Goal: Task Accomplishment & Management: Complete application form

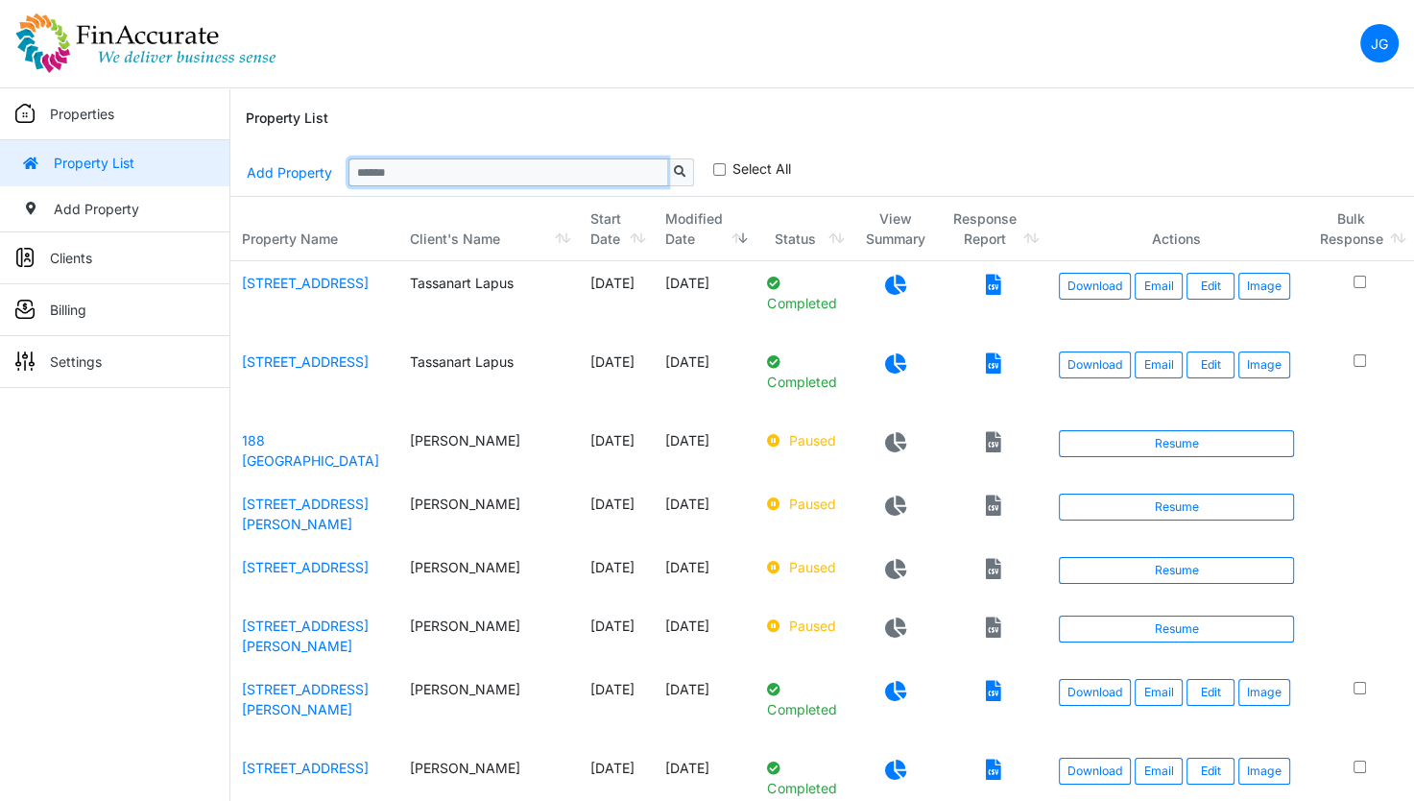
click at [433, 161] on input "Sizing example input" at bounding box center [508, 171] width 319 height 27
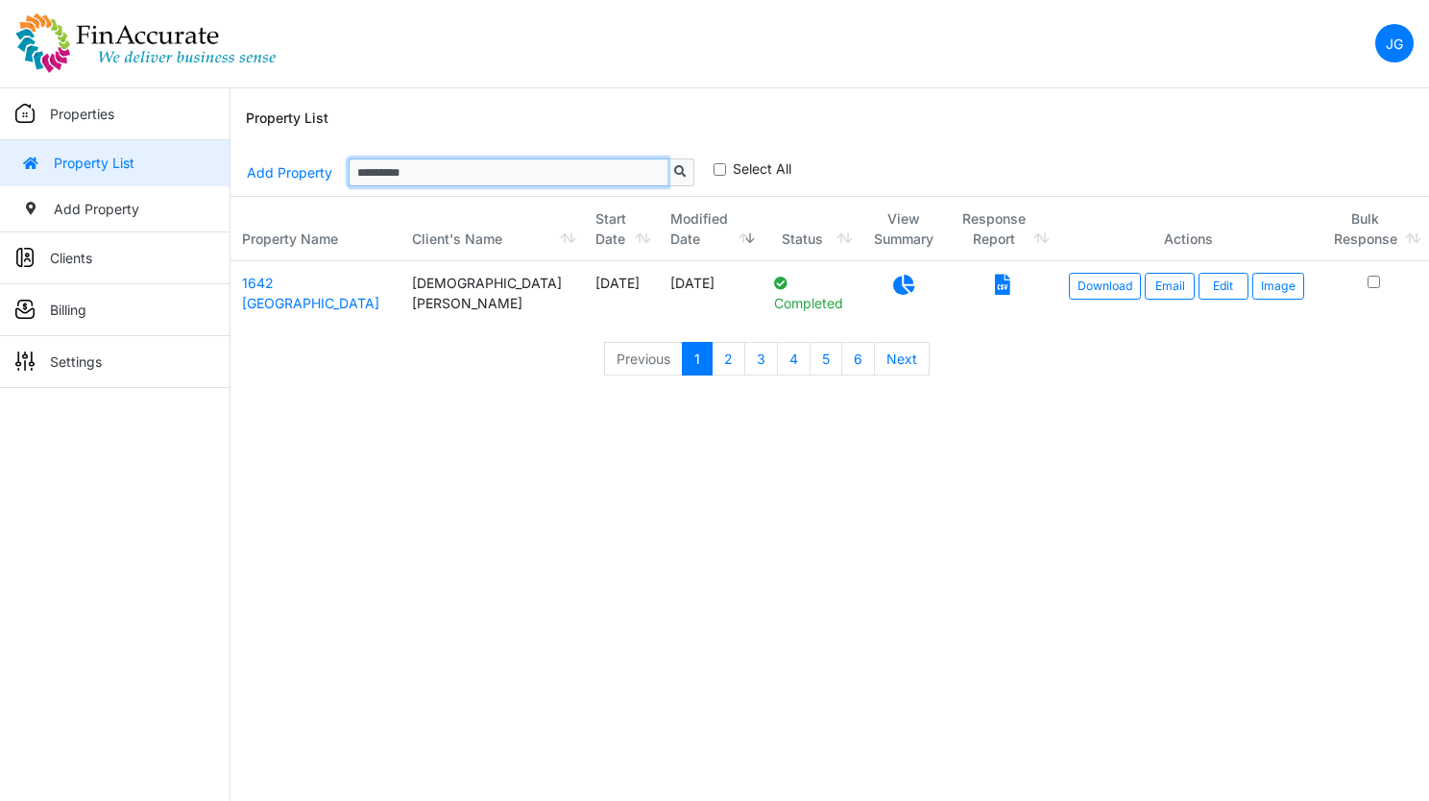
type input "*********"
click at [891, 397] on html "JG Change Password Logout jay@finaccurate.com jay@finaccurate.com Properties Pr…" at bounding box center [714, 198] width 1429 height 397
click at [1069, 281] on link "Download" at bounding box center [1105, 286] width 72 height 27
click at [1212, 294] on link "Edit" at bounding box center [1223, 286] width 50 height 27
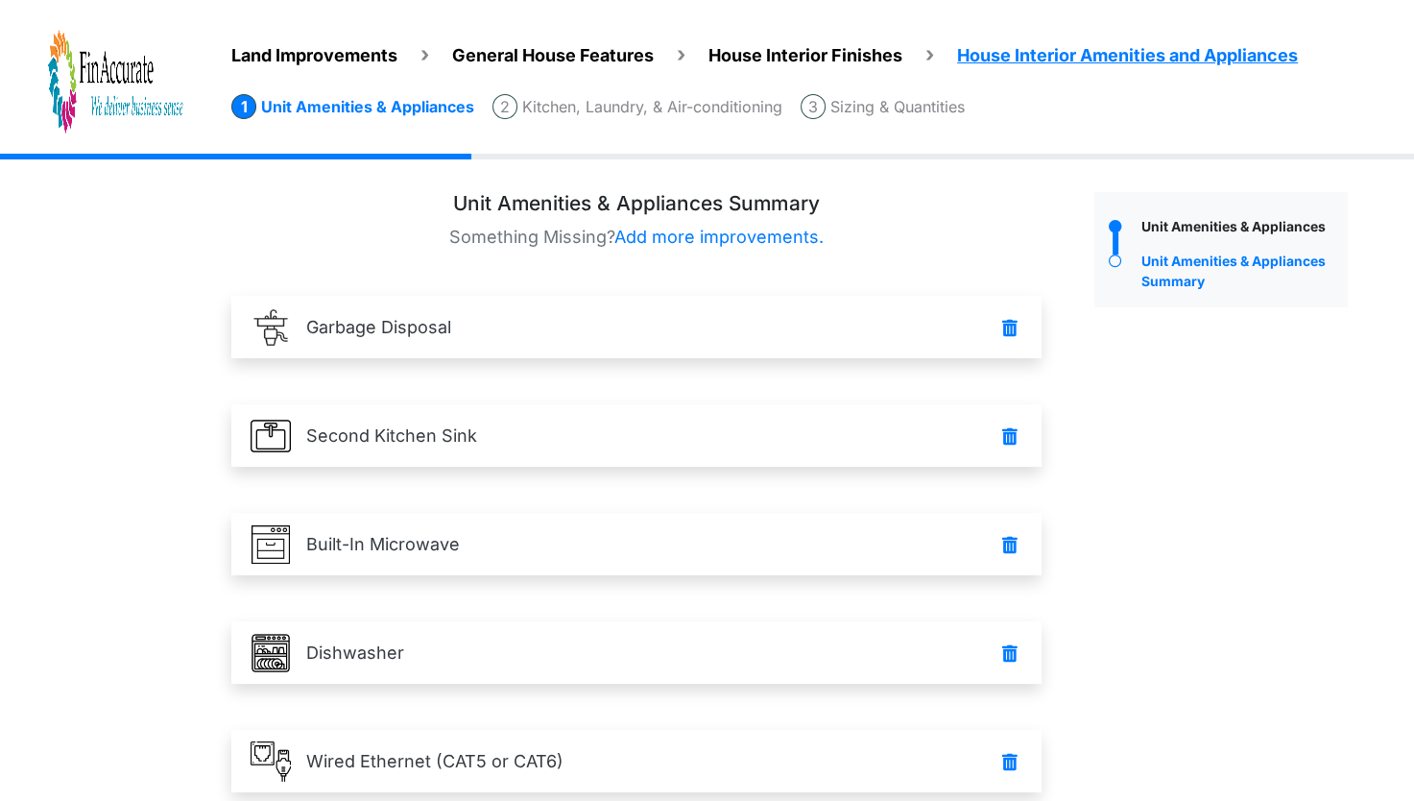
click at [925, 107] on li "Sizing & Quantities" at bounding box center [883, 106] width 164 height 25
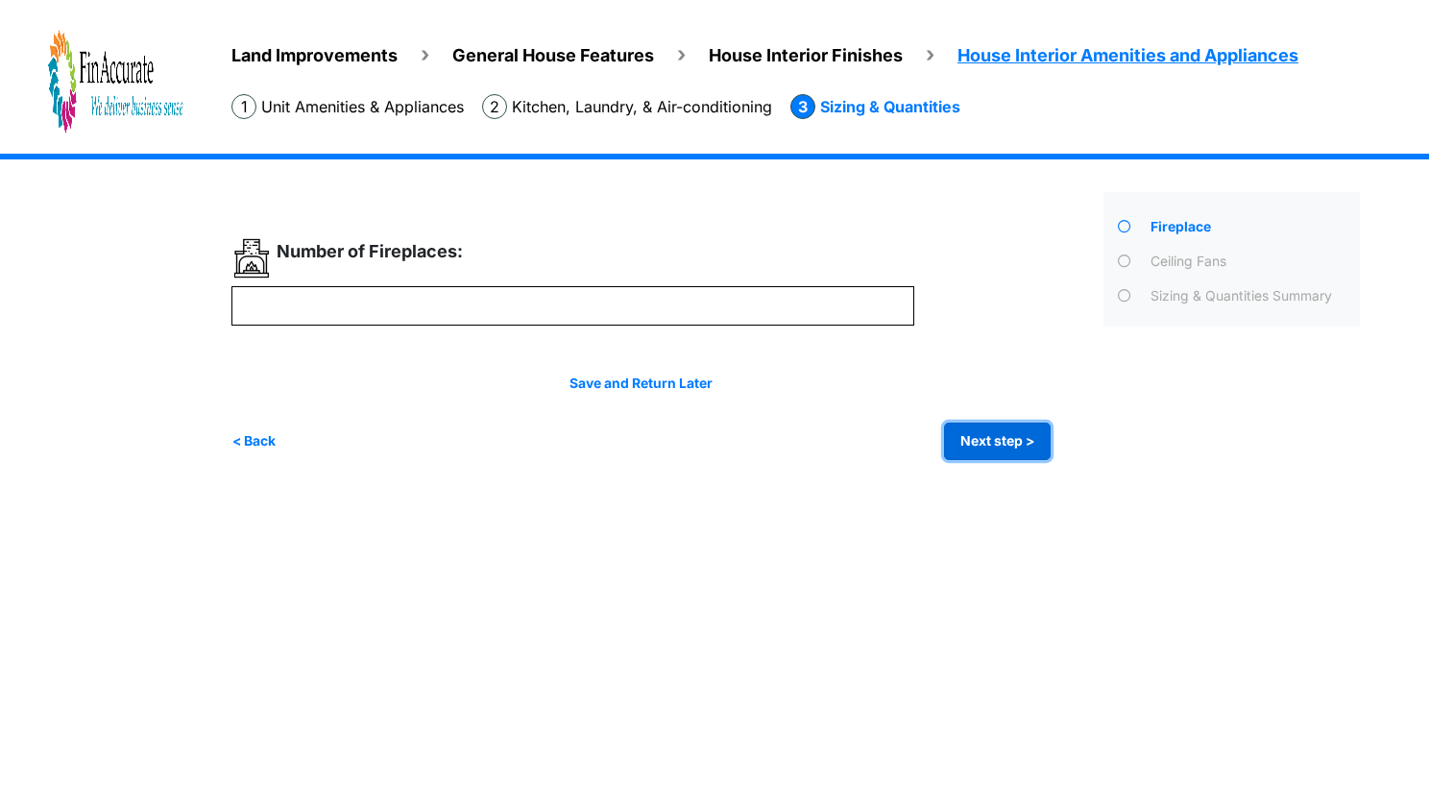
click at [1010, 444] on button "Next step >" at bounding box center [997, 440] width 107 height 37
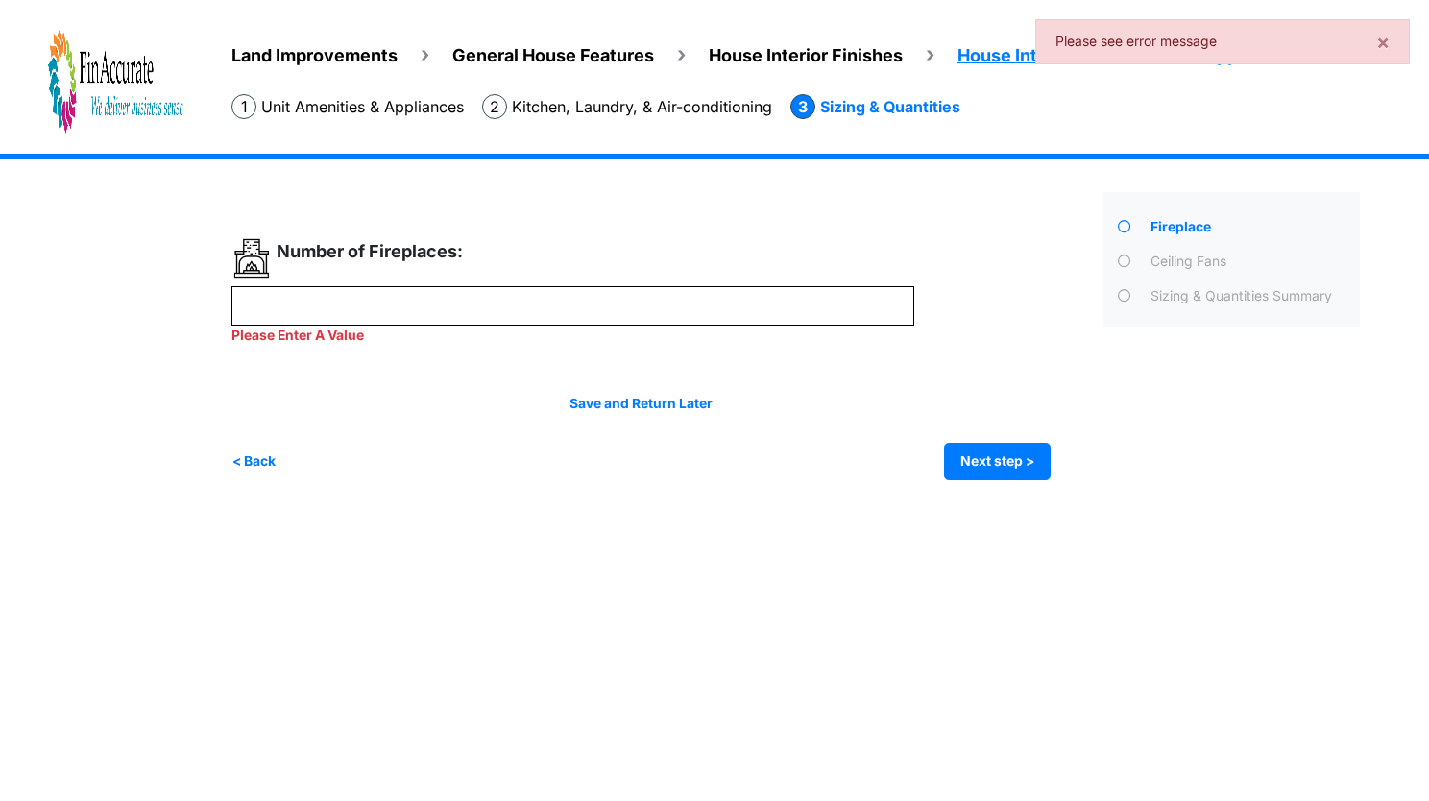
click at [722, 94] on li "Kitchen, Laundry, & Air-conditioning" at bounding box center [627, 106] width 290 height 25
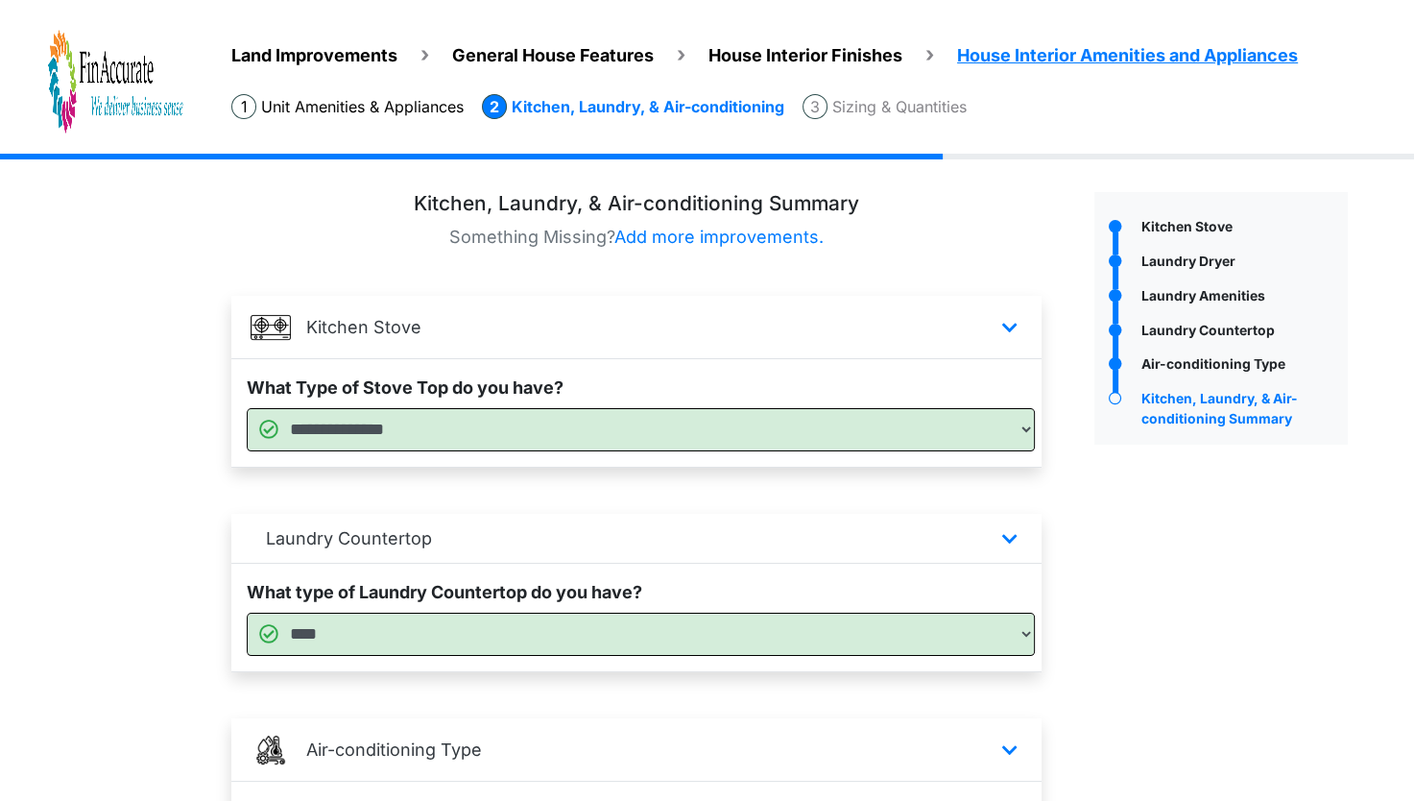
click at [914, 96] on li "Sizing & Quantities" at bounding box center [885, 106] width 164 height 25
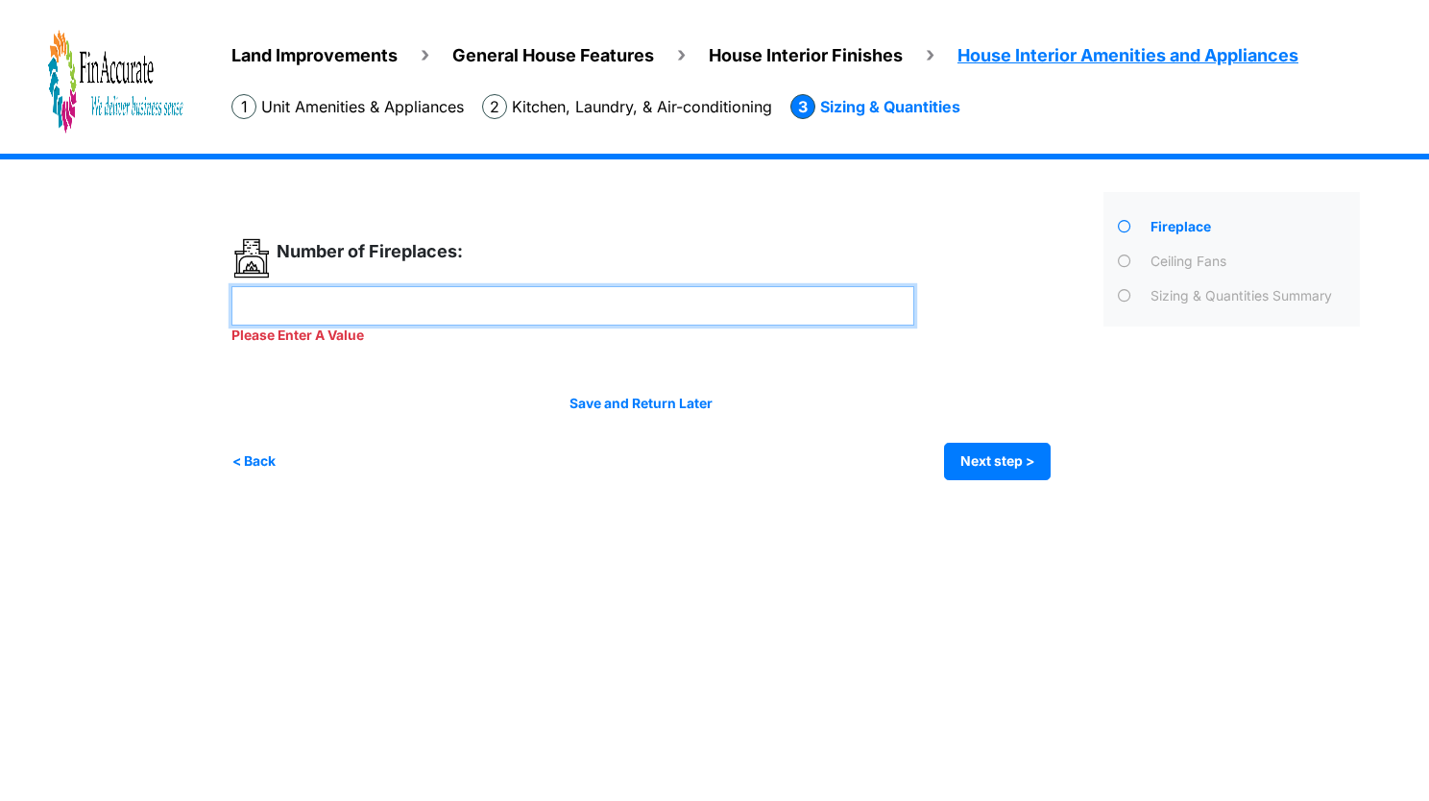
click at [662, 318] on input "number" at bounding box center [572, 305] width 683 height 39
type input "*"
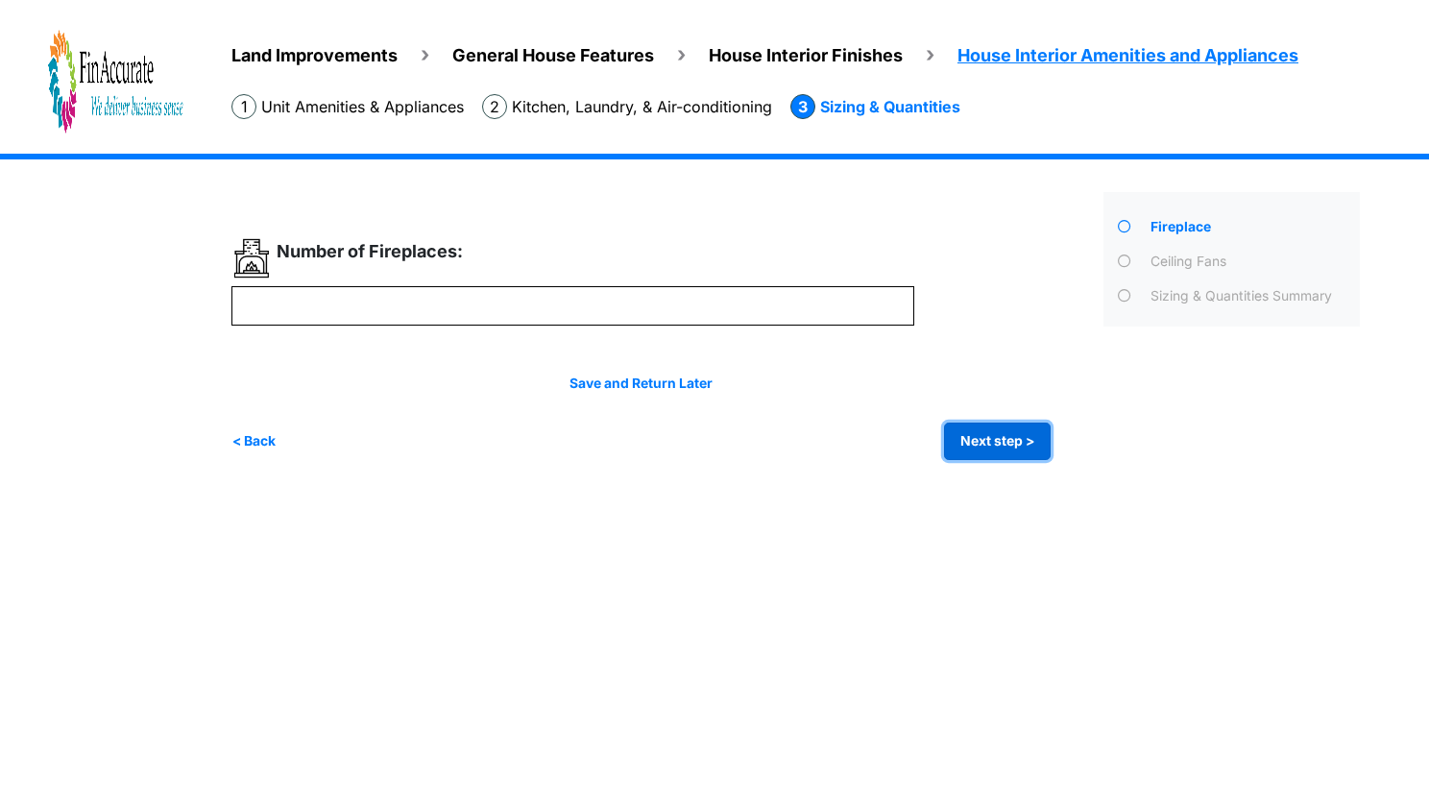
click at [1011, 470] on div "Irrigation Flag pole" at bounding box center [802, 321] width 1143 height 335
click at [1012, 448] on button "Next step >" at bounding box center [997, 440] width 107 height 37
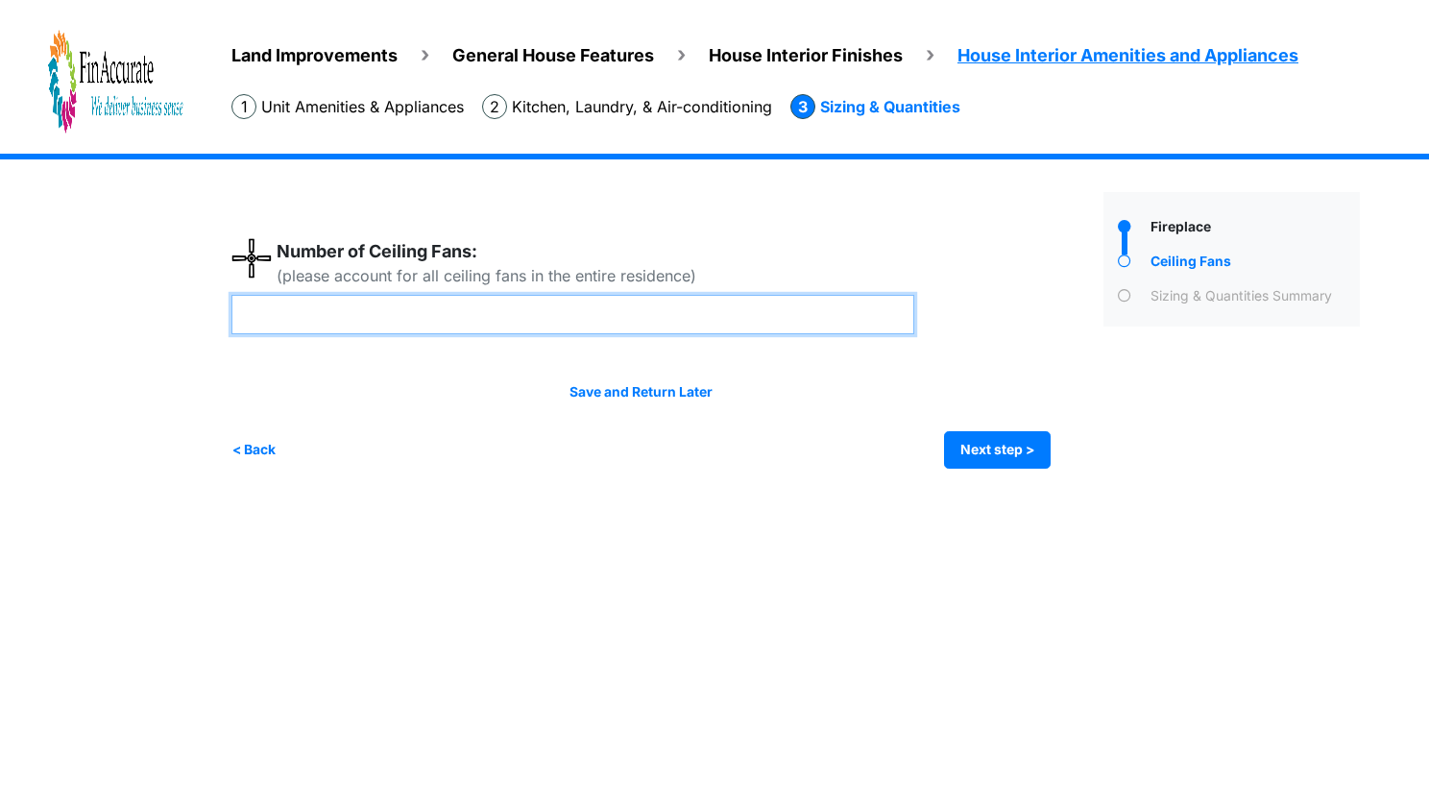
click at [757, 303] on input "number" at bounding box center [572, 314] width 683 height 39
type input "*"
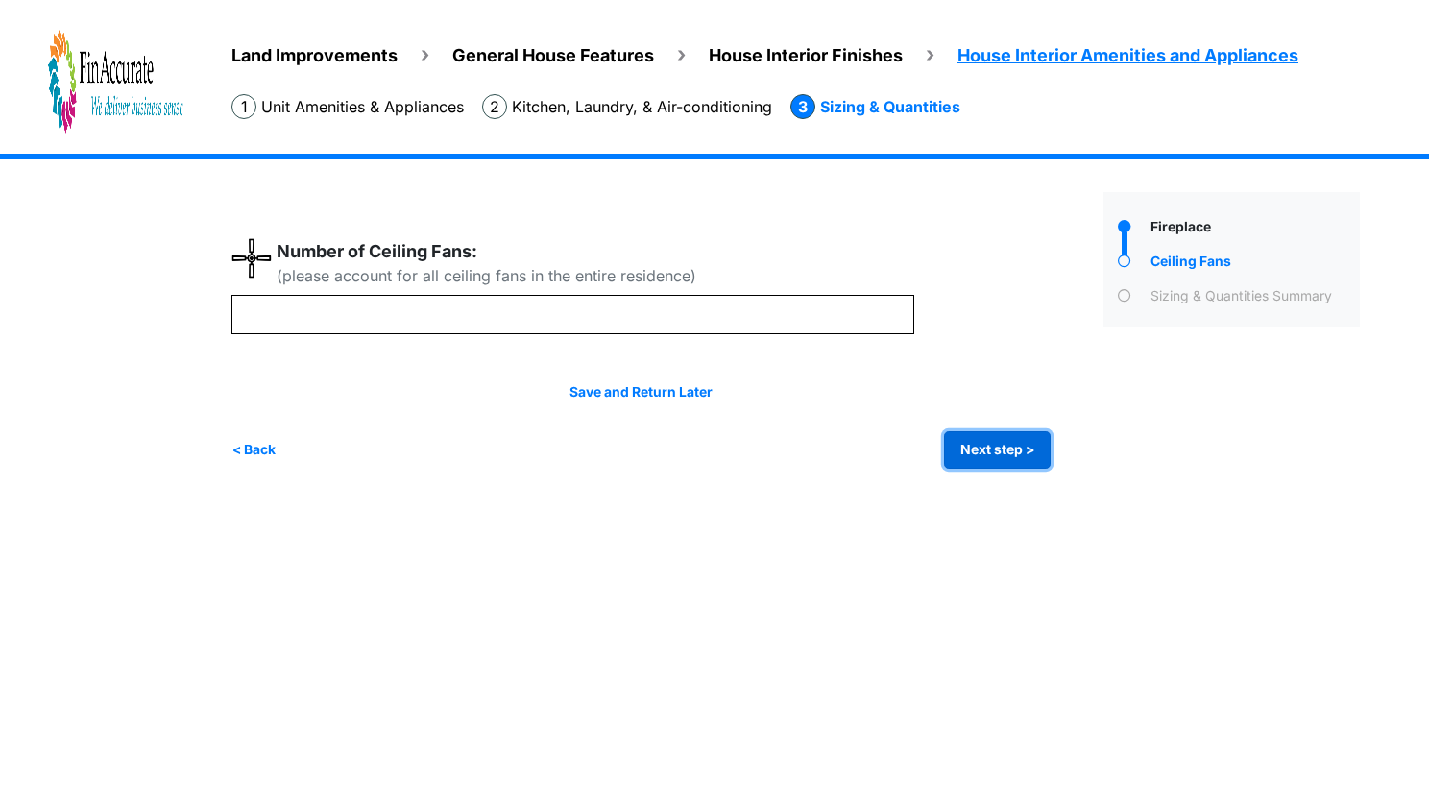
type input "*"
click at [999, 459] on button "Next step >" at bounding box center [997, 449] width 107 height 37
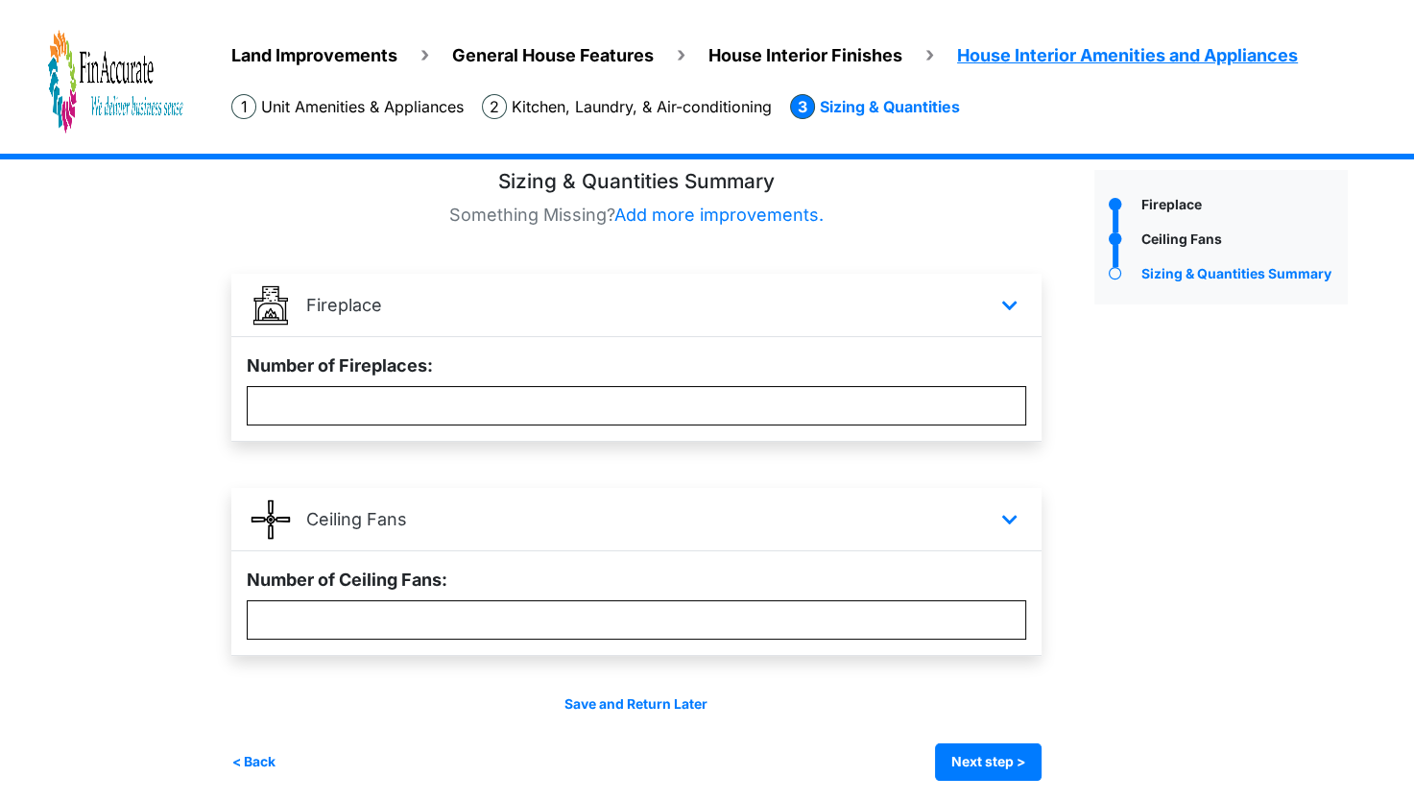
scroll to position [29, 0]
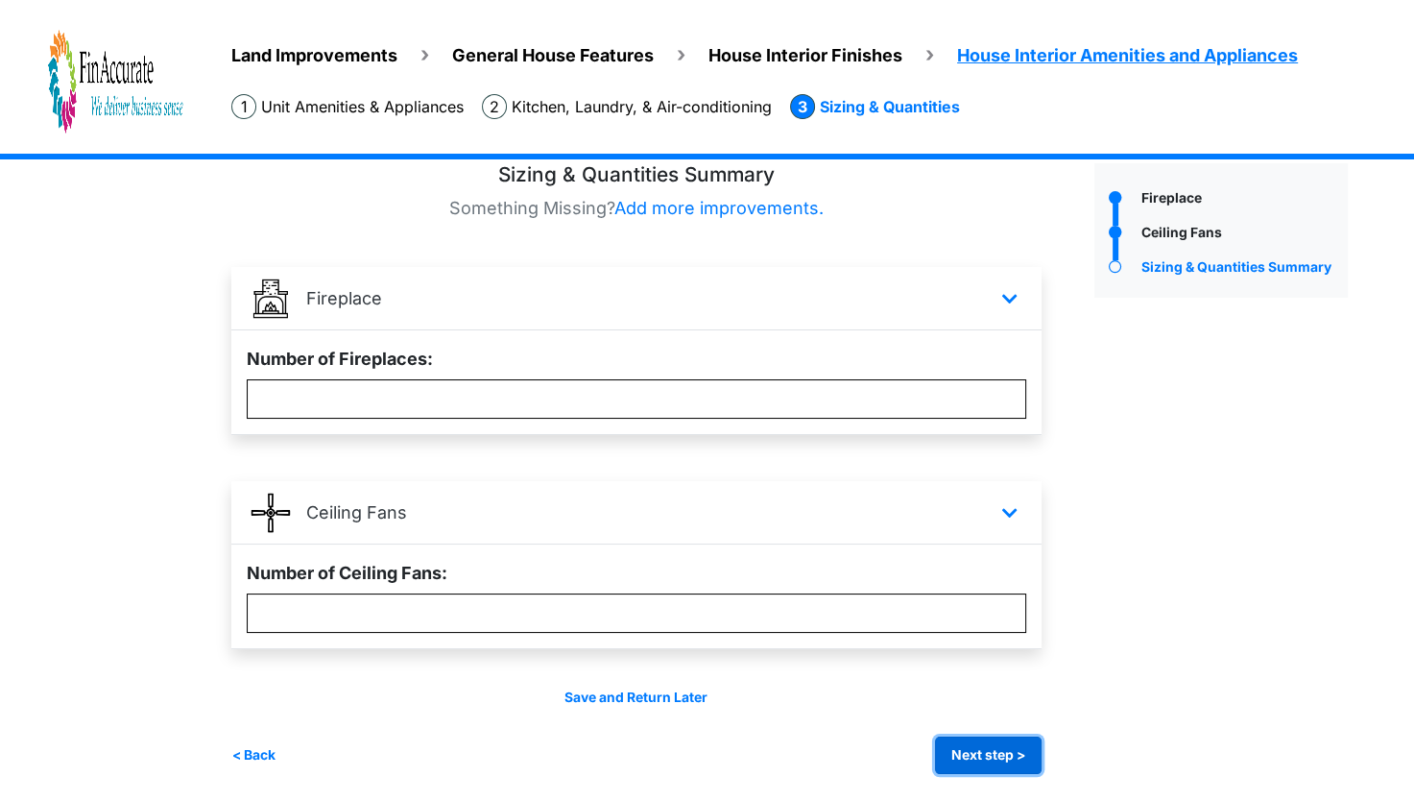
click at [1010, 757] on button "Next step >" at bounding box center [988, 754] width 107 height 37
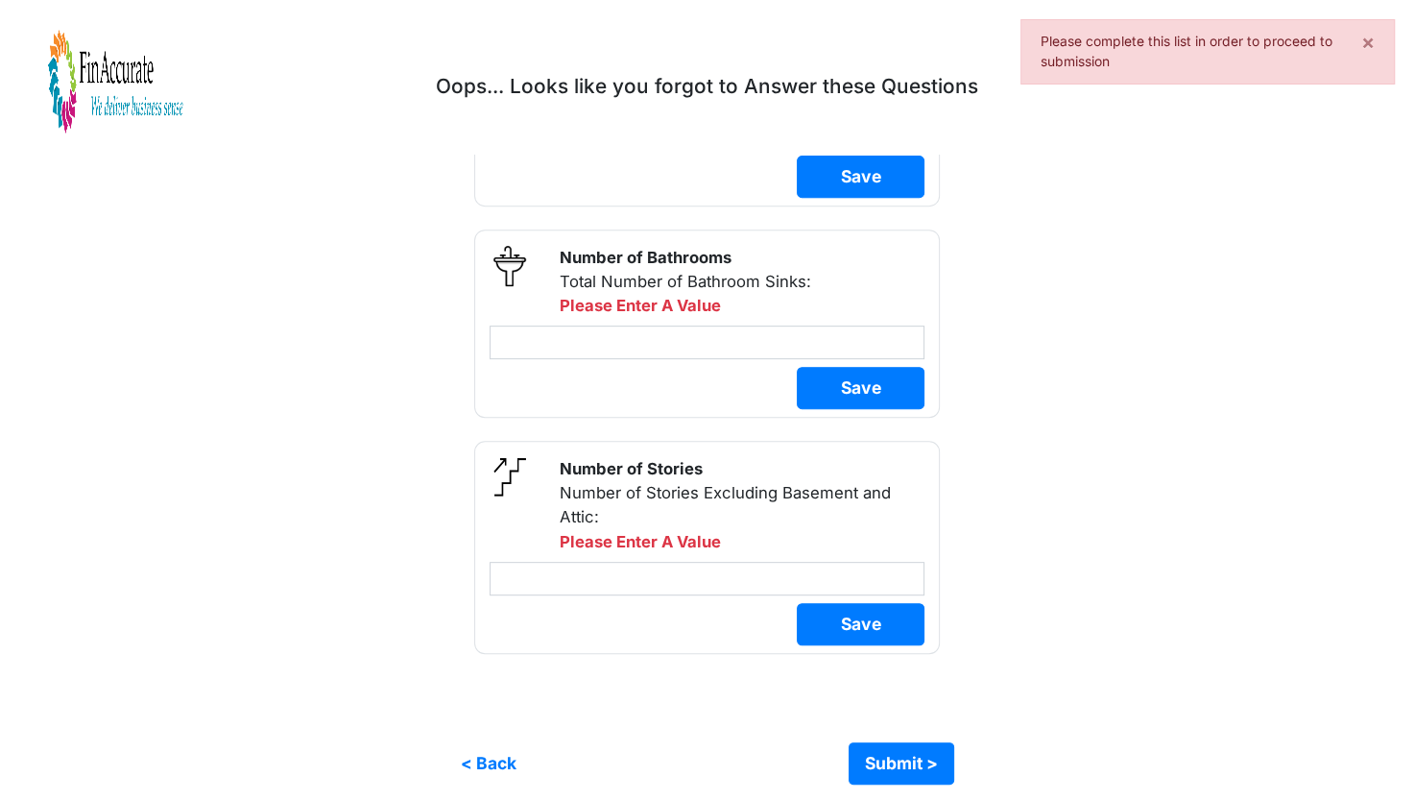
scroll to position [707, 0]
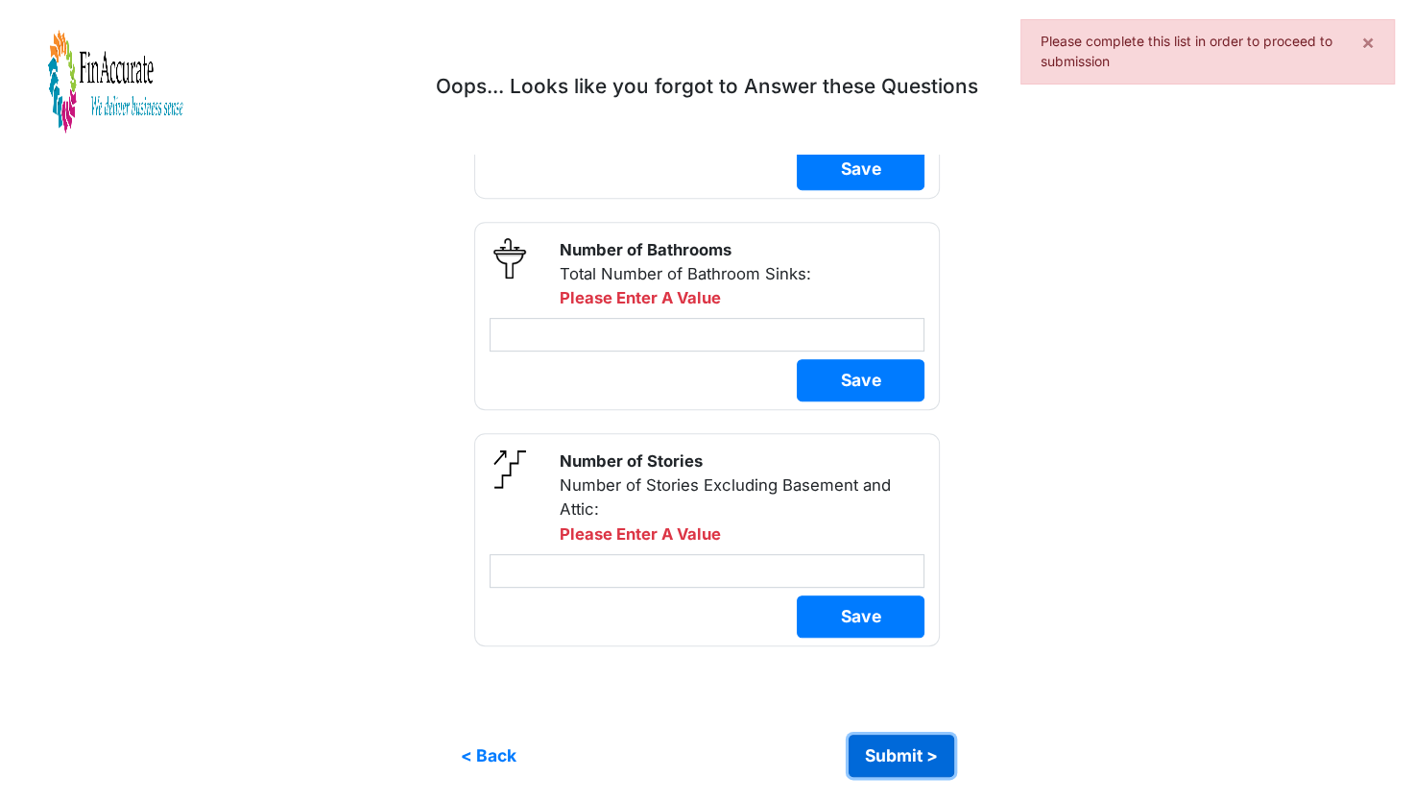
click at [893, 744] on button "Submit >" at bounding box center [902, 755] width 106 height 42
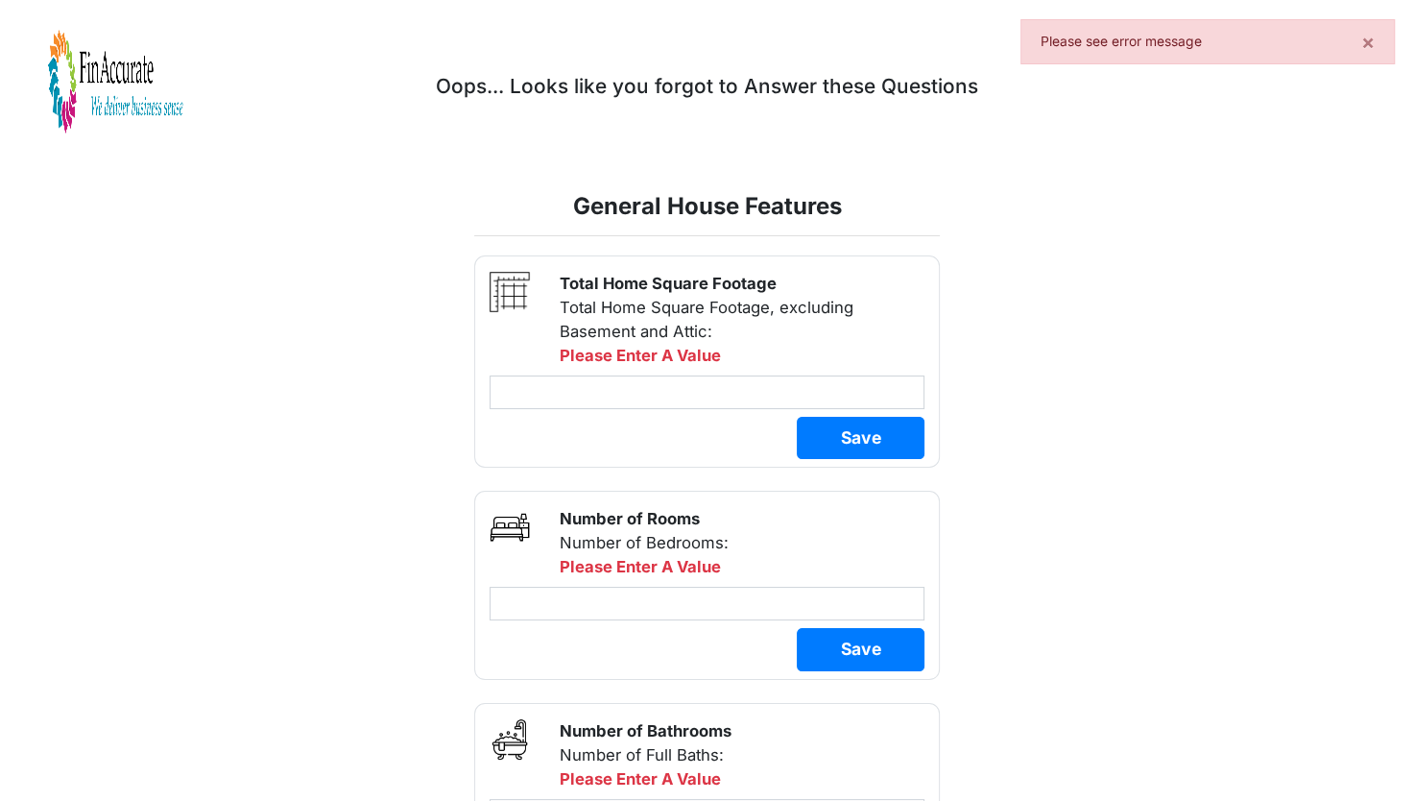
scroll to position [0, 0]
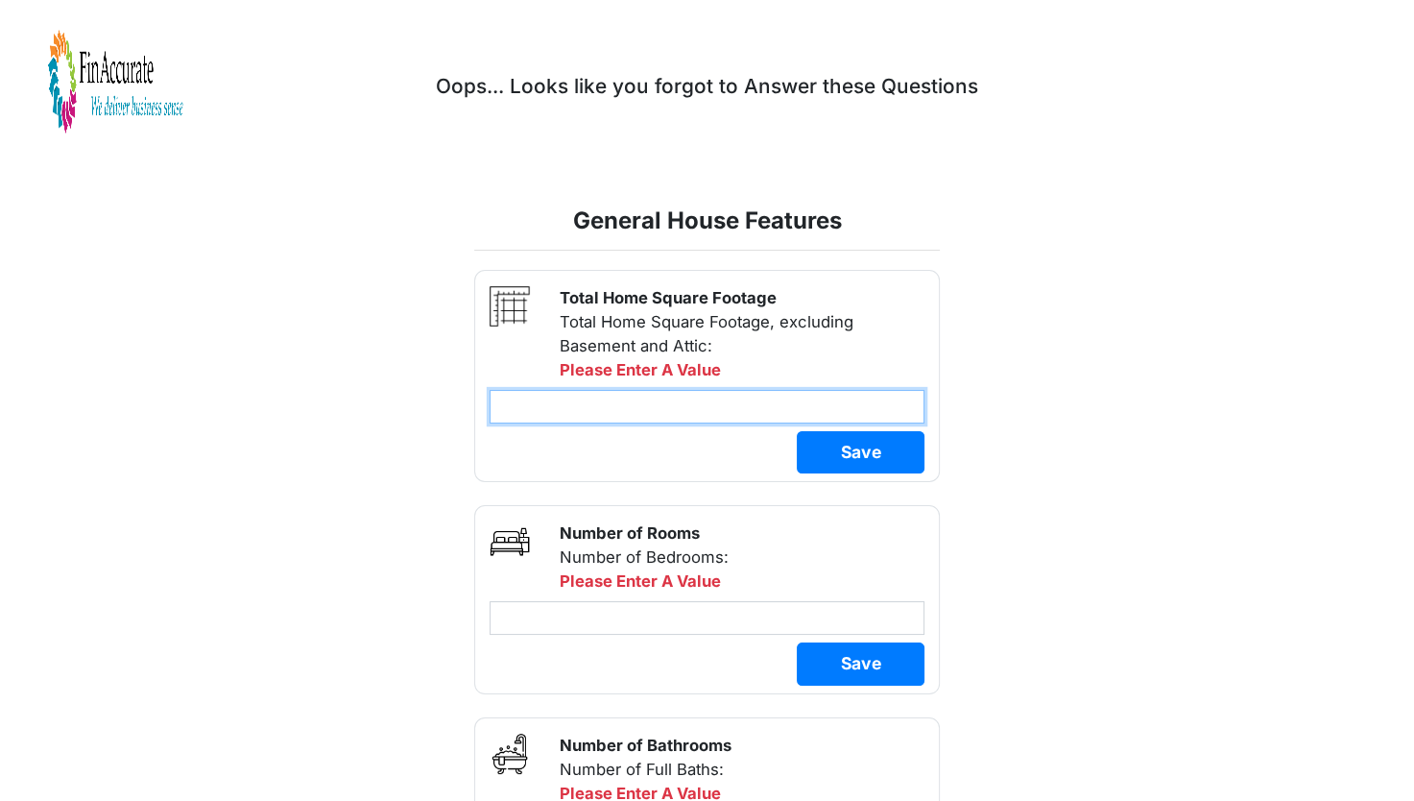
click at [610, 416] on input "number" at bounding box center [708, 407] width 436 height 34
click at [123, 114] on img at bounding box center [115, 82] width 135 height 107
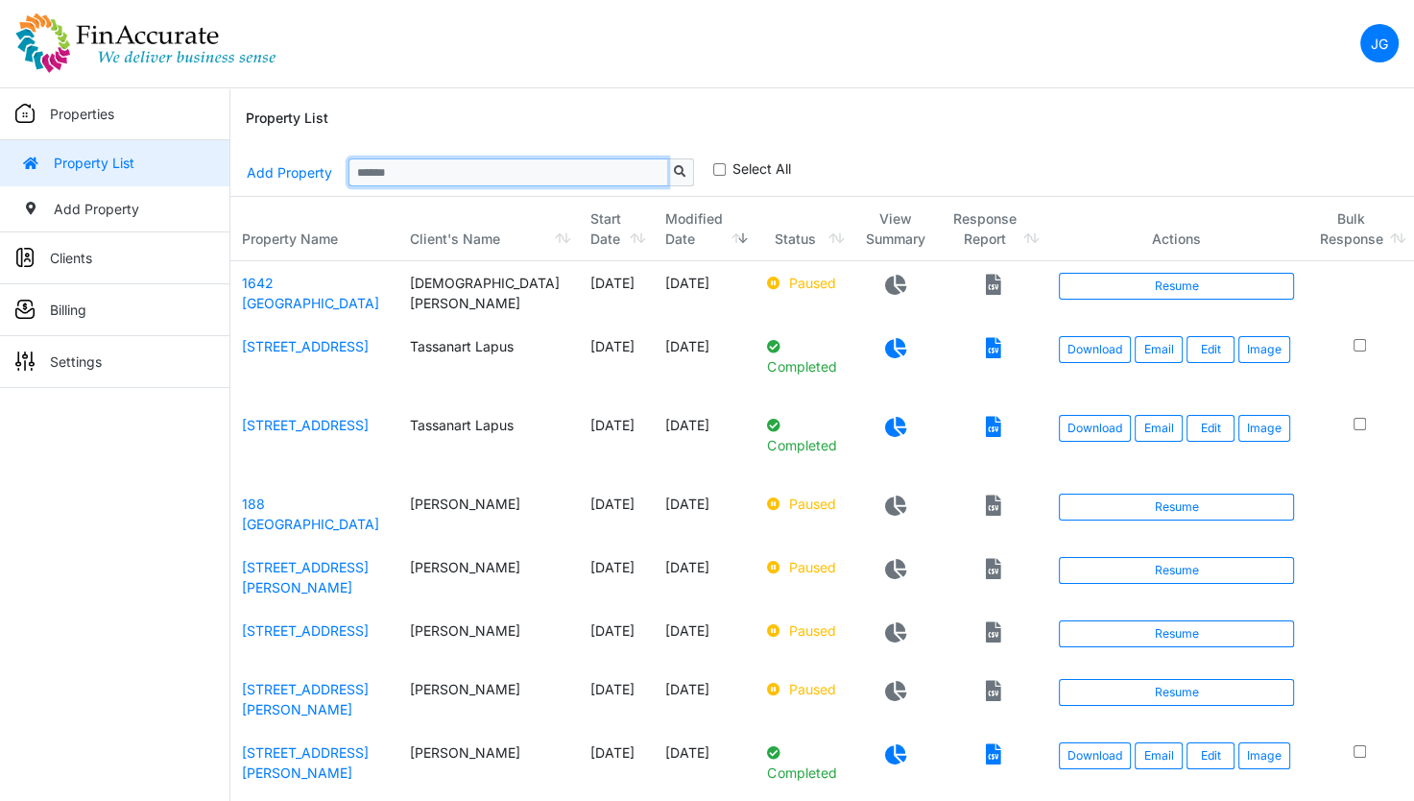
click at [392, 159] on input "Sizing example input" at bounding box center [508, 171] width 319 height 27
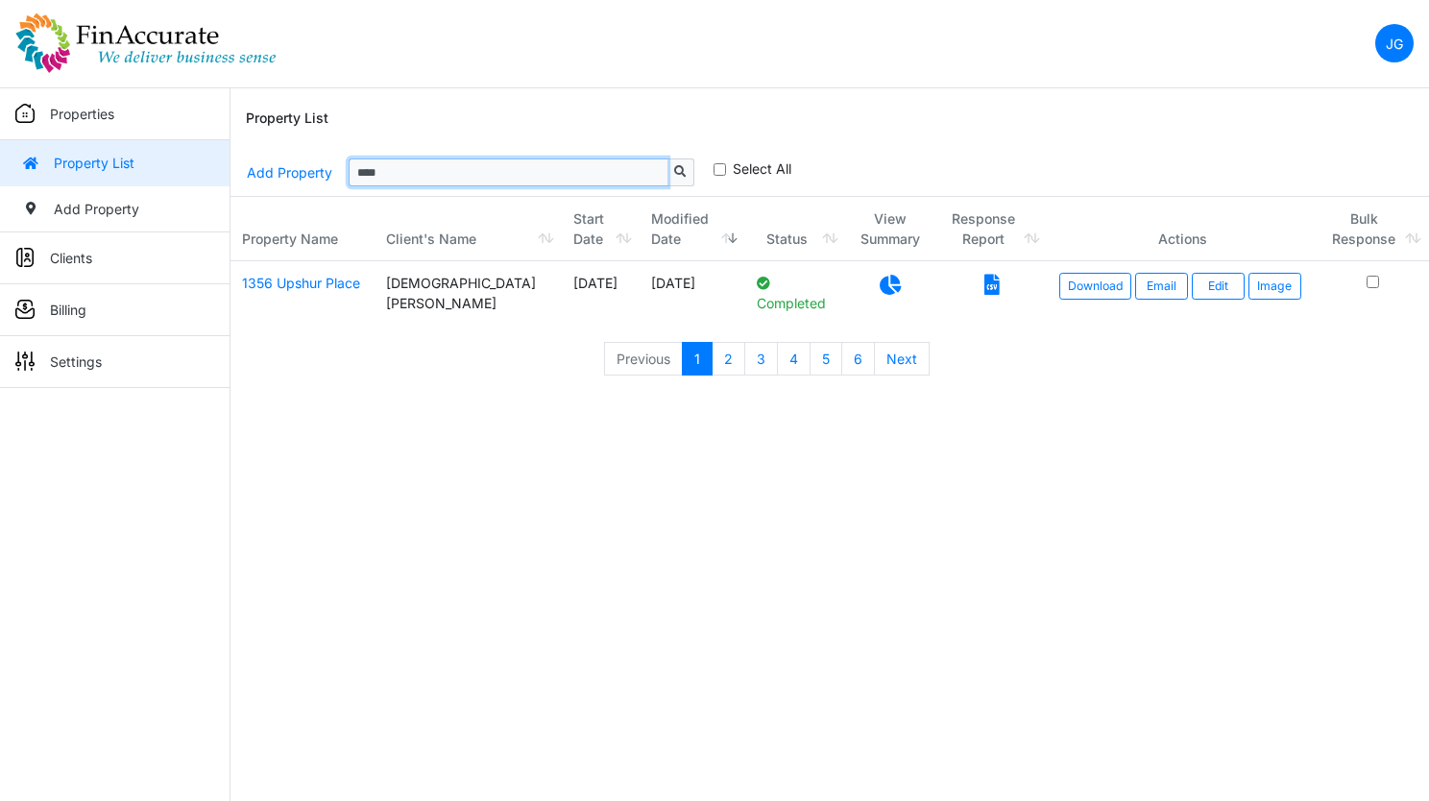
type input "****"
click at [979, 286] on p at bounding box center [991, 285] width 89 height 24
click at [927, 91] on div "Property List" at bounding box center [830, 118] width 1168 height 61
click at [815, 102] on div "Property List" at bounding box center [830, 118] width 1168 height 61
click at [984, 284] on icon at bounding box center [991, 285] width 15 height 20
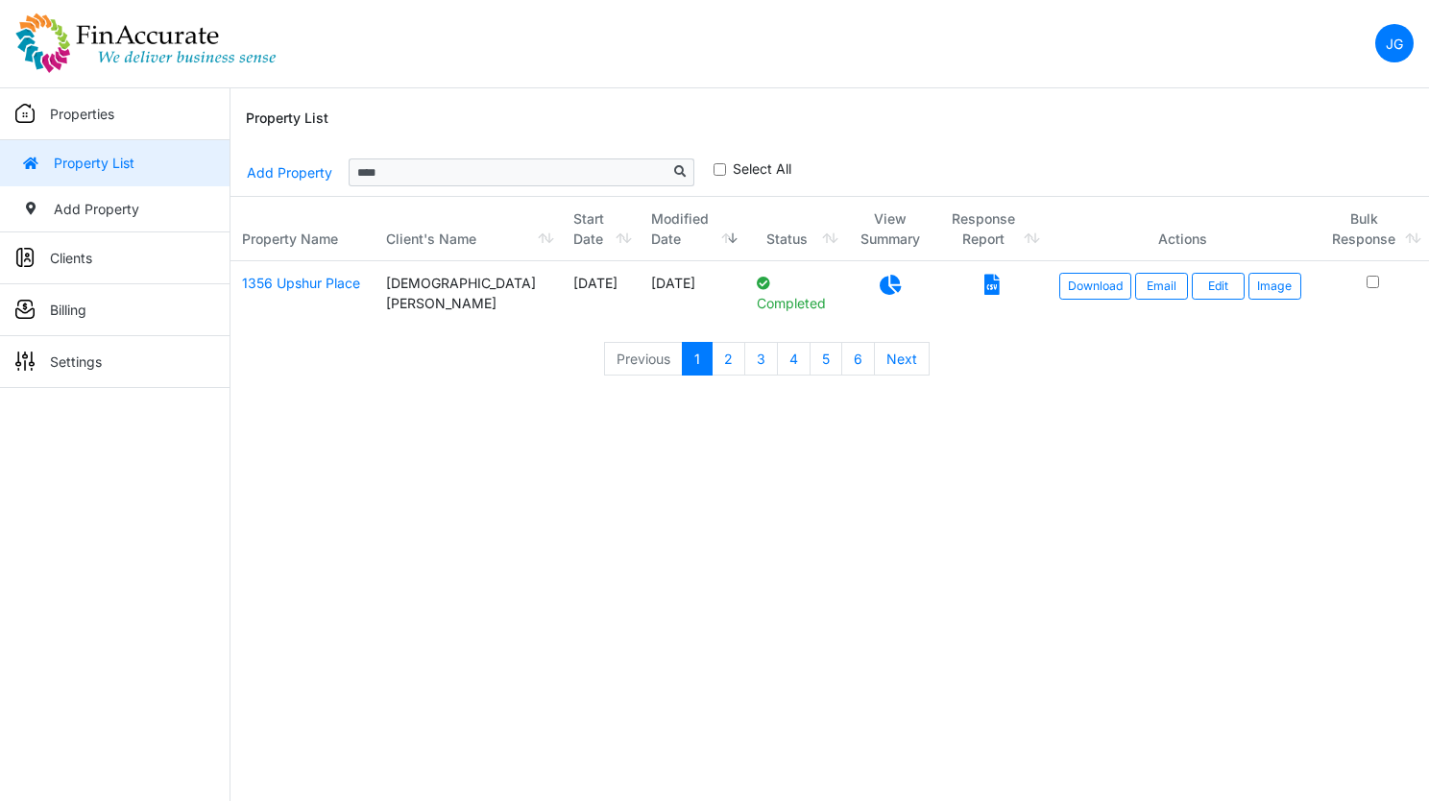
click at [819, 96] on div "Property List" at bounding box center [830, 118] width 1168 height 61
click at [1196, 287] on link "Edit" at bounding box center [1218, 286] width 53 height 27
click at [1059, 282] on link "Download" at bounding box center [1095, 286] width 72 height 27
click at [1084, 349] on div "Previous 1 2 3 4 5 6 Next" at bounding box center [829, 359] width 1198 height 38
click at [1075, 290] on link "Download" at bounding box center [1095, 286] width 72 height 27
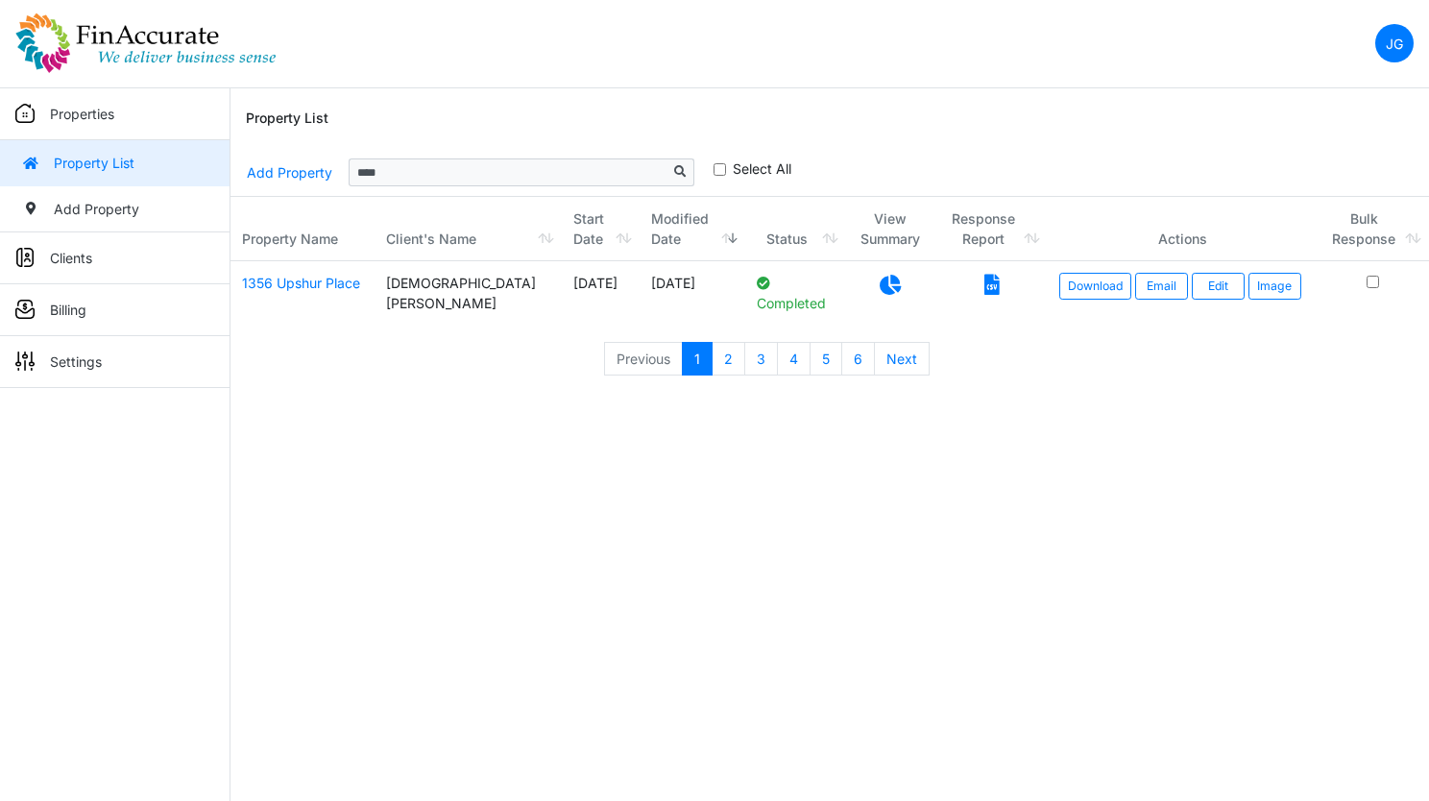
click at [579, 397] on html "JG Change Password Logout jay@finaccurate.com jay@finaccurate.com Properties Pr…" at bounding box center [714, 198] width 1429 height 397
drag, startPoint x: 398, startPoint y: 166, endPoint x: 261, endPoint y: 163, distance: 137.3
click at [261, 163] on div "**********" at bounding box center [830, 173] width 1168 height 46
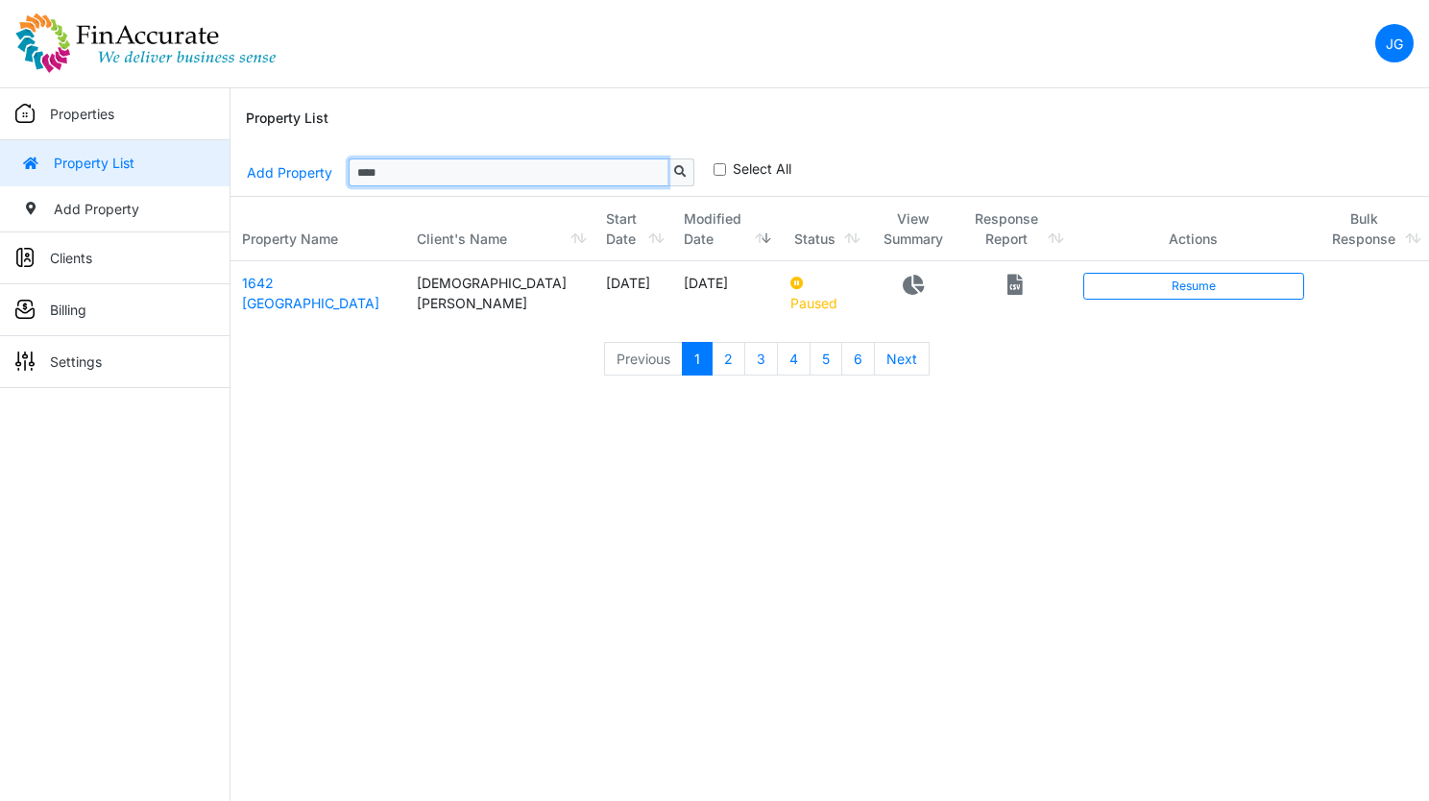
type input "****"
click at [1007, 282] on icon at bounding box center [1014, 285] width 15 height 20
click at [999, 340] on div "Previous 1 2 3 4 5 6 Next" at bounding box center [829, 359] width 1198 height 38
click at [999, 297] on td at bounding box center [1014, 300] width 113 height 79
click at [1007, 288] on icon at bounding box center [1014, 285] width 15 height 20
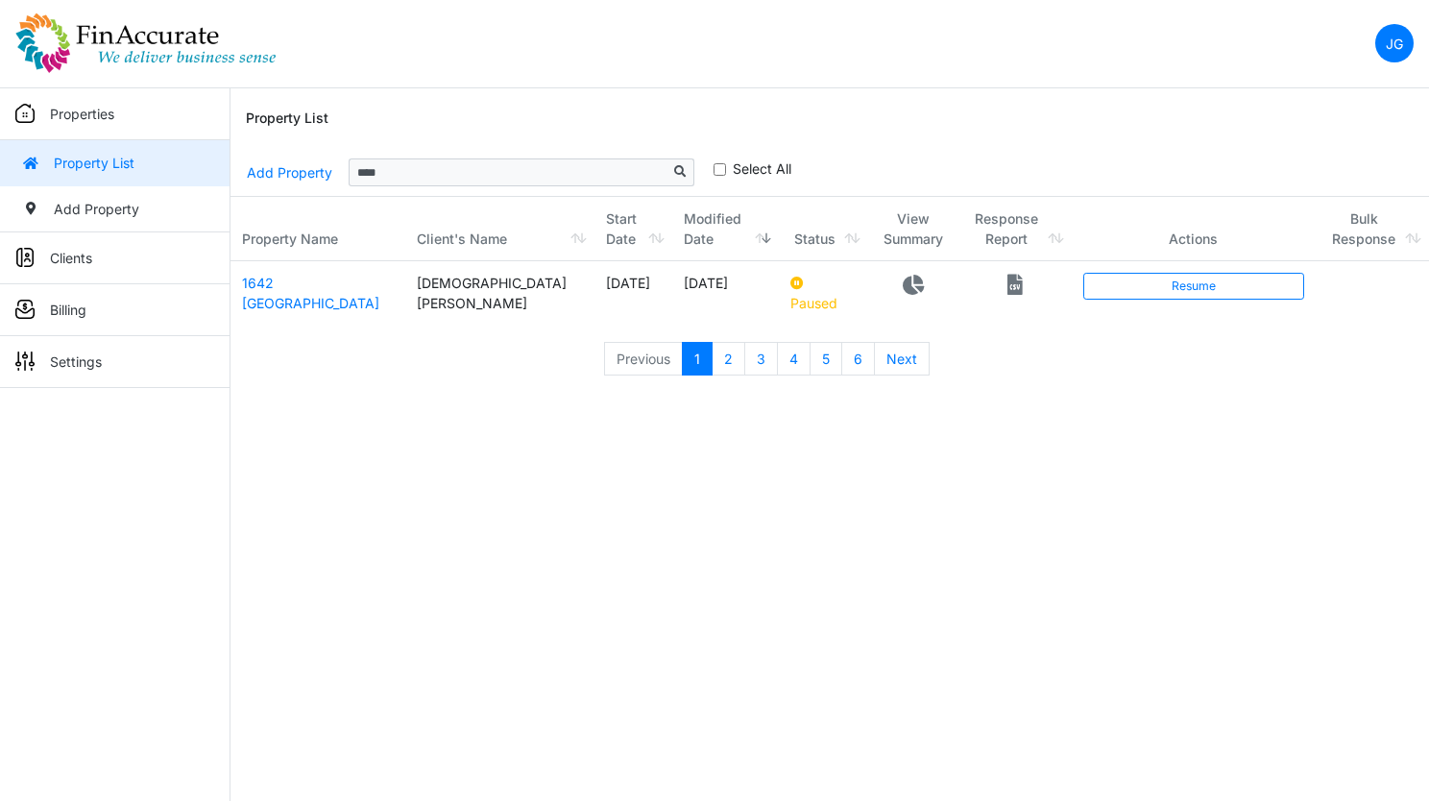
click at [1007, 288] on icon at bounding box center [1014, 285] width 15 height 20
drag, startPoint x: 983, startPoint y: 288, endPoint x: 1132, endPoint y: 288, distance: 148.8
click at [1132, 288] on link "Resume" at bounding box center [1193, 286] width 221 height 27
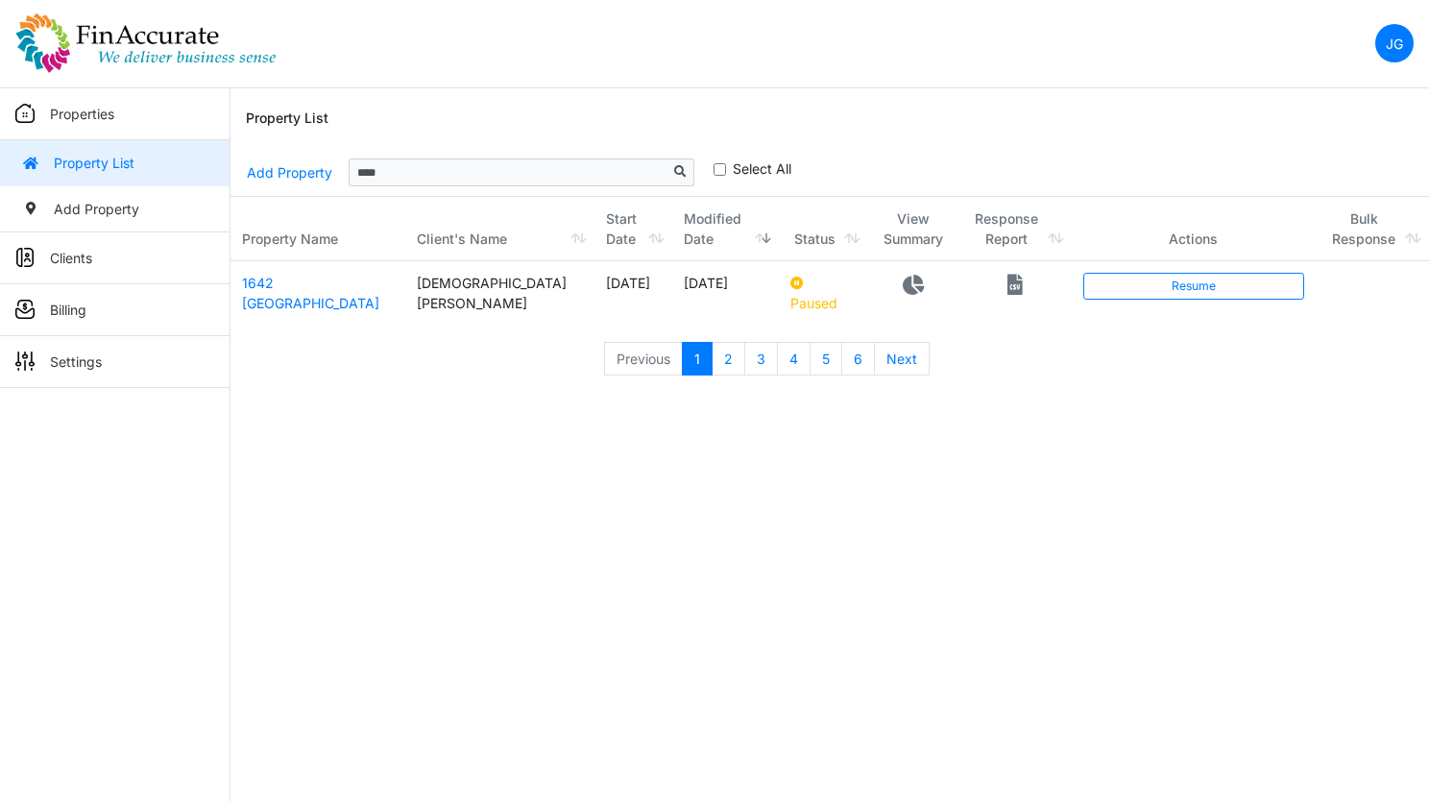
click at [1275, 397] on html "JG Change Password Logout jay@finaccurate.com jay@finaccurate.com Properties Pr…" at bounding box center [714, 198] width 1429 height 397
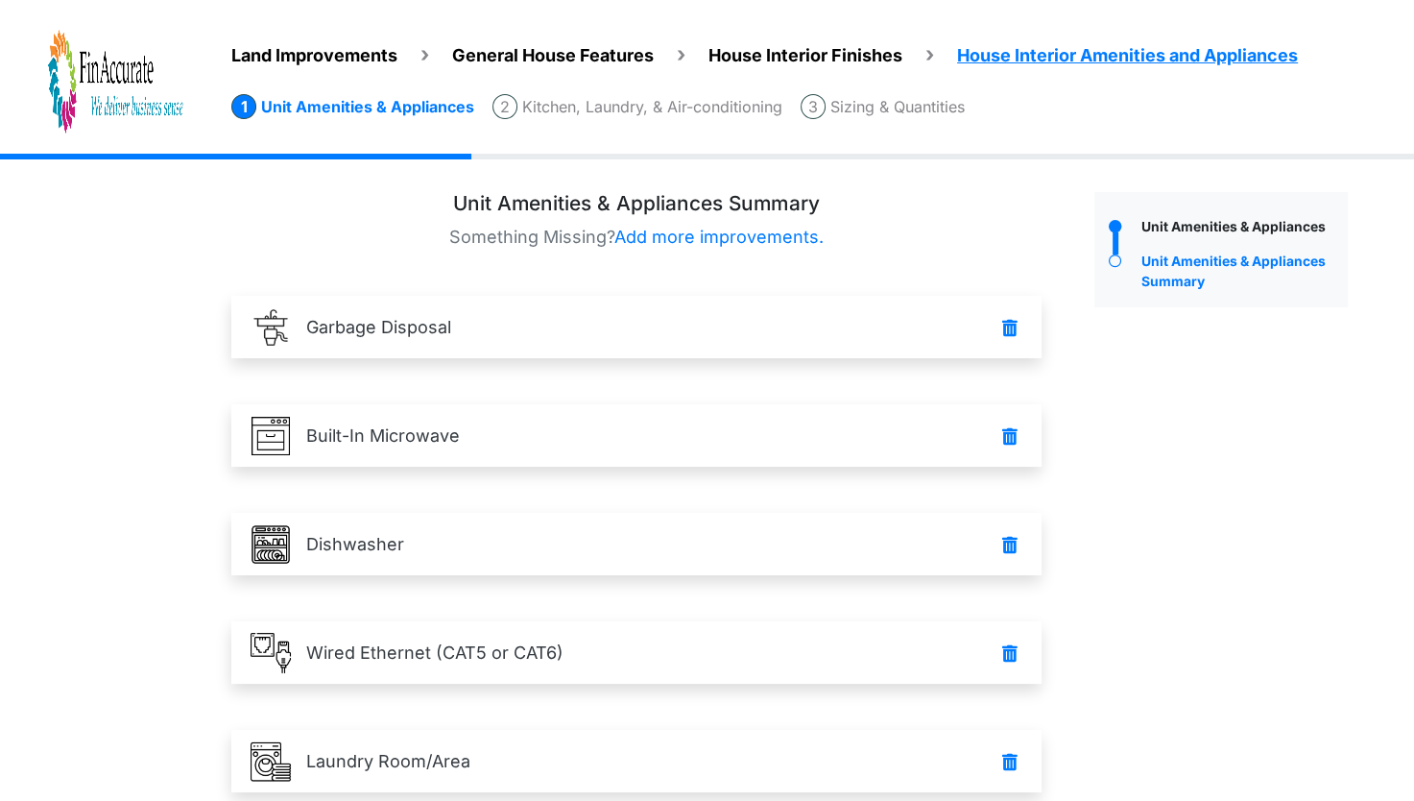
click at [906, 114] on li "Sizing & Quantities" at bounding box center [883, 106] width 164 height 25
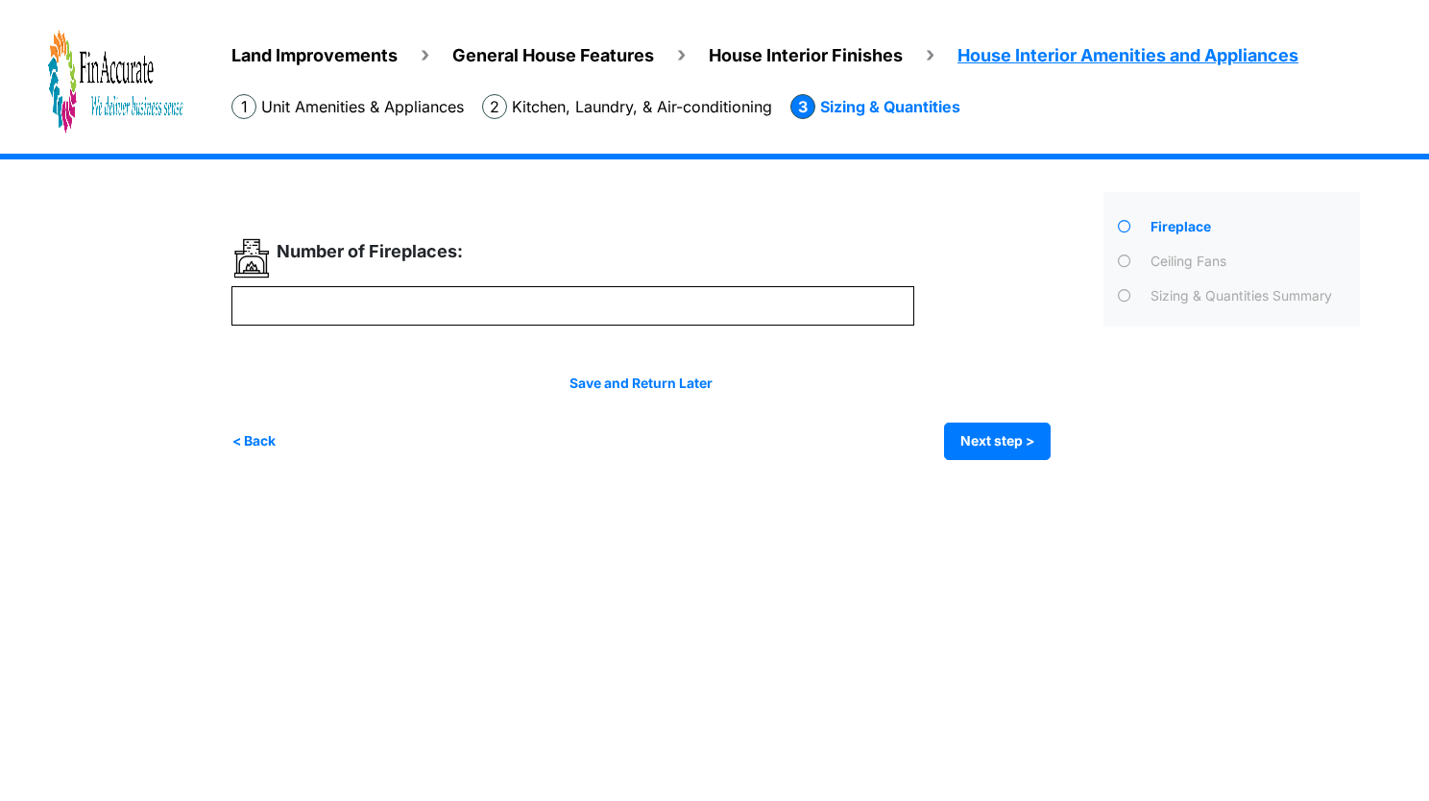
click at [703, 115] on li "Kitchen, Laundry, & Air-conditioning" at bounding box center [627, 106] width 290 height 25
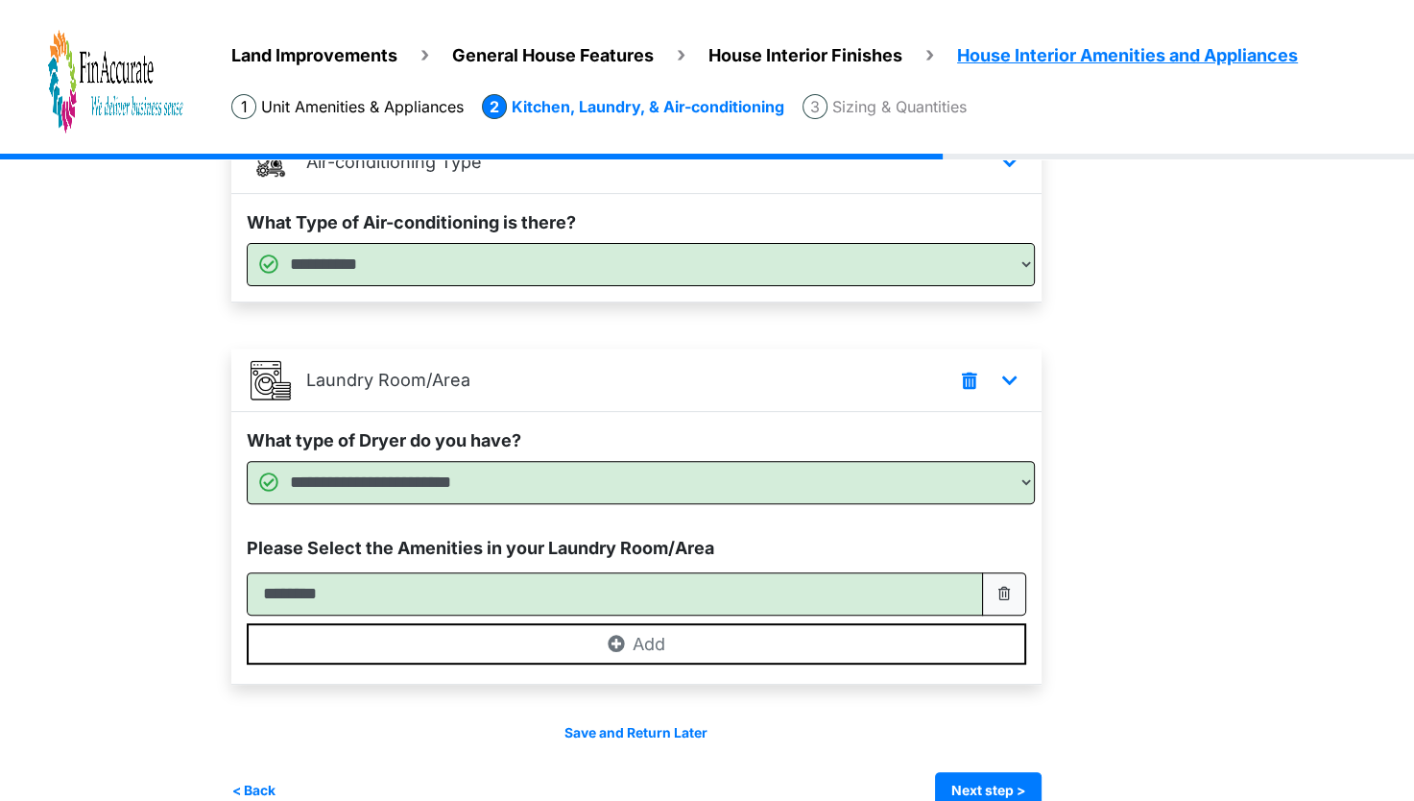
scroll to position [621, 0]
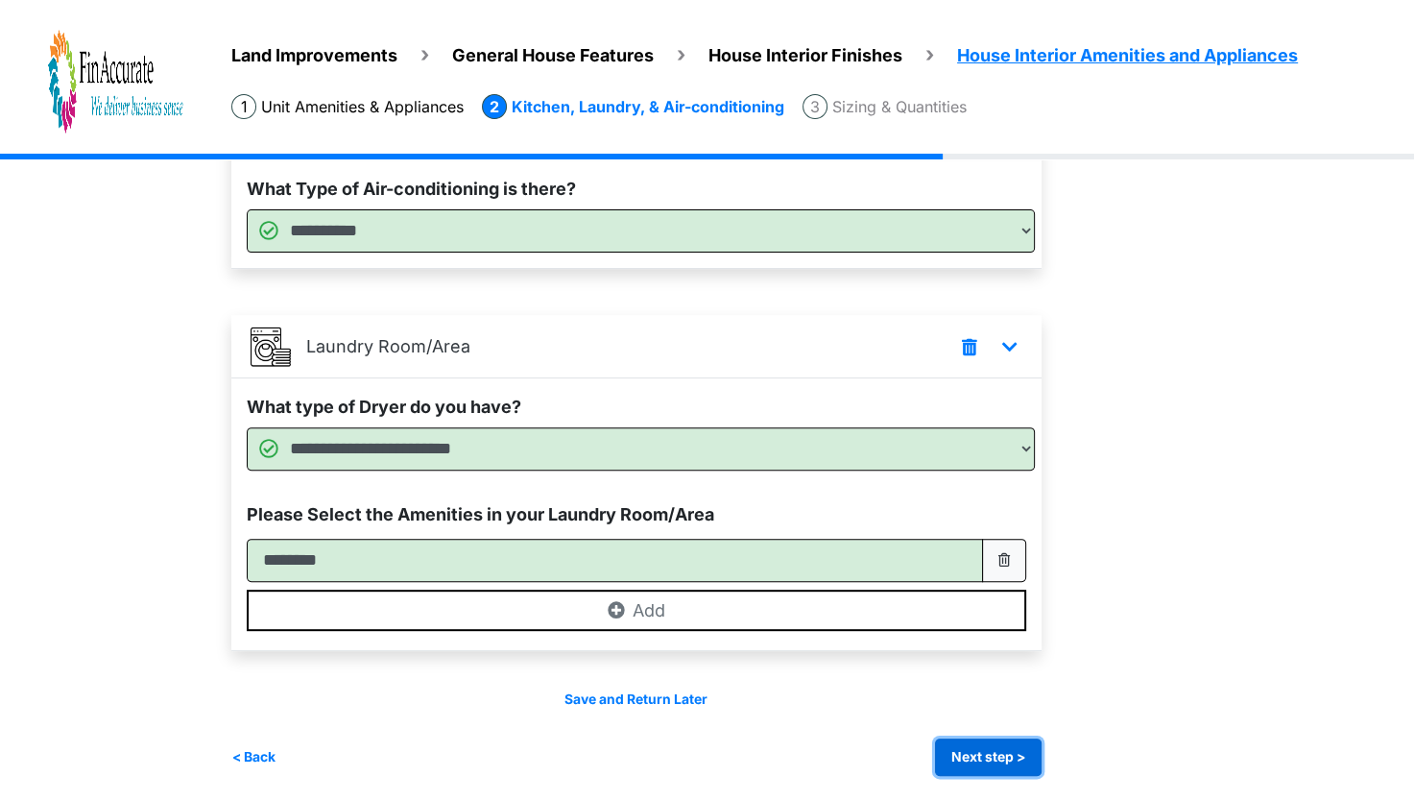
click at [1001, 747] on button "Next step >" at bounding box center [988, 756] width 107 height 37
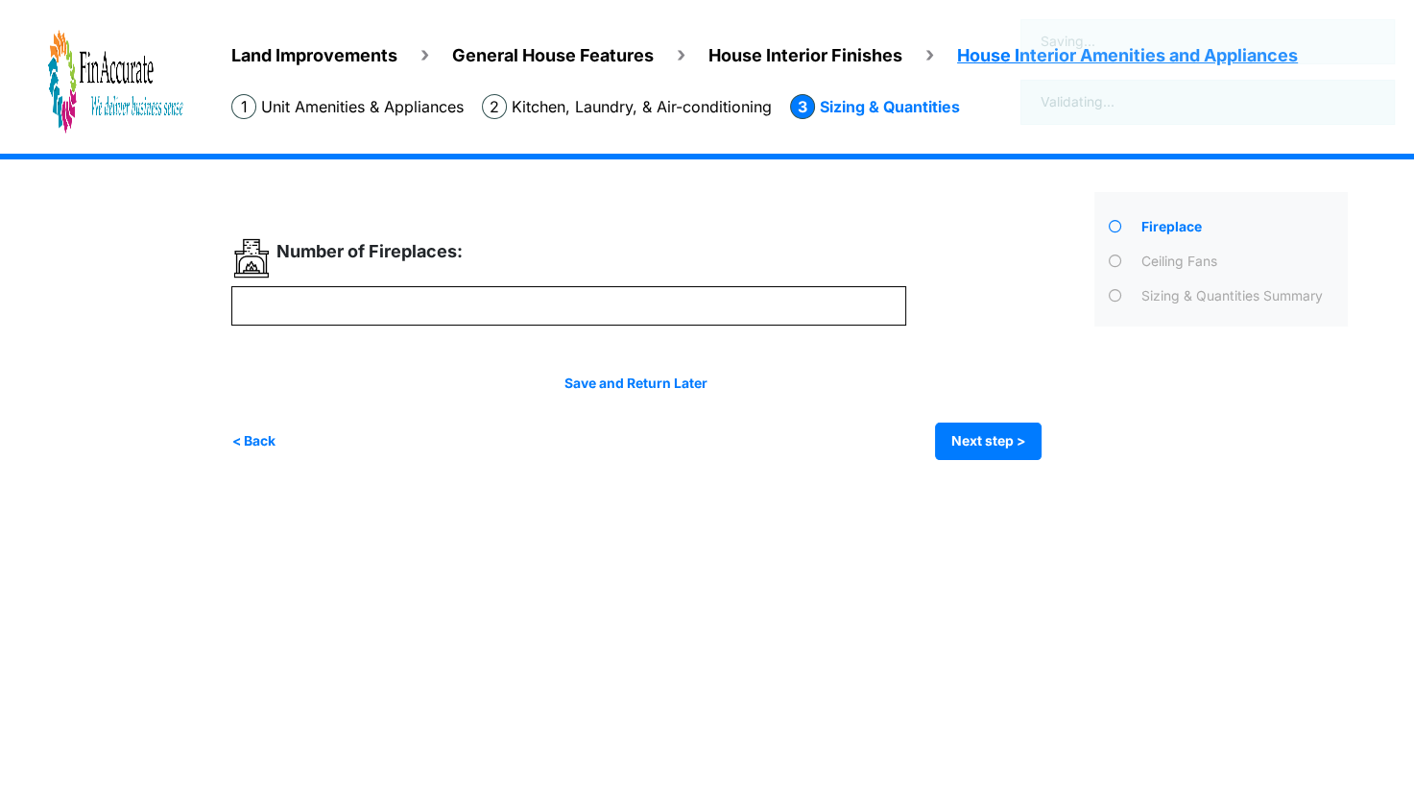
scroll to position [0, 0]
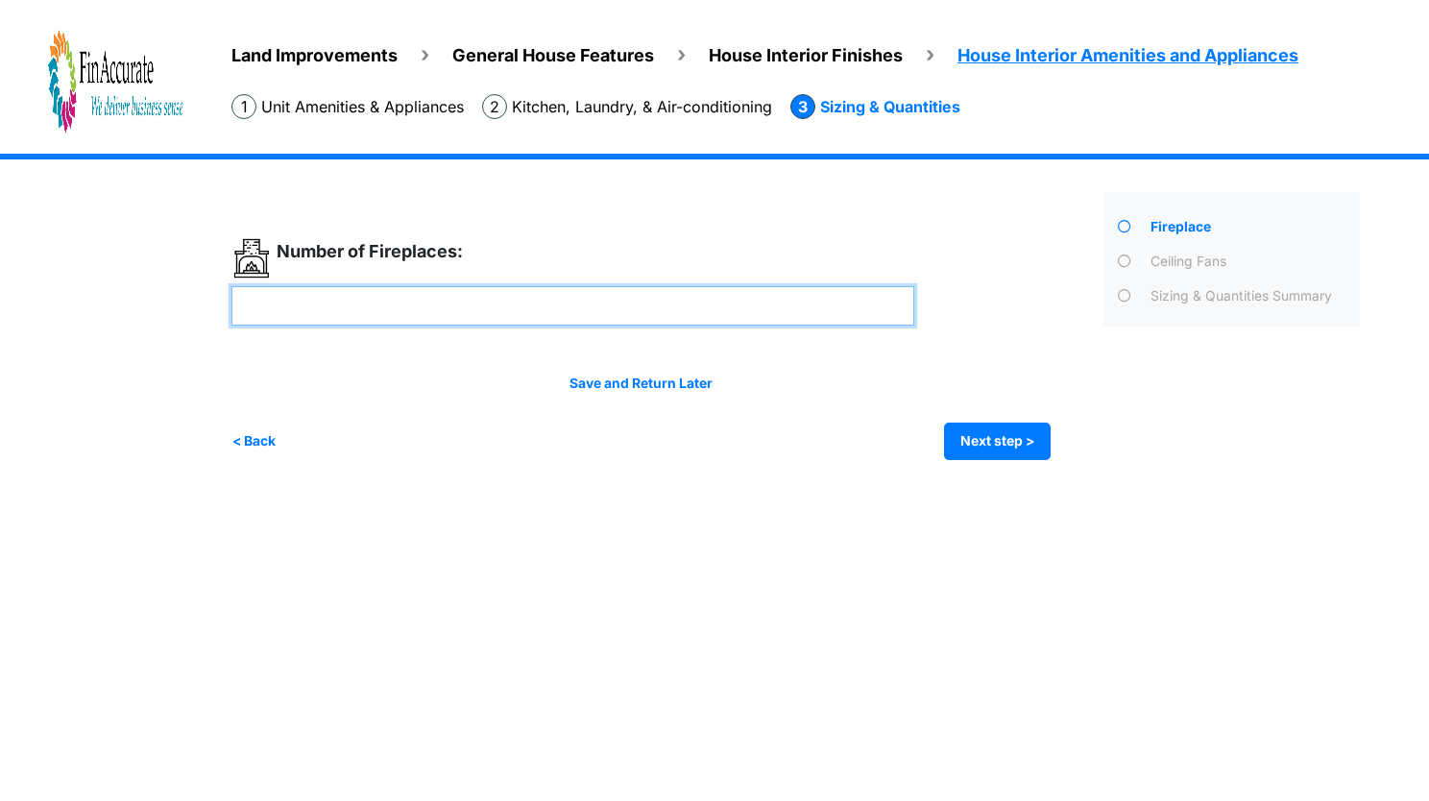
click at [416, 298] on input "number" at bounding box center [572, 305] width 683 height 39
type input "*"
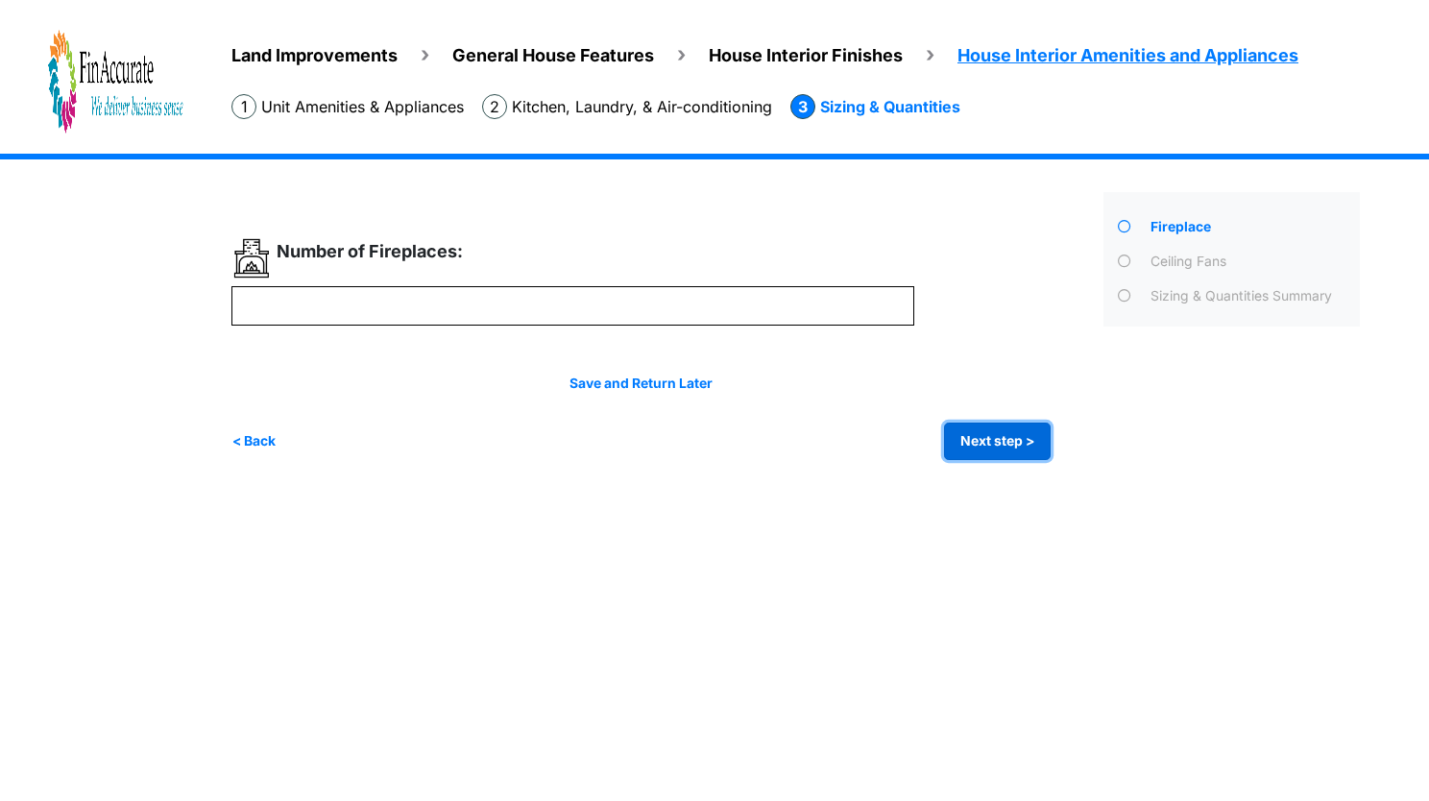
click at [975, 445] on button "Next step >" at bounding box center [997, 440] width 107 height 37
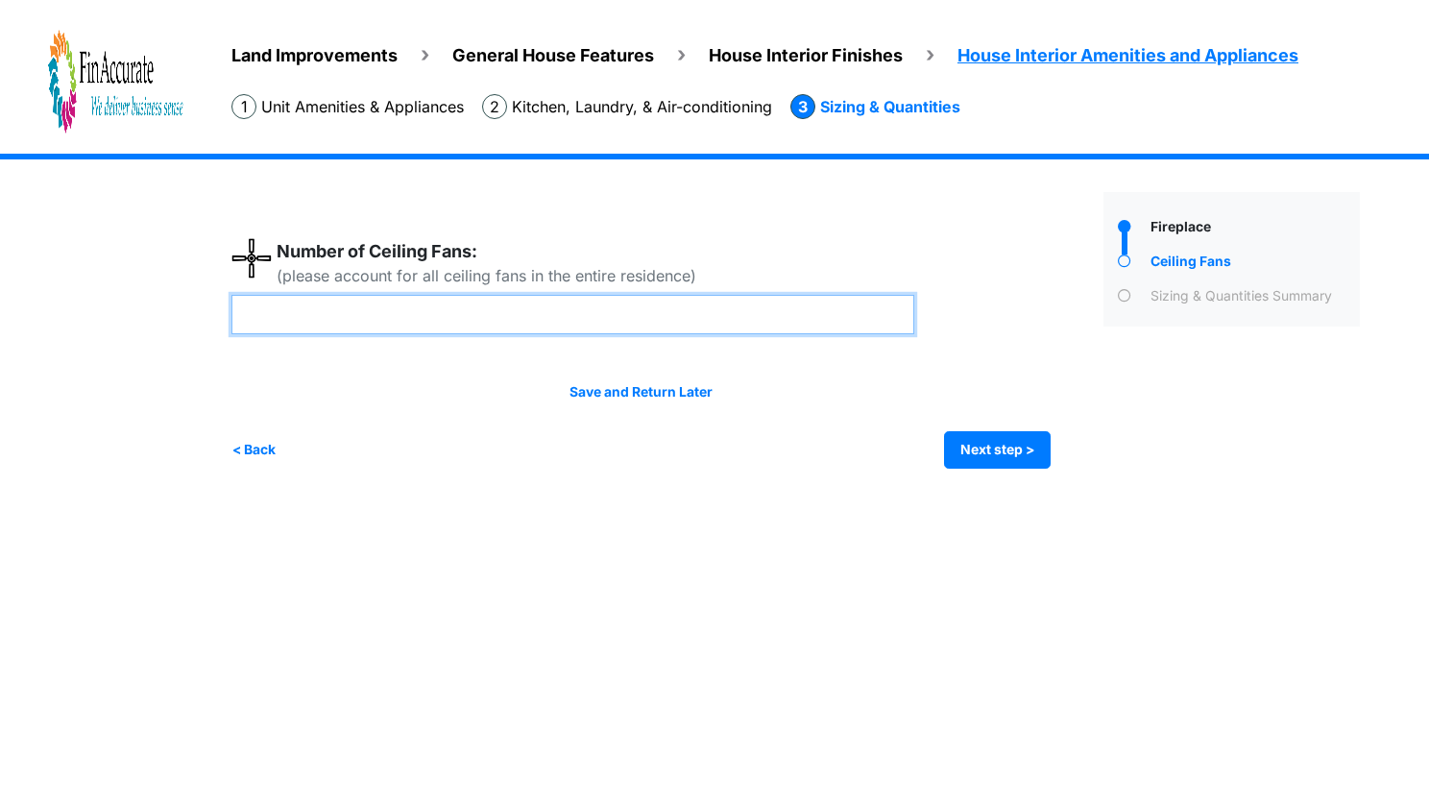
click at [280, 309] on input "number" at bounding box center [572, 314] width 683 height 39
type input "*"
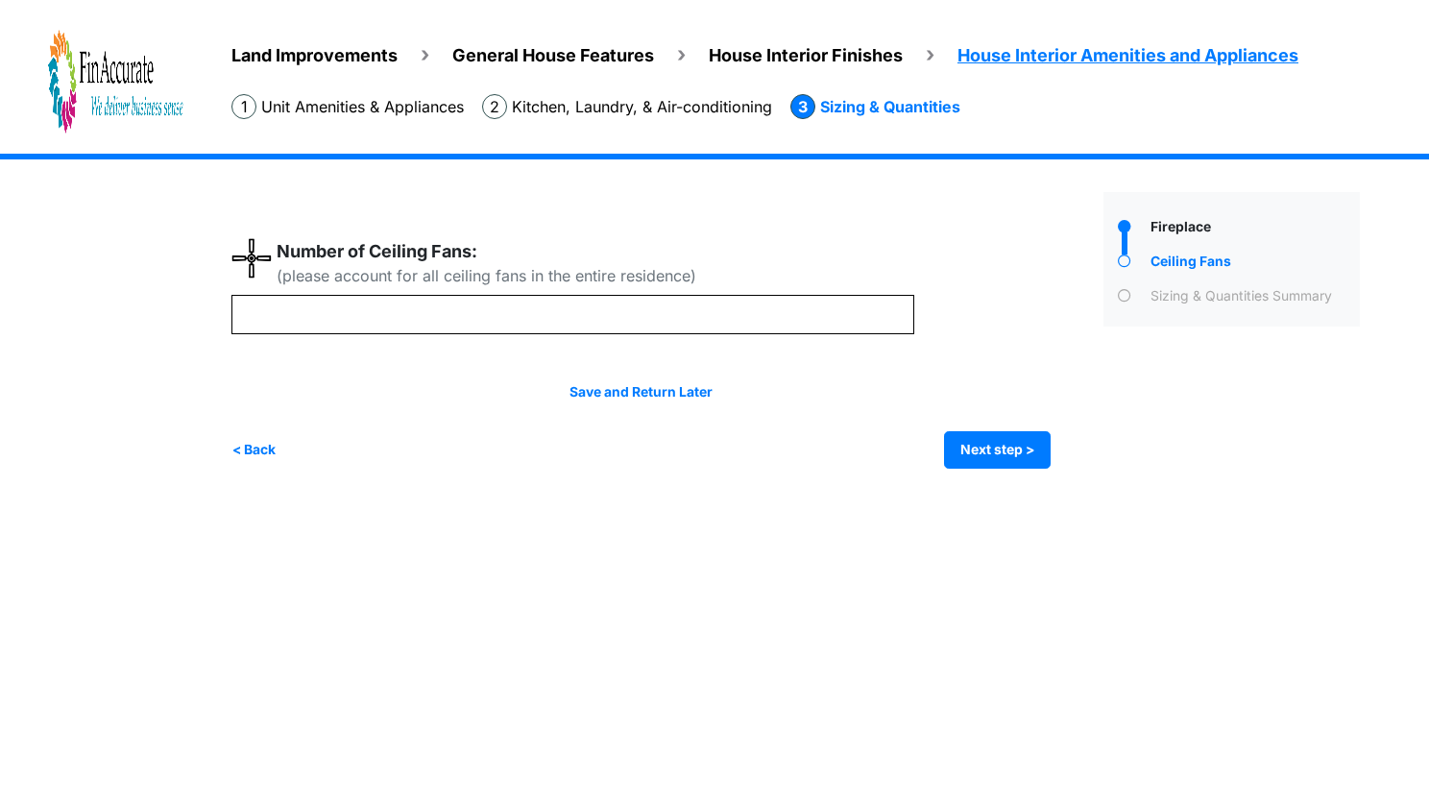
type input "*"
click at [1045, 478] on div "Irrigation Flag pole" at bounding box center [802, 326] width 1143 height 344
click at [1018, 422] on div "Save and Return Later < Back Next step > Save and submit" at bounding box center [640, 425] width 819 height 86
click at [1022, 458] on button "Next step >" at bounding box center [997, 449] width 107 height 37
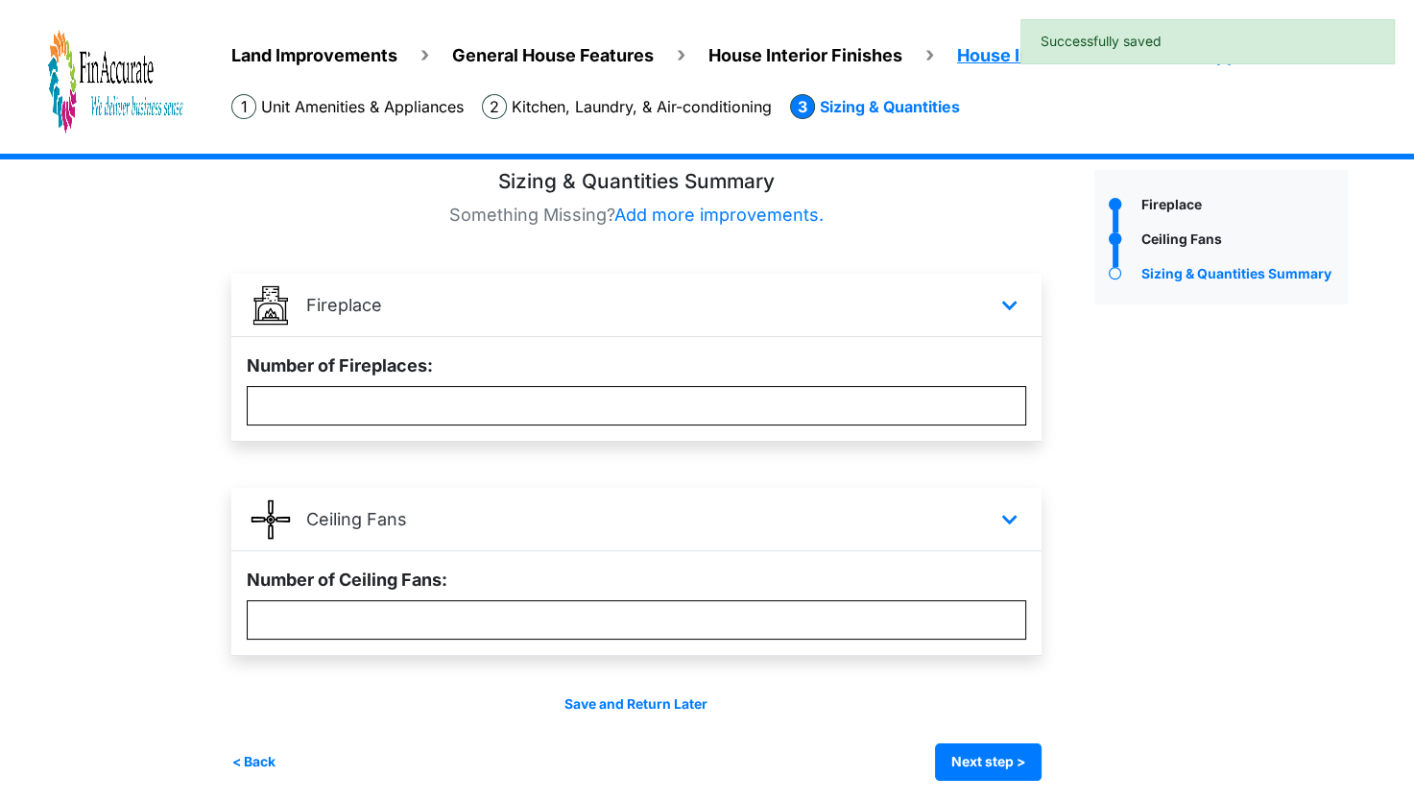
scroll to position [29, 0]
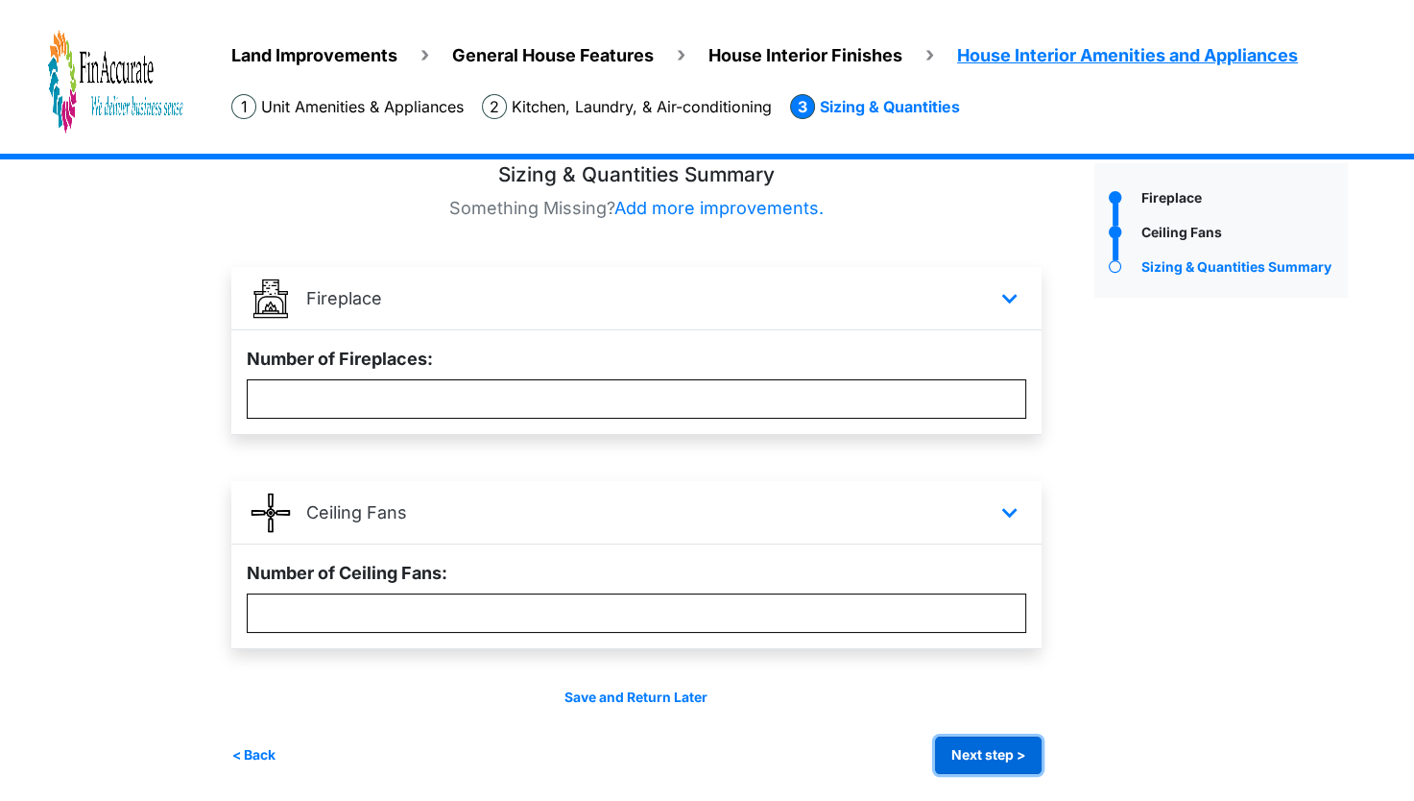
click at [1007, 758] on button "Next step >" at bounding box center [988, 754] width 107 height 37
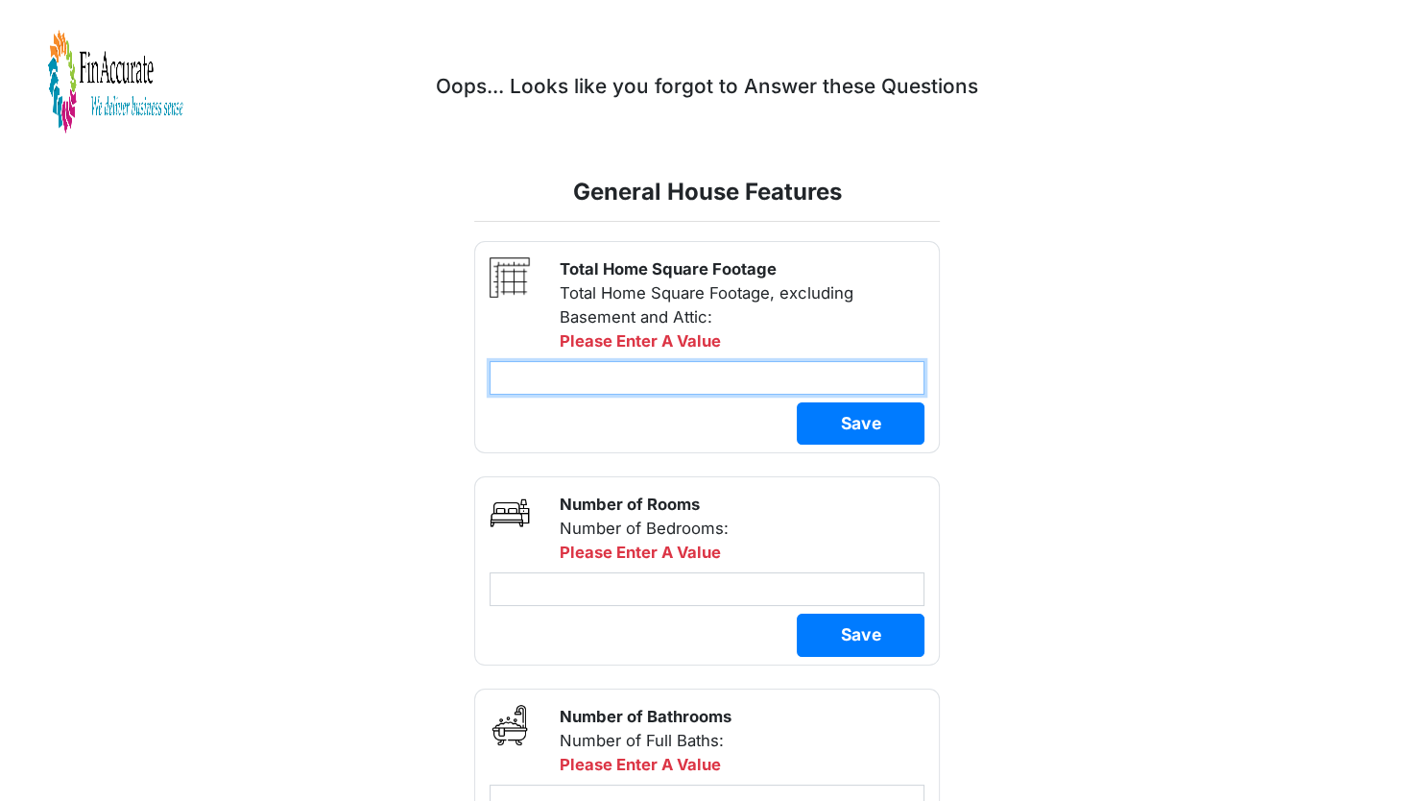
click at [659, 390] on input "number" at bounding box center [708, 378] width 436 height 34
type input "****"
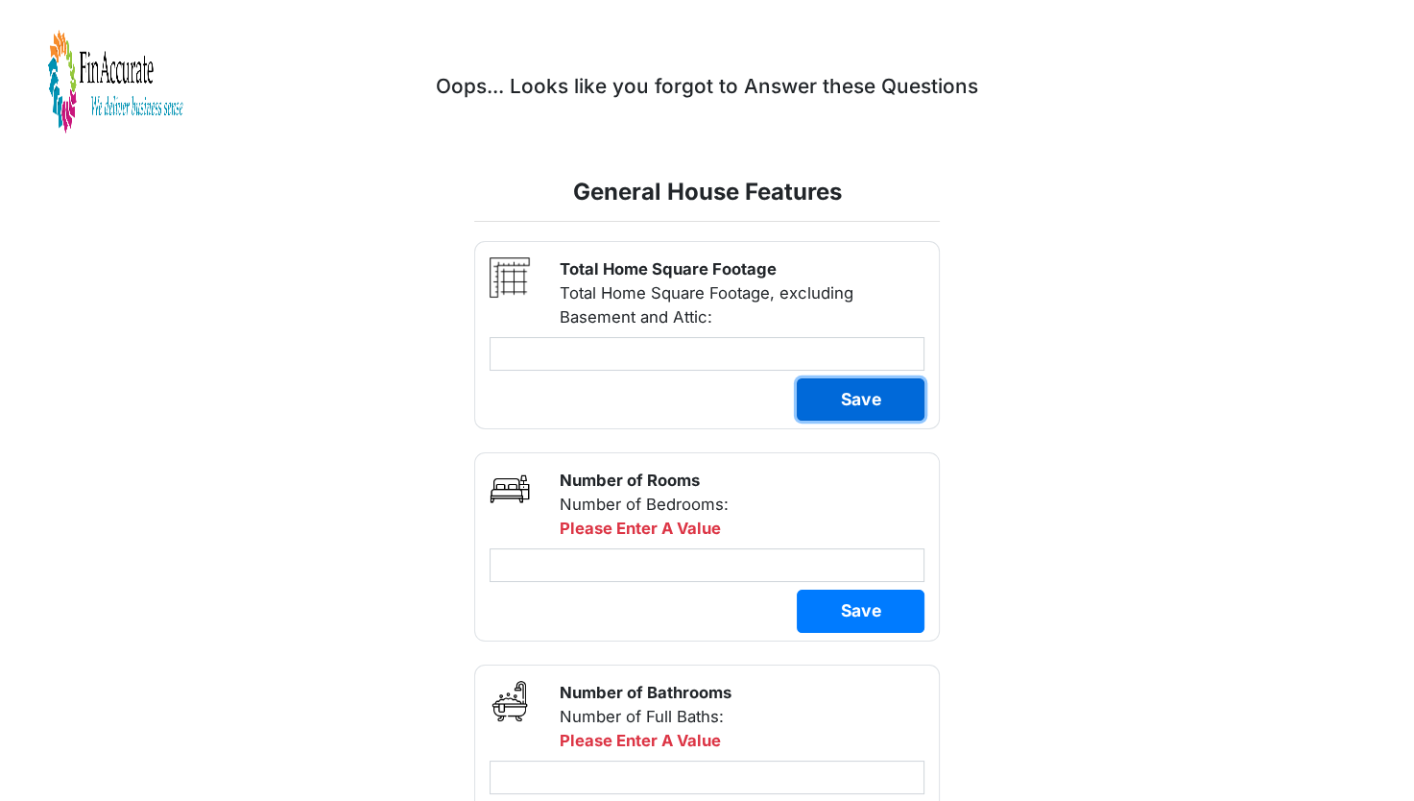
click at [833, 396] on button "Save" at bounding box center [861, 399] width 128 height 42
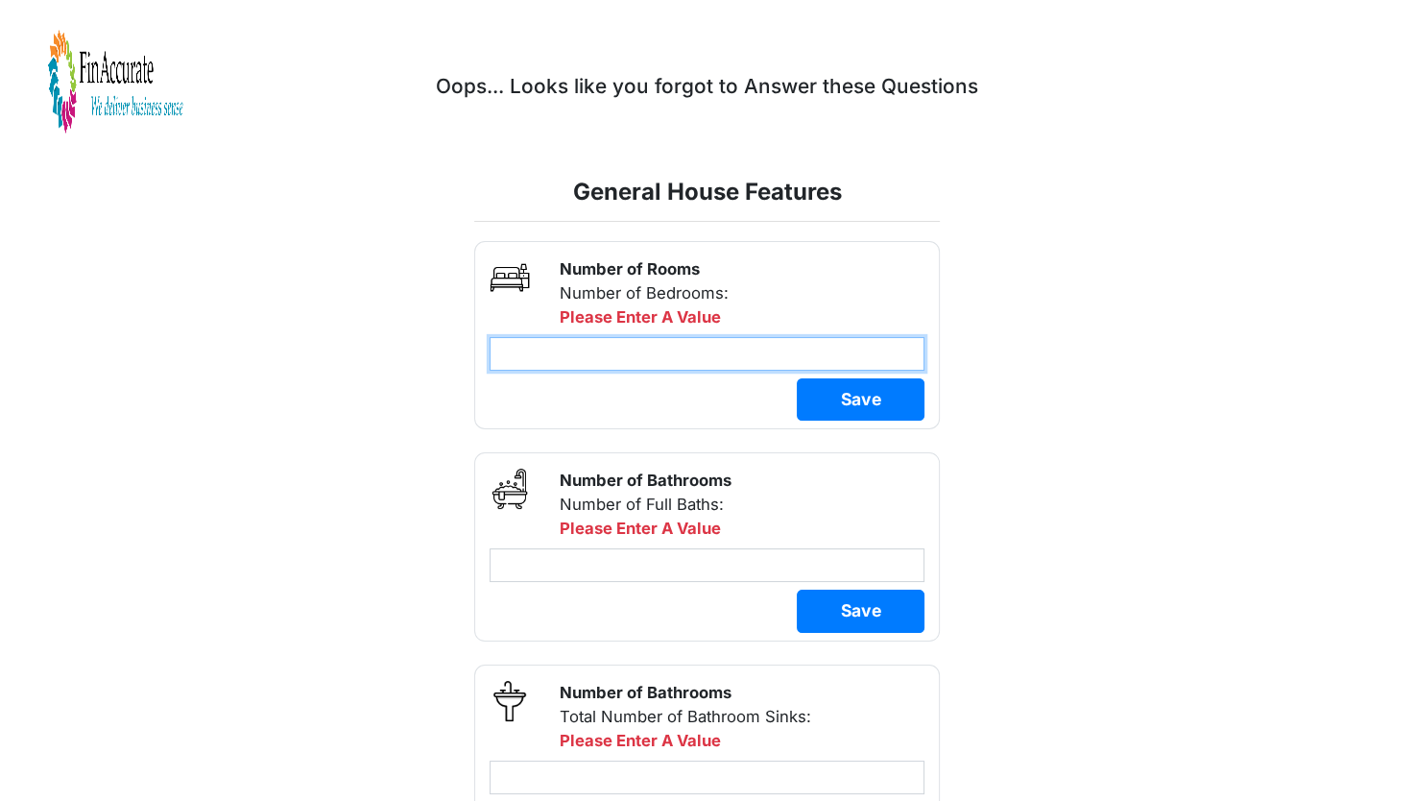
click at [548, 346] on input "number" at bounding box center [708, 354] width 436 height 34
type input "*"
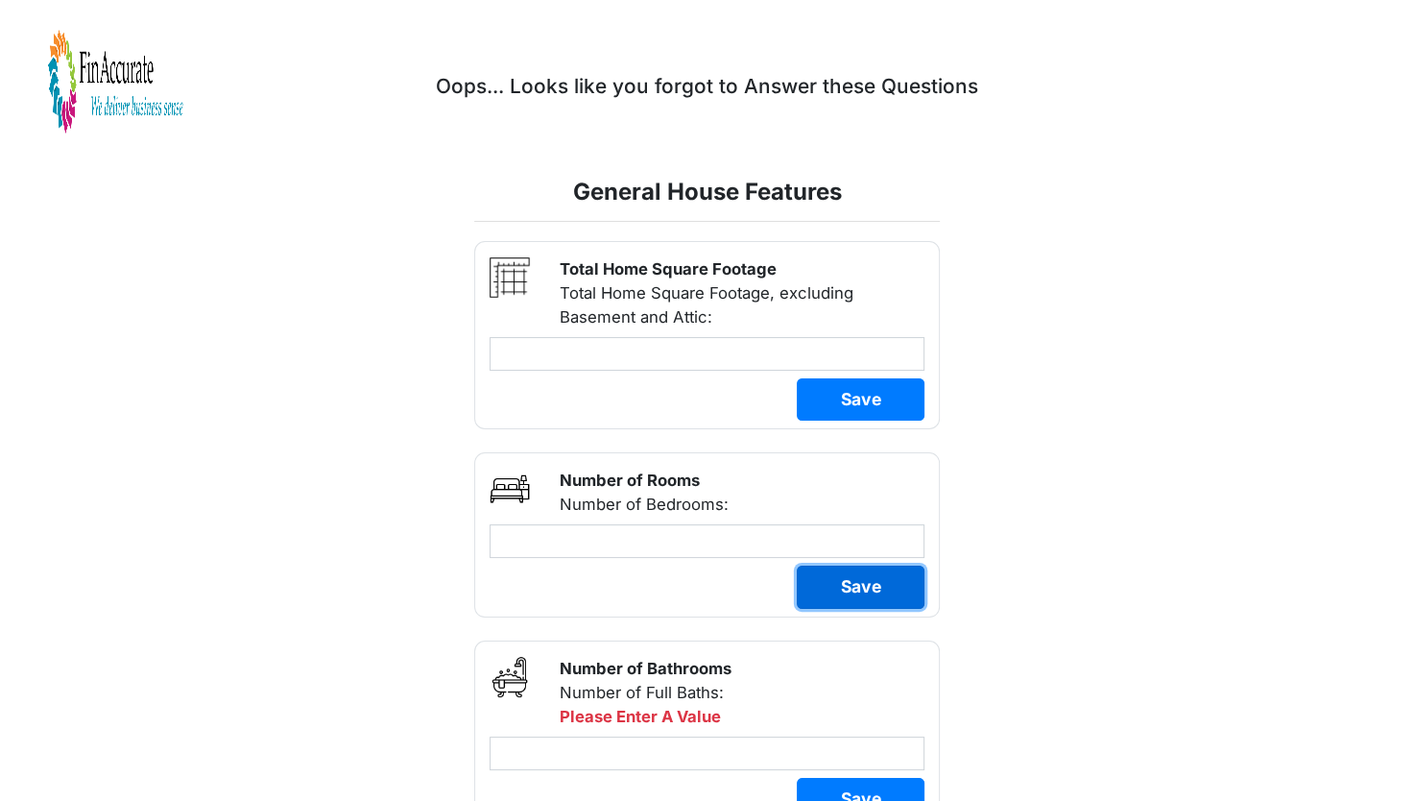
click at [833, 386] on div "Selection of Exterior Features & Improvements Next, select the Exterior Feature…" at bounding box center [707, 770] width 495 height 1058
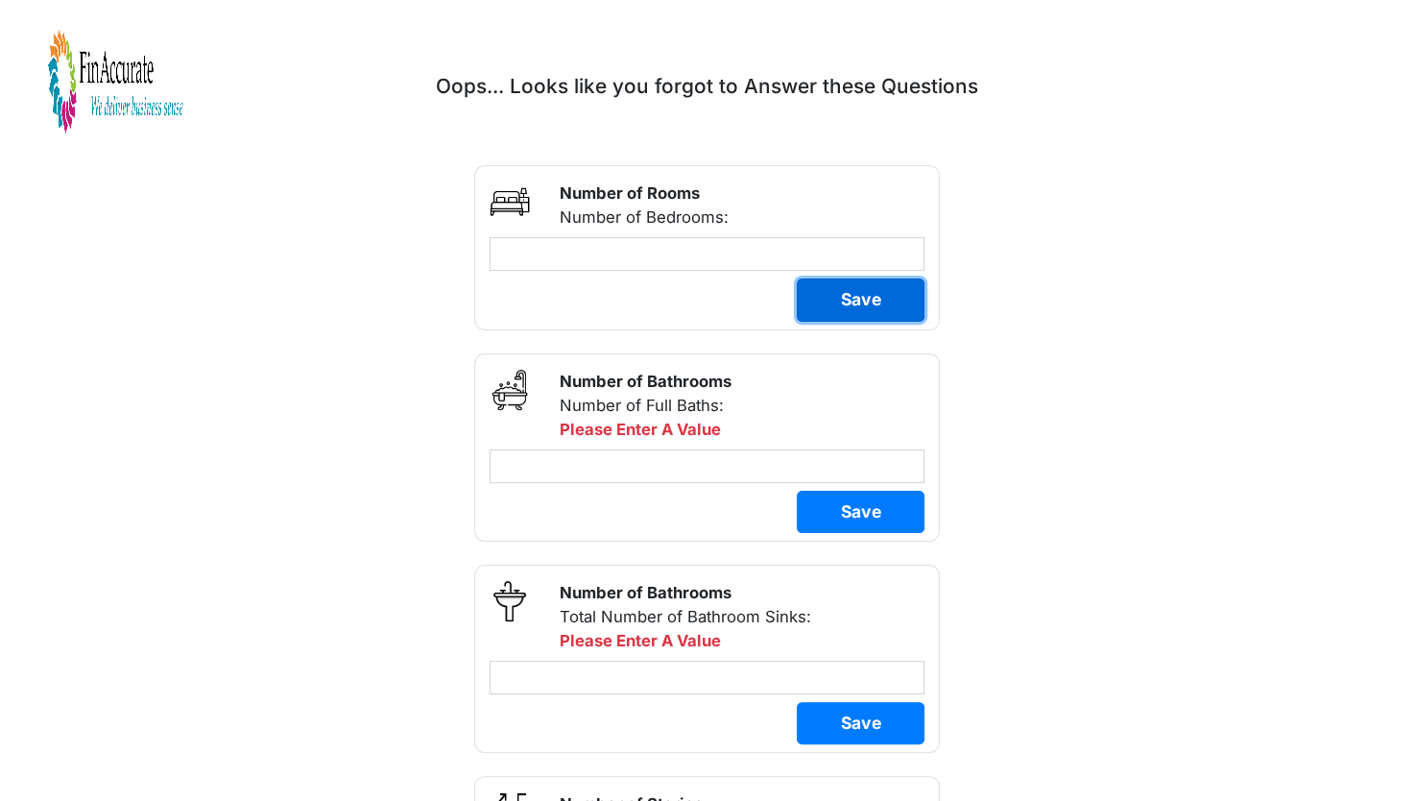
scroll to position [317, 0]
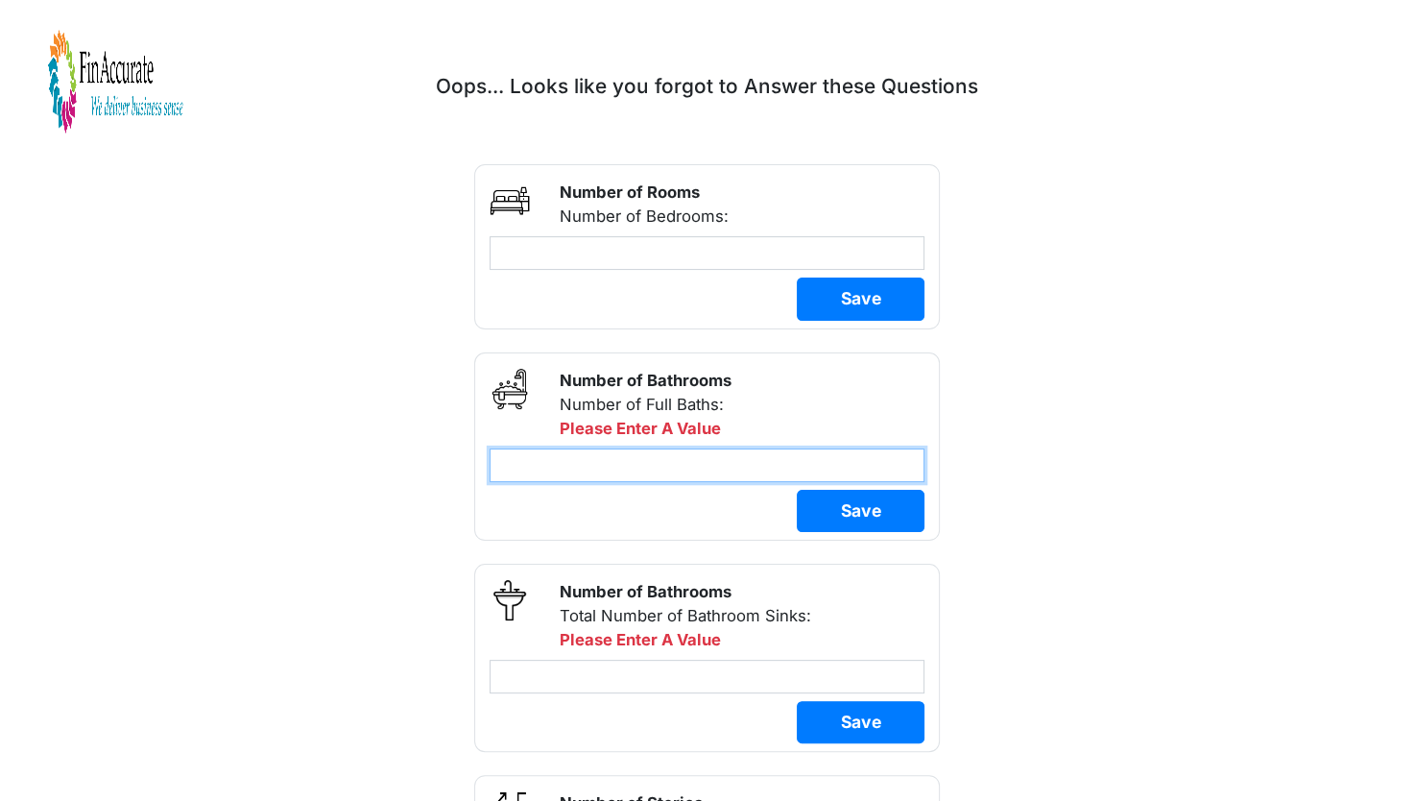
click at [685, 466] on input "number" at bounding box center [708, 465] width 436 height 34
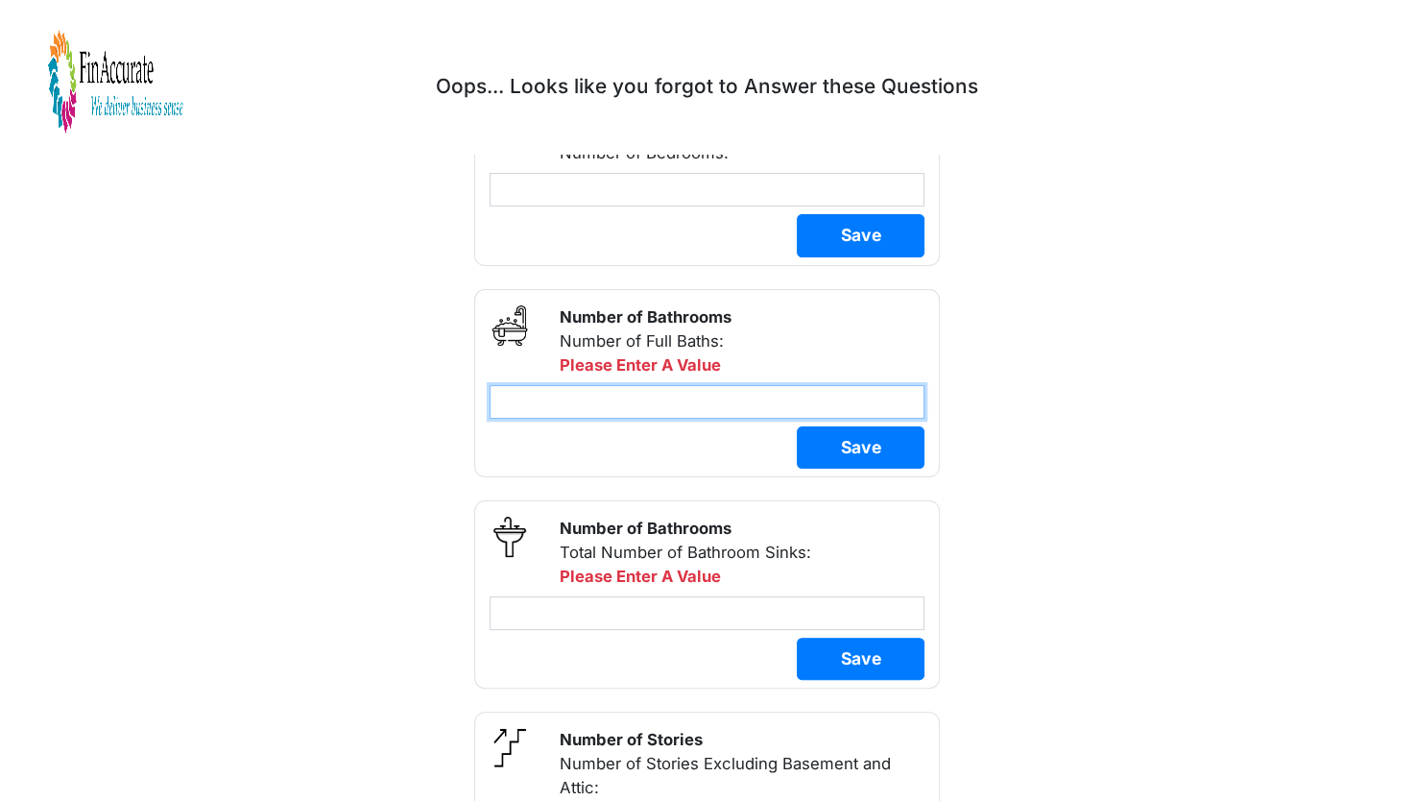
scroll to position [413, 0]
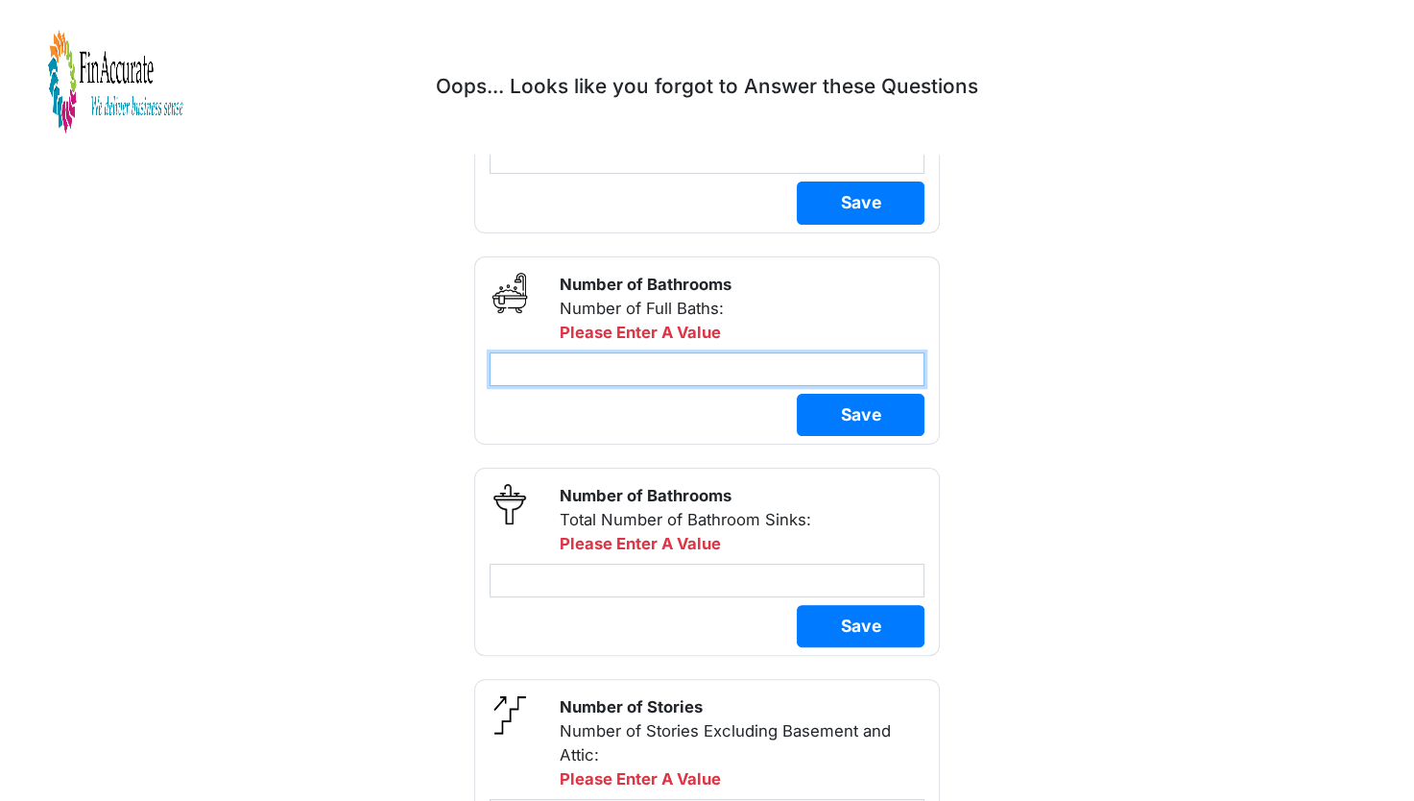
click at [653, 362] on input "number" at bounding box center [708, 369] width 436 height 34
type input "*"
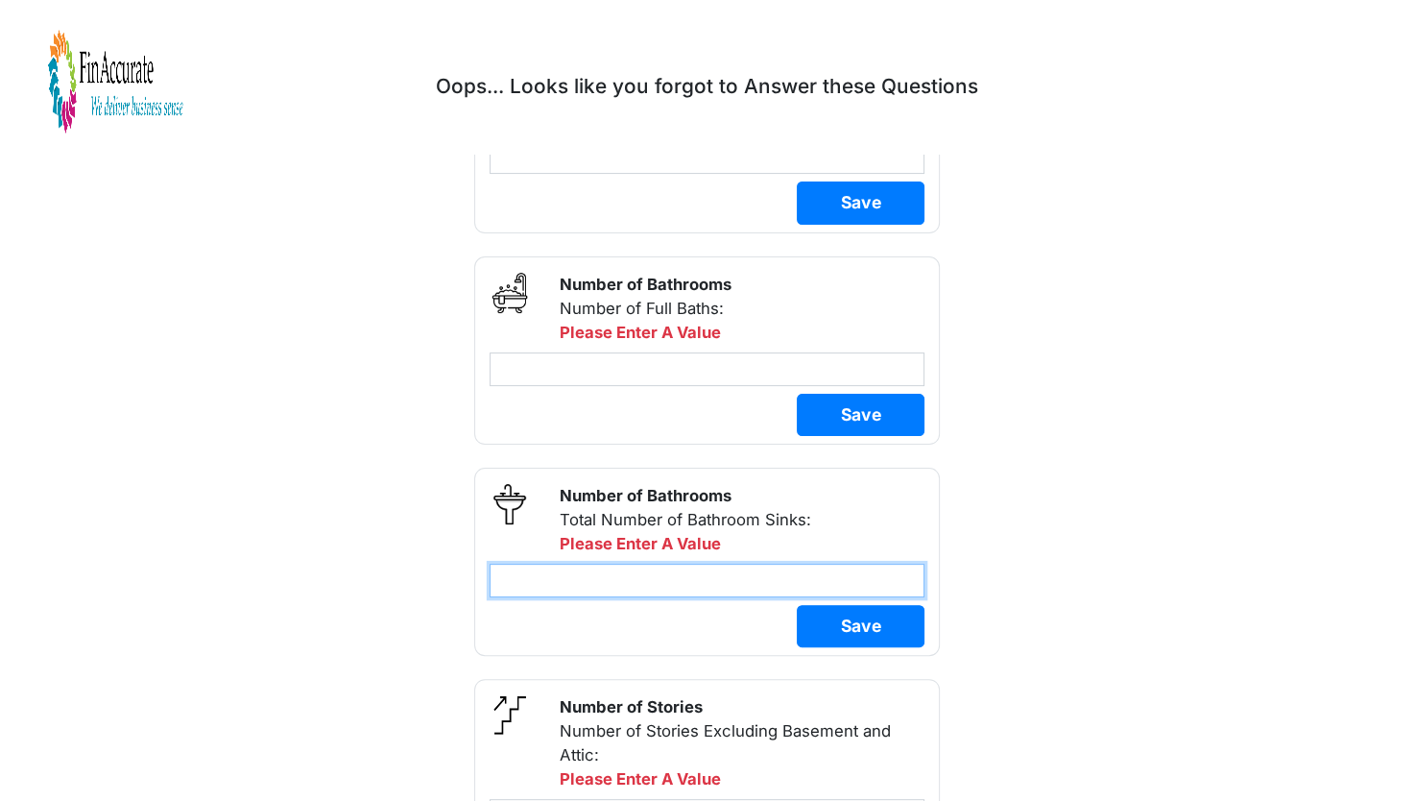
click at [606, 586] on div "Number of Bathrooms Total Number of Bathroom Sinks: Please Enter A Value" at bounding box center [707, 562] width 467 height 188
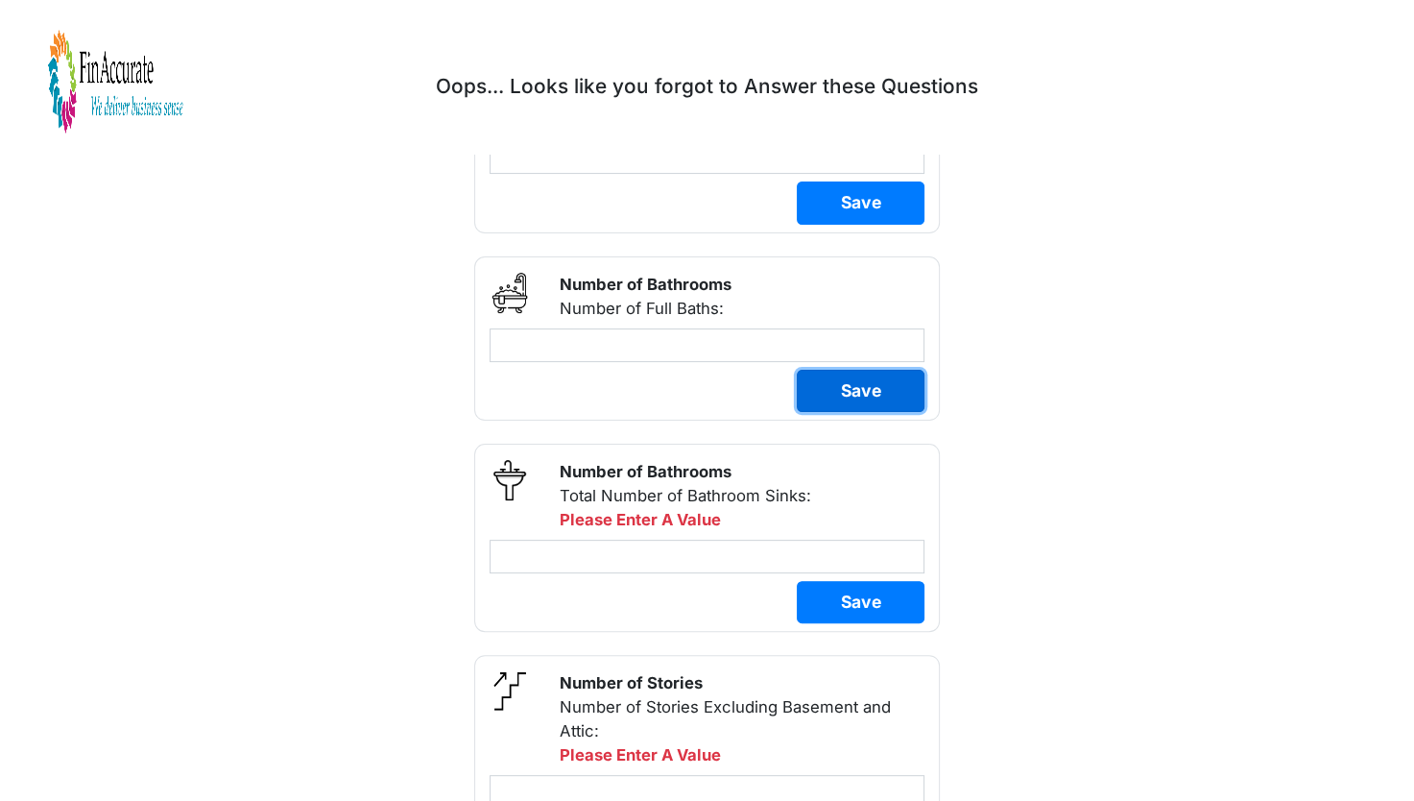
click at [849, 375] on button "Save" at bounding box center [861, 391] width 128 height 42
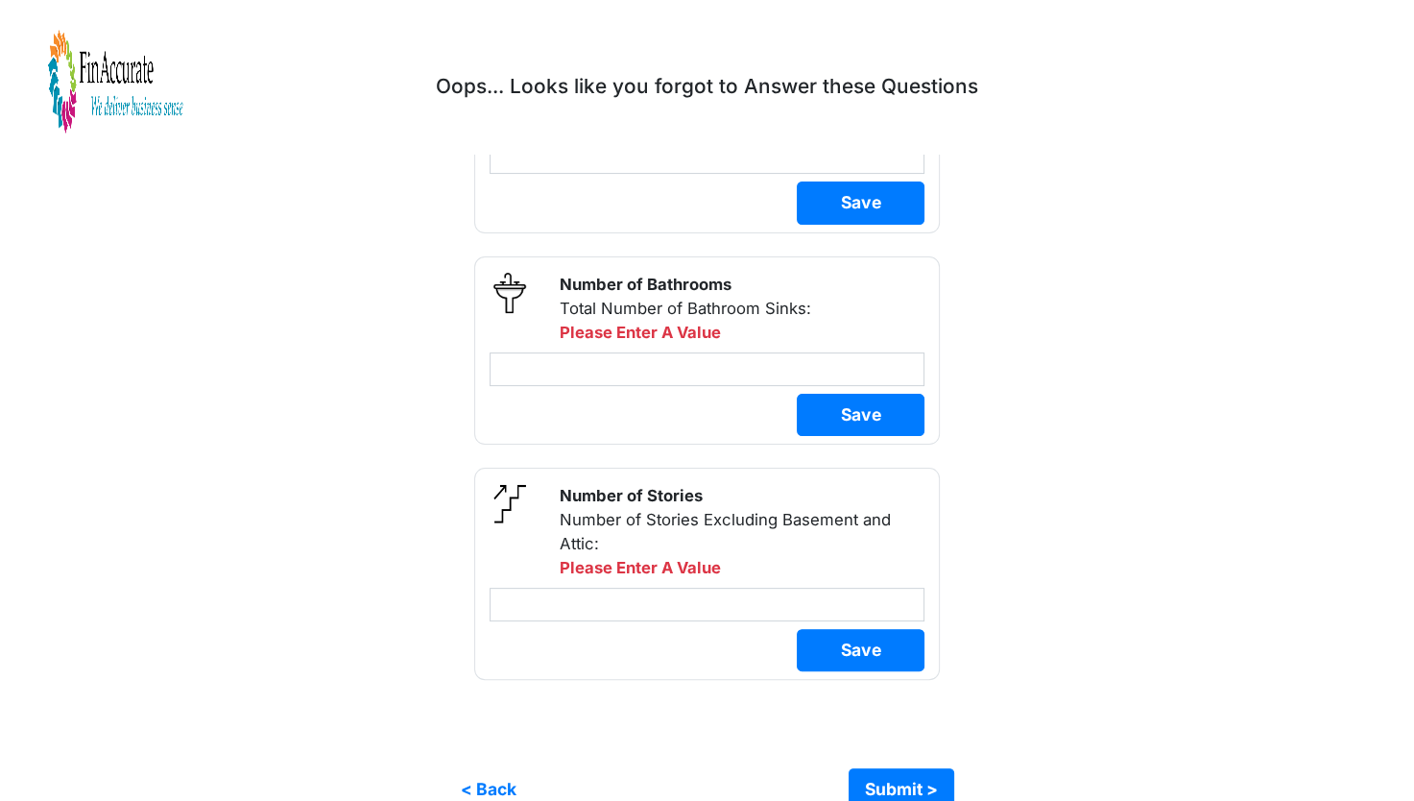
click at [1046, 586] on div "Land Improvements Selection of Land Improvements *" at bounding box center [707, 295] width 990 height 1032
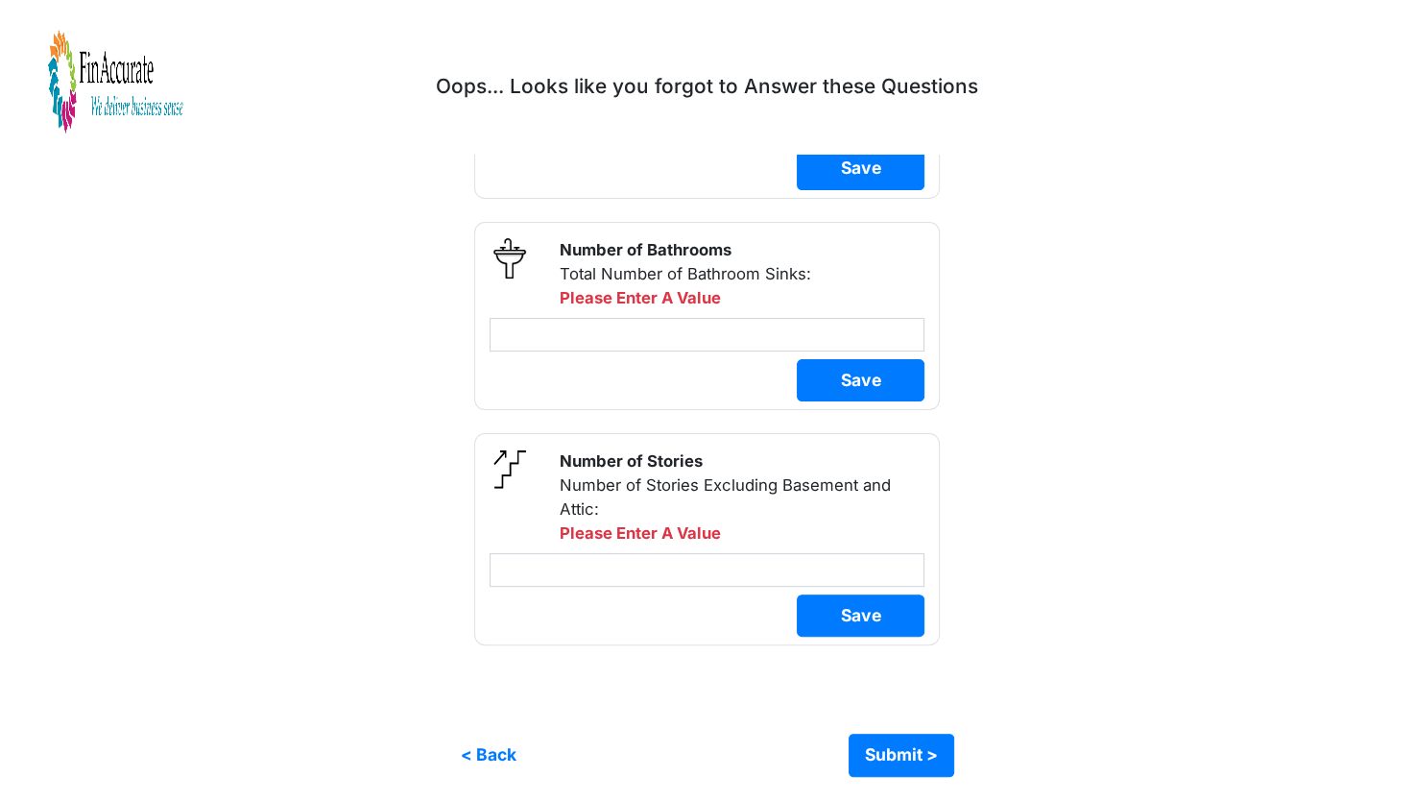
scroll to position [159, 0]
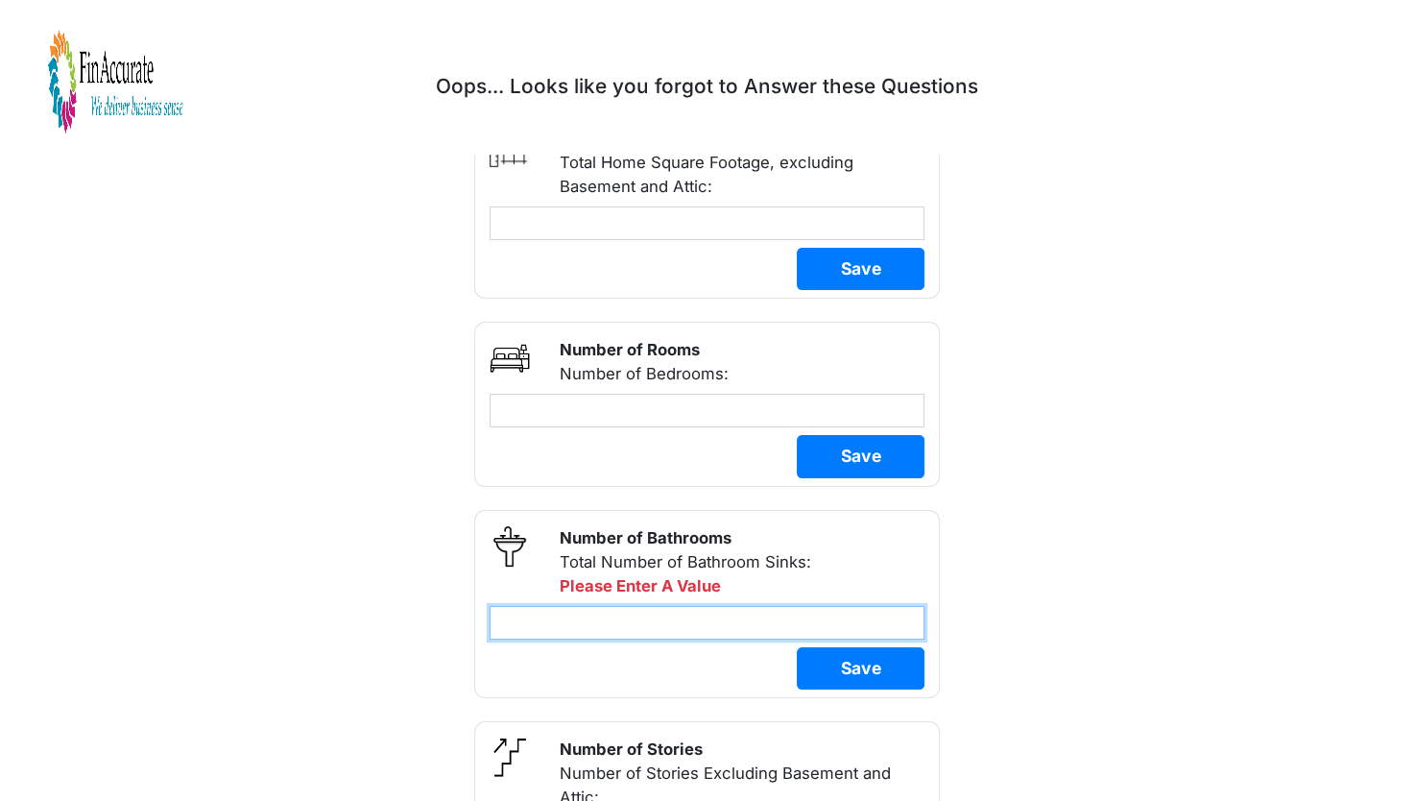
click at [636, 615] on input "number" at bounding box center [708, 623] width 436 height 34
type input "*"
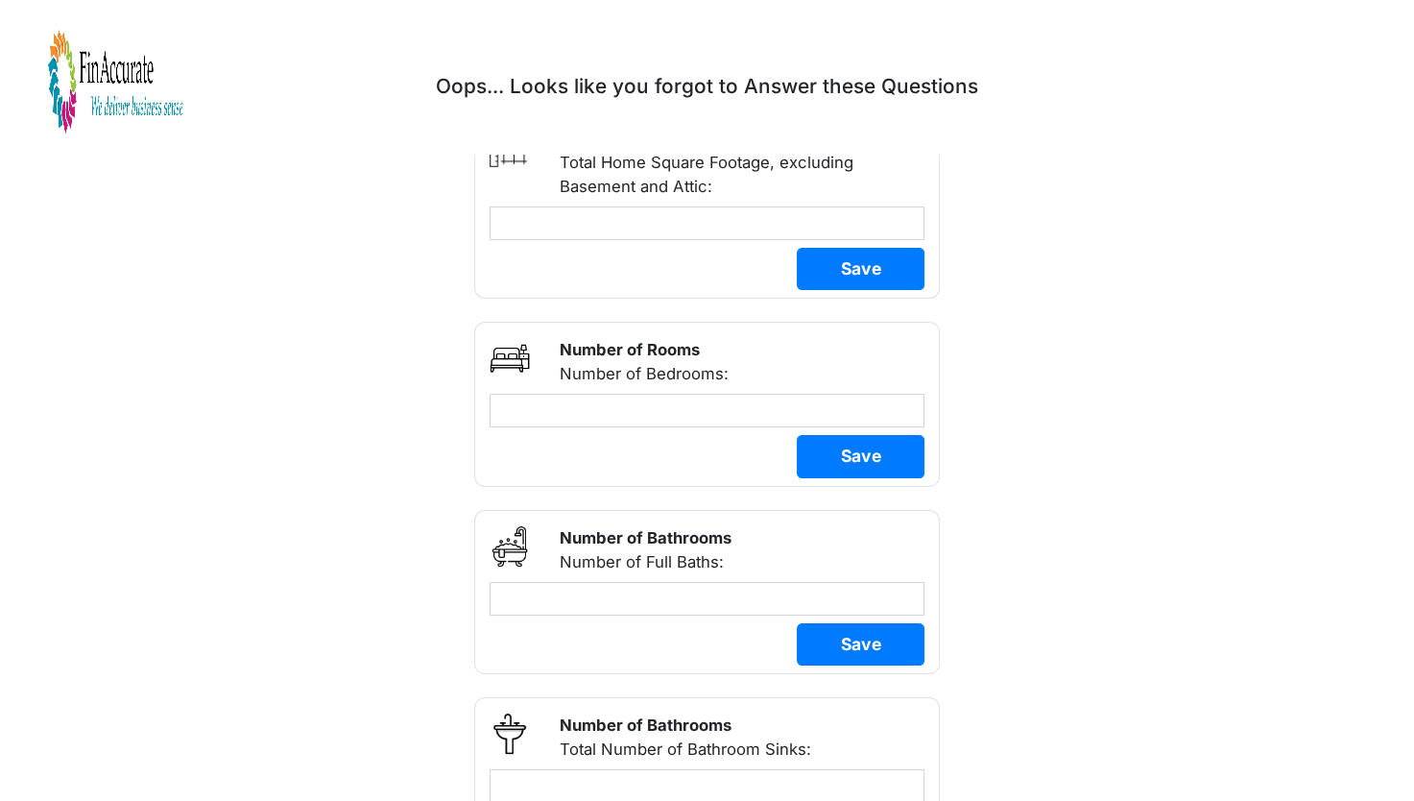
click at [983, 622] on div "Land Improvements Selection of Land Improvements *" at bounding box center [707, 630] width 990 height 1195
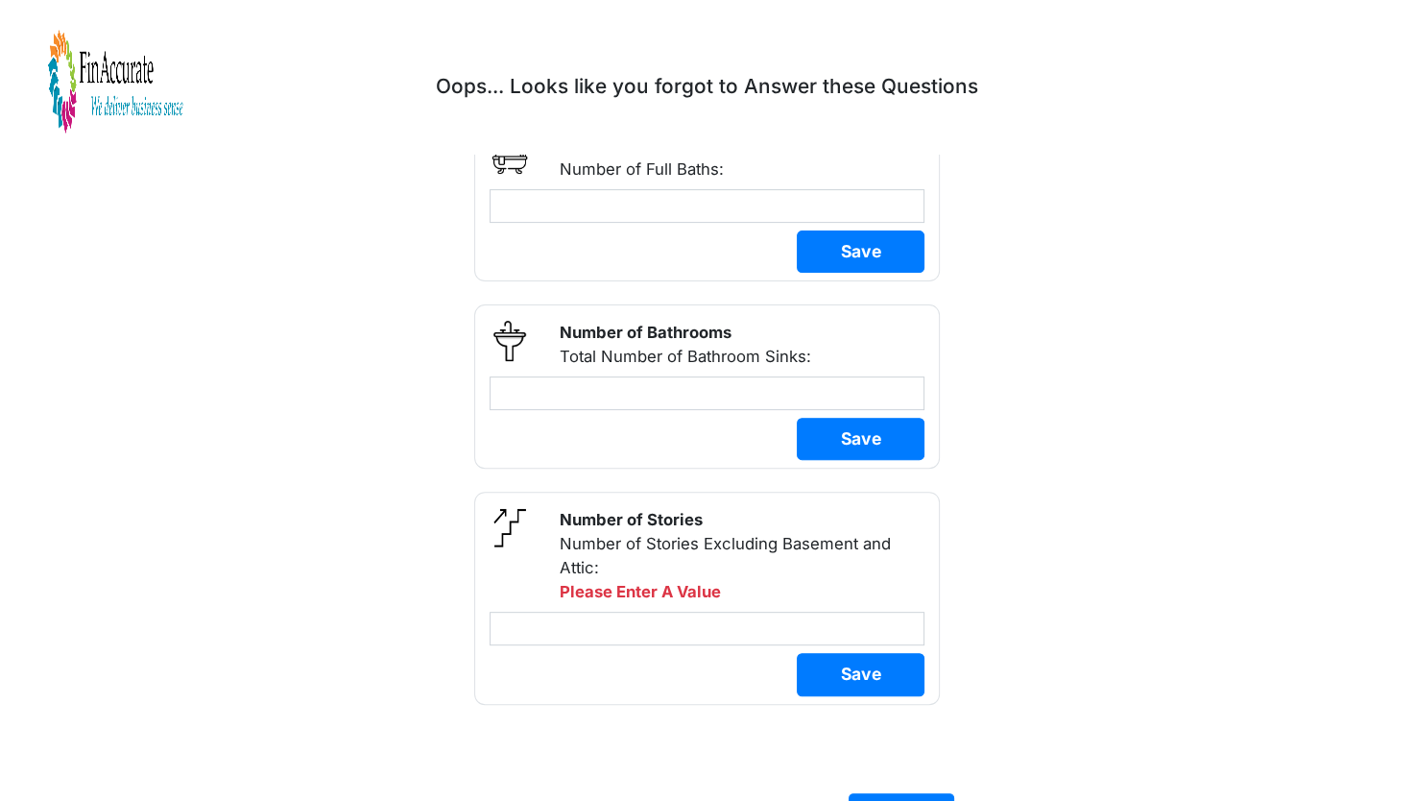
scroll to position [611, 0]
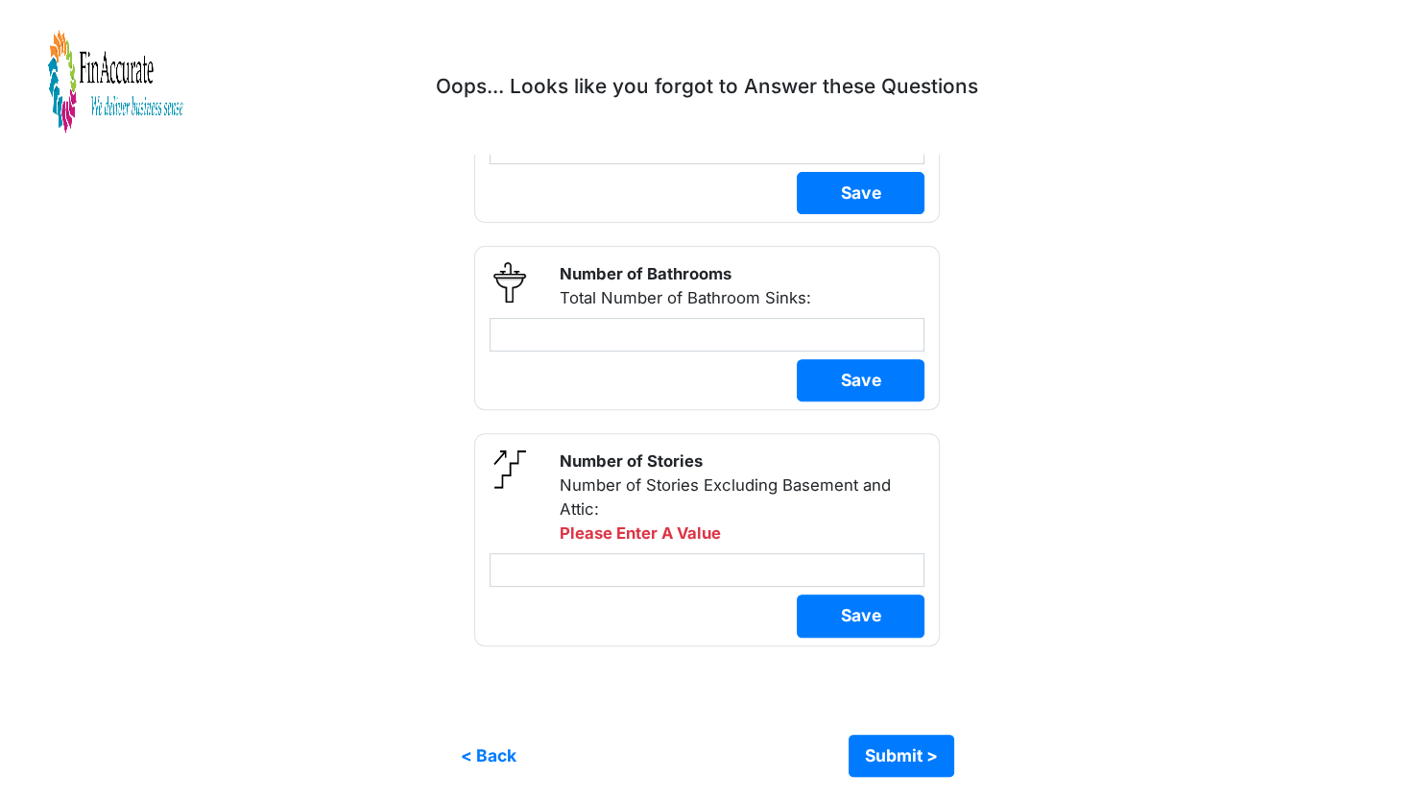
click at [603, 590] on div "Save" at bounding box center [707, 612] width 465 height 50
click at [613, 578] on input "number" at bounding box center [708, 570] width 436 height 34
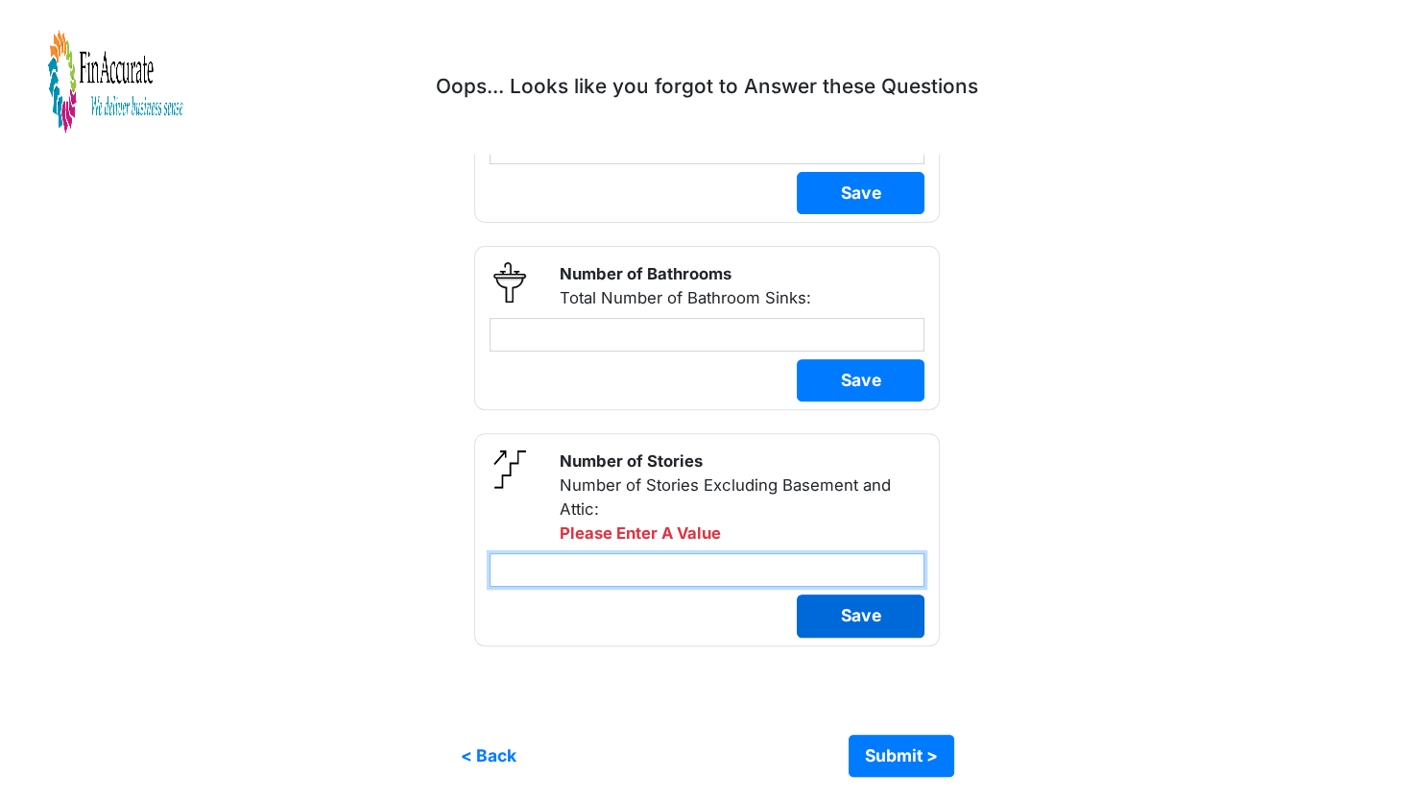
type input "*"
click at [891, 606] on div "Land Improvements General House Features House Interior Finishes House Interior…" at bounding box center [707, 97] width 1414 height 1416
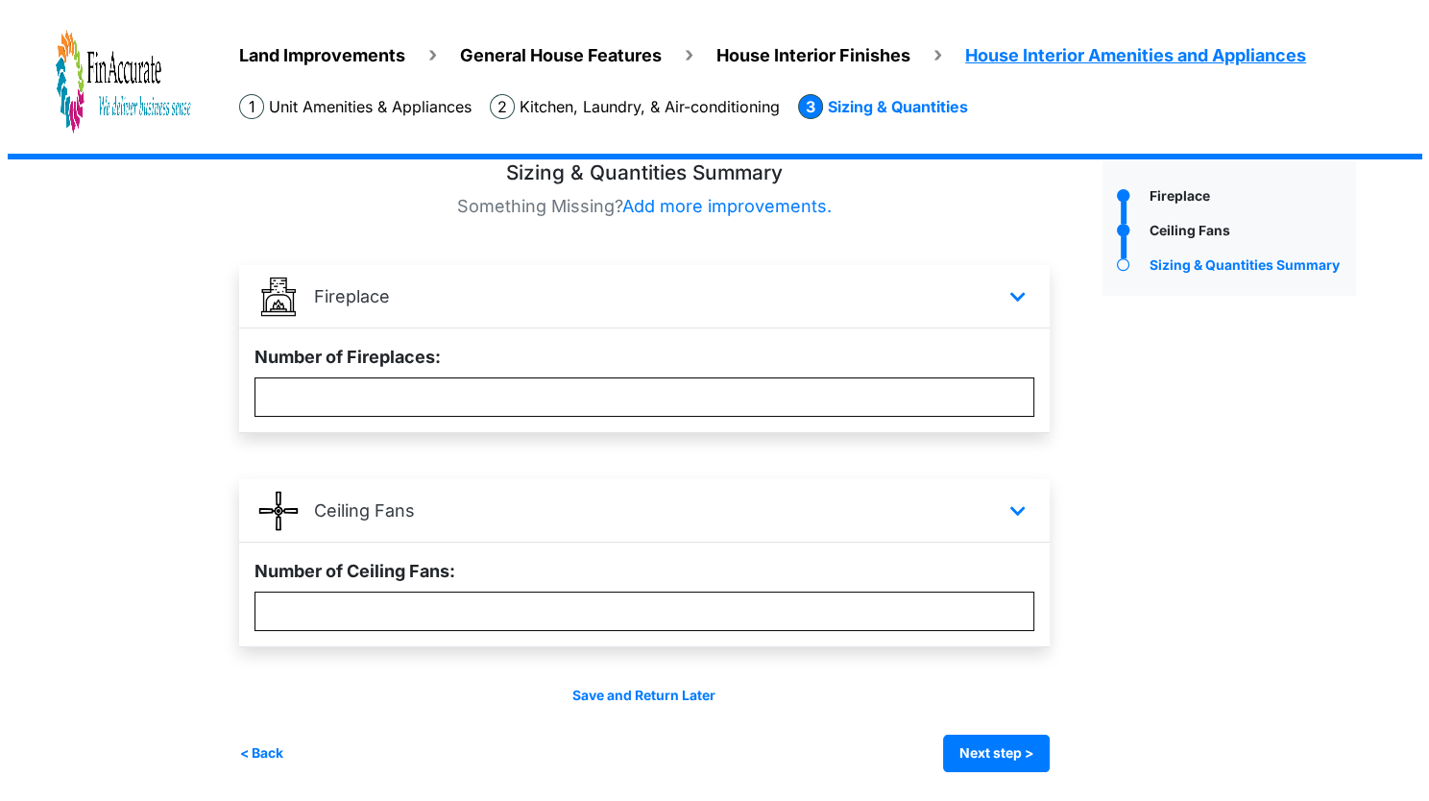
scroll to position [29, 0]
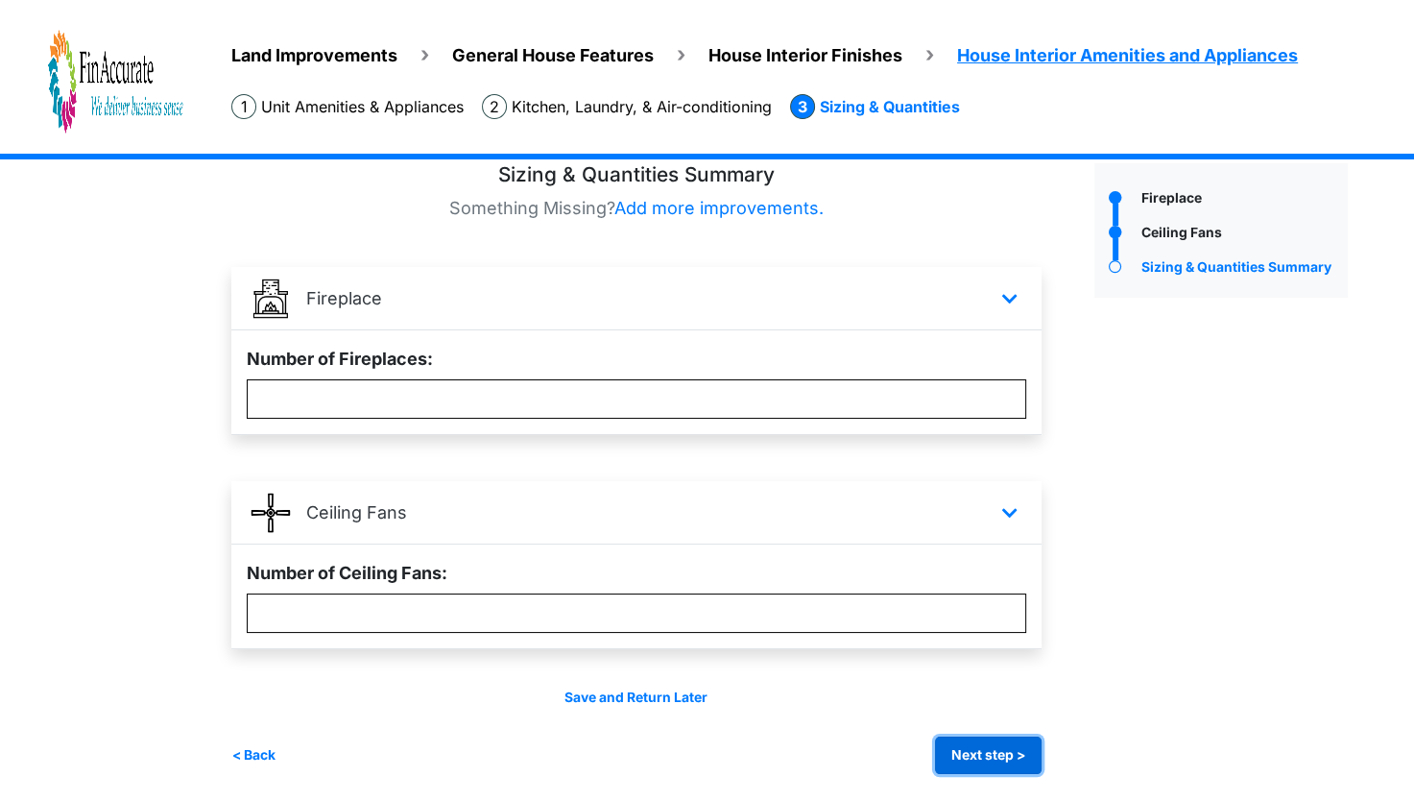
click at [991, 762] on button "Next step >" at bounding box center [988, 754] width 107 height 37
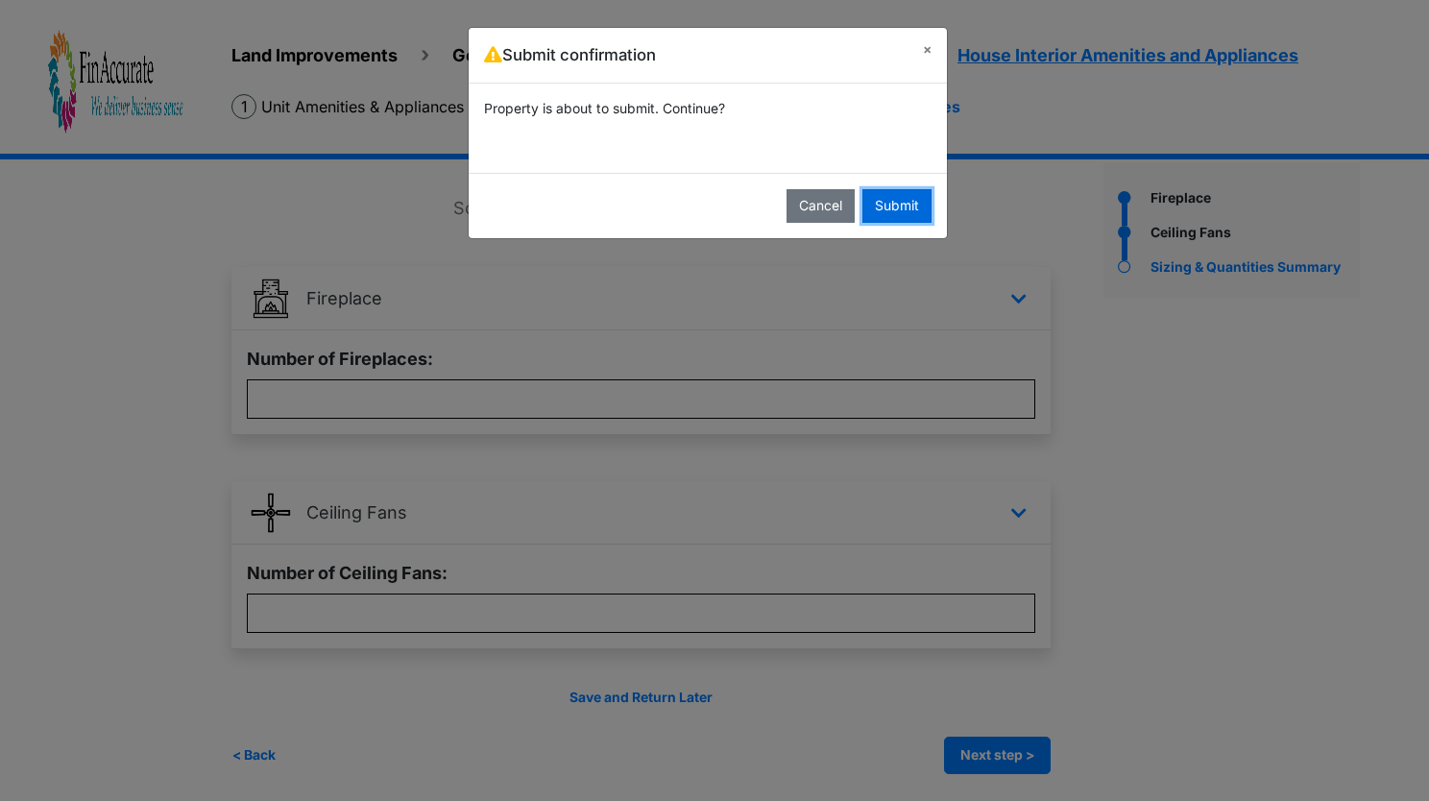
click at [895, 199] on button "Submit" at bounding box center [896, 206] width 69 height 34
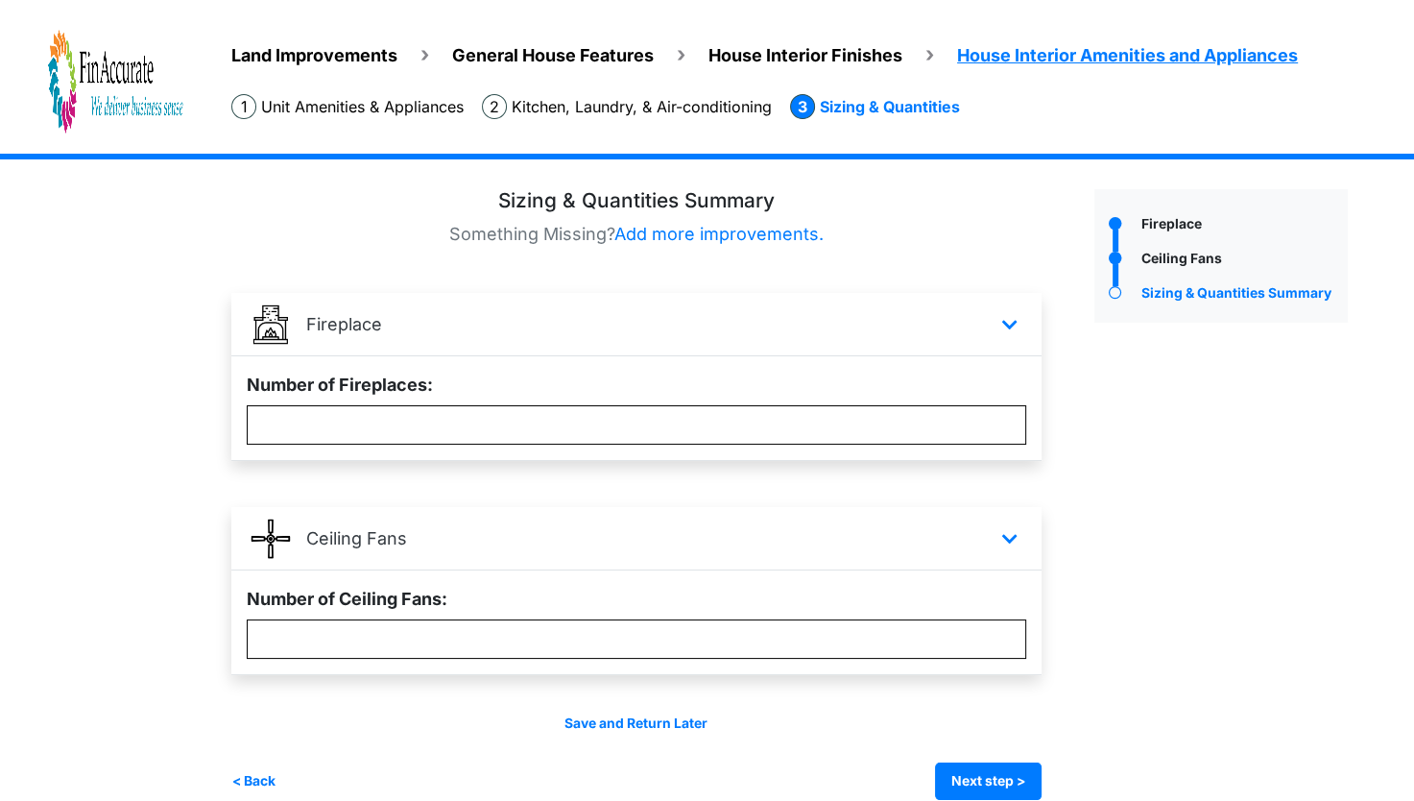
scroll to position [73, 0]
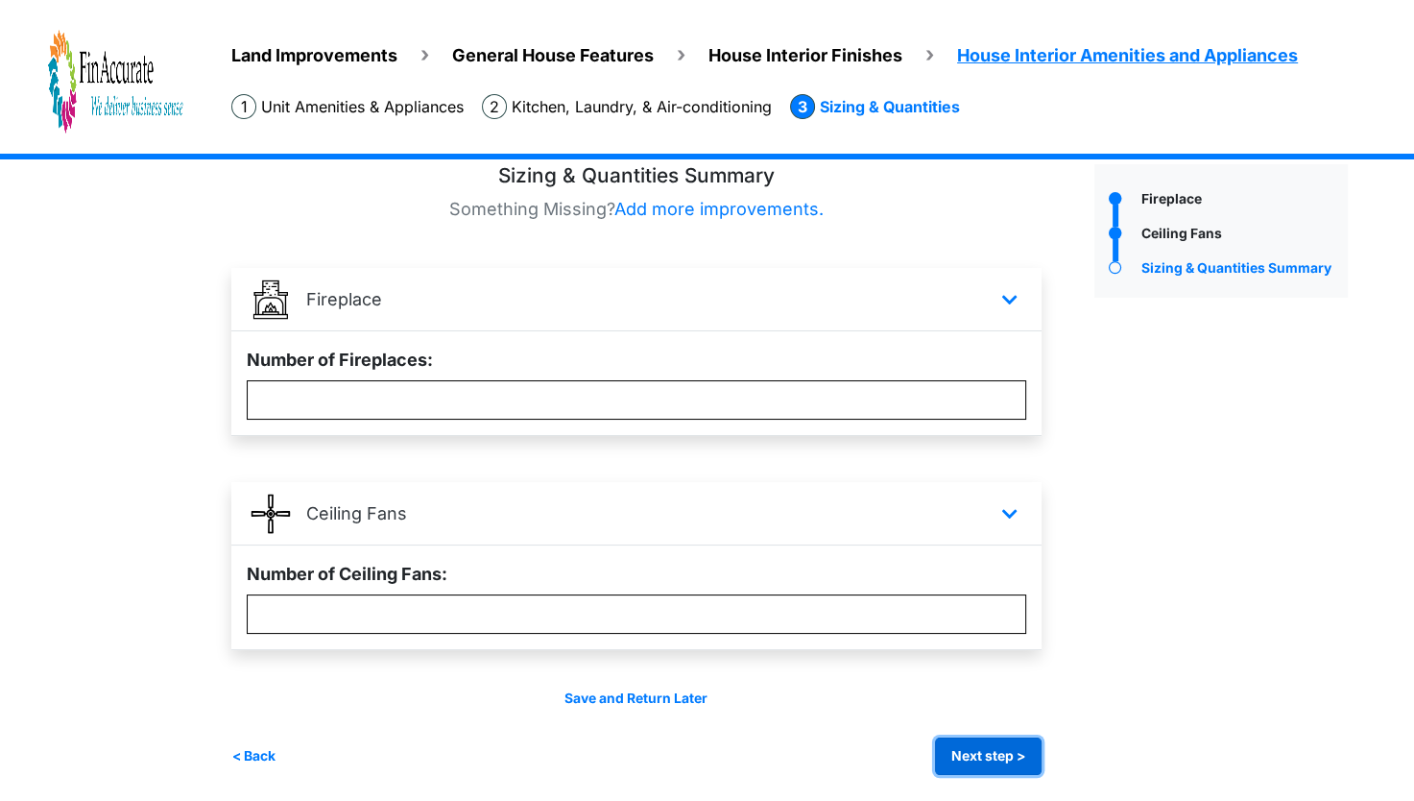
click at [992, 739] on button "Next step >" at bounding box center [988, 755] width 107 height 37
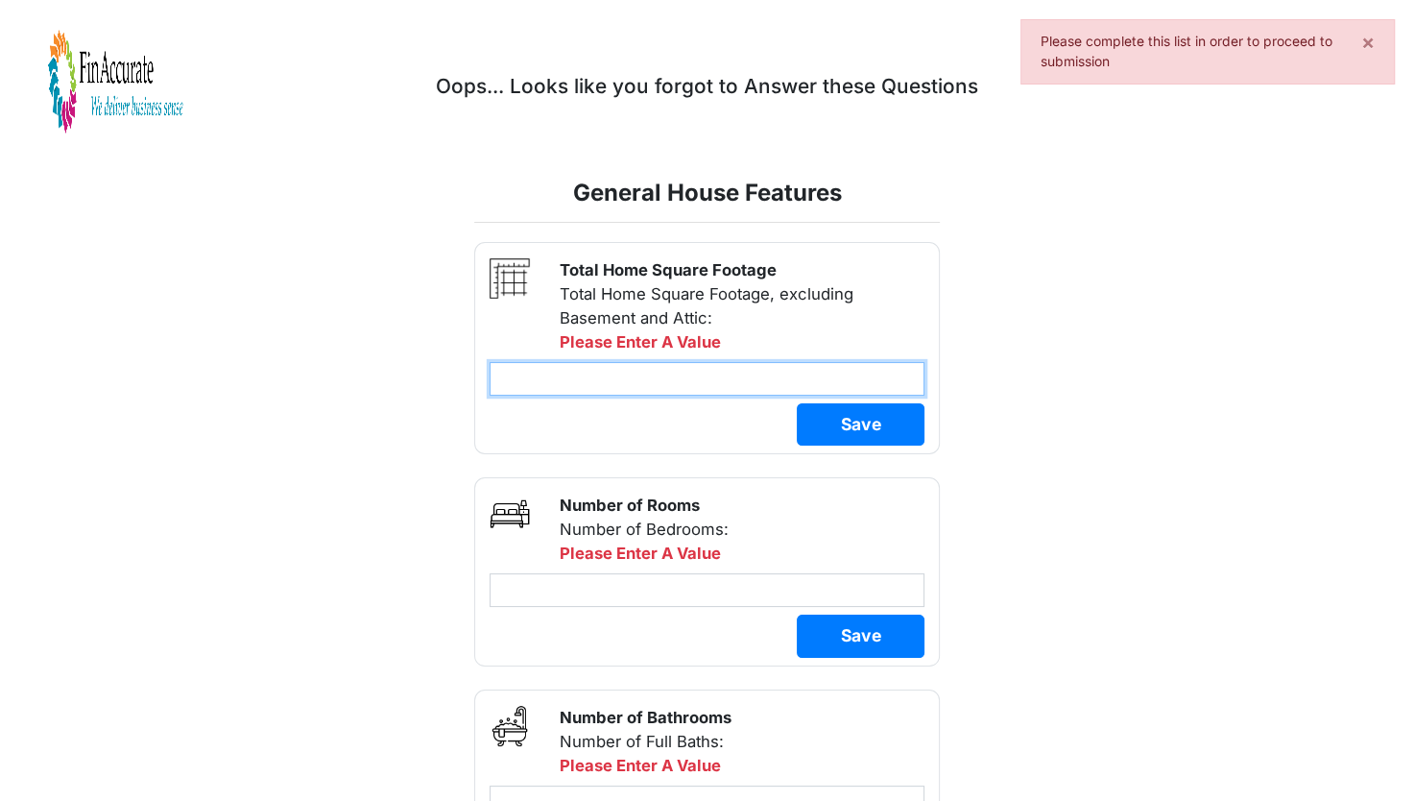
click at [672, 380] on input "number" at bounding box center [708, 379] width 436 height 34
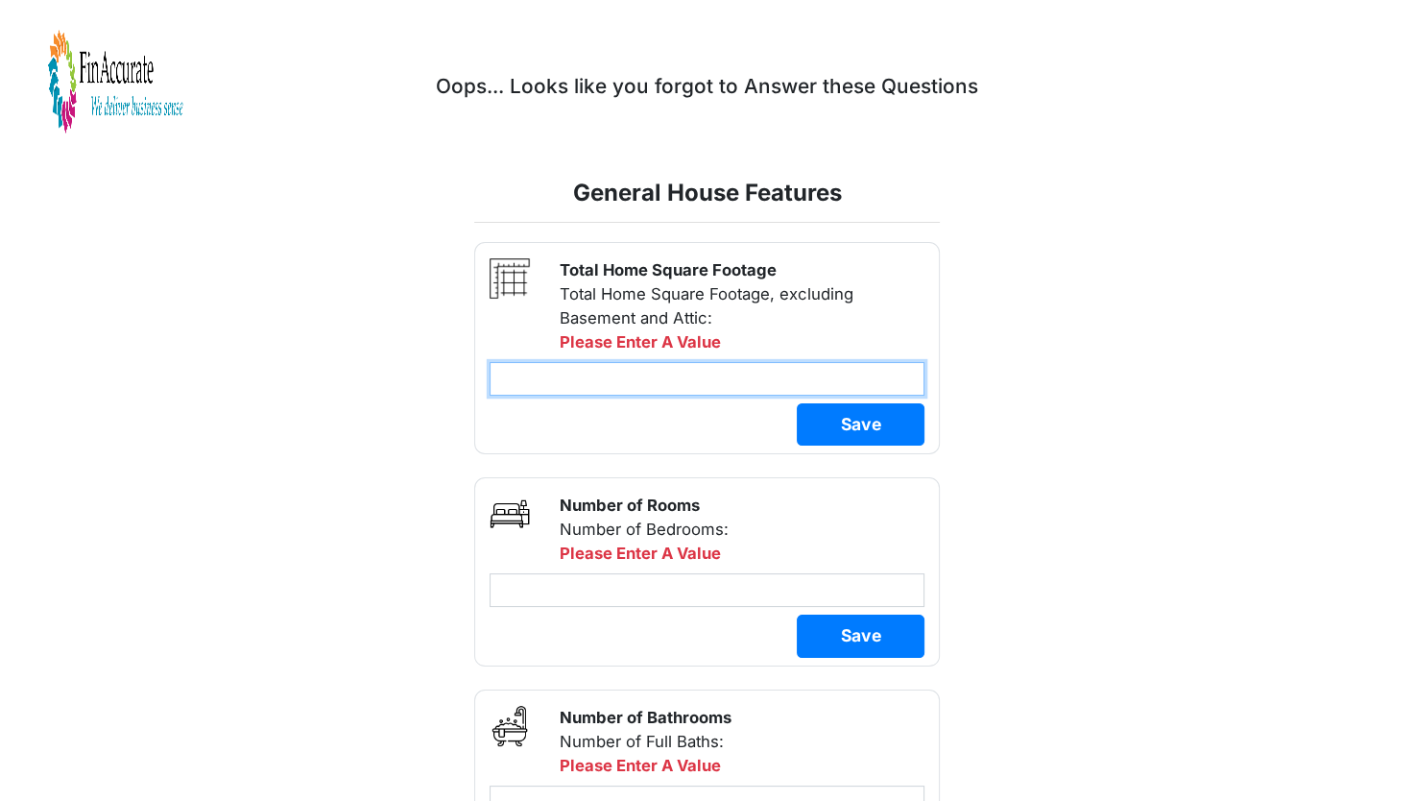
click at [693, 380] on input "number" at bounding box center [708, 379] width 436 height 34
type input "****"
click at [1022, 382] on div "Land Improvements Selection of Land Improvements *" at bounding box center [707, 809] width 990 height 1291
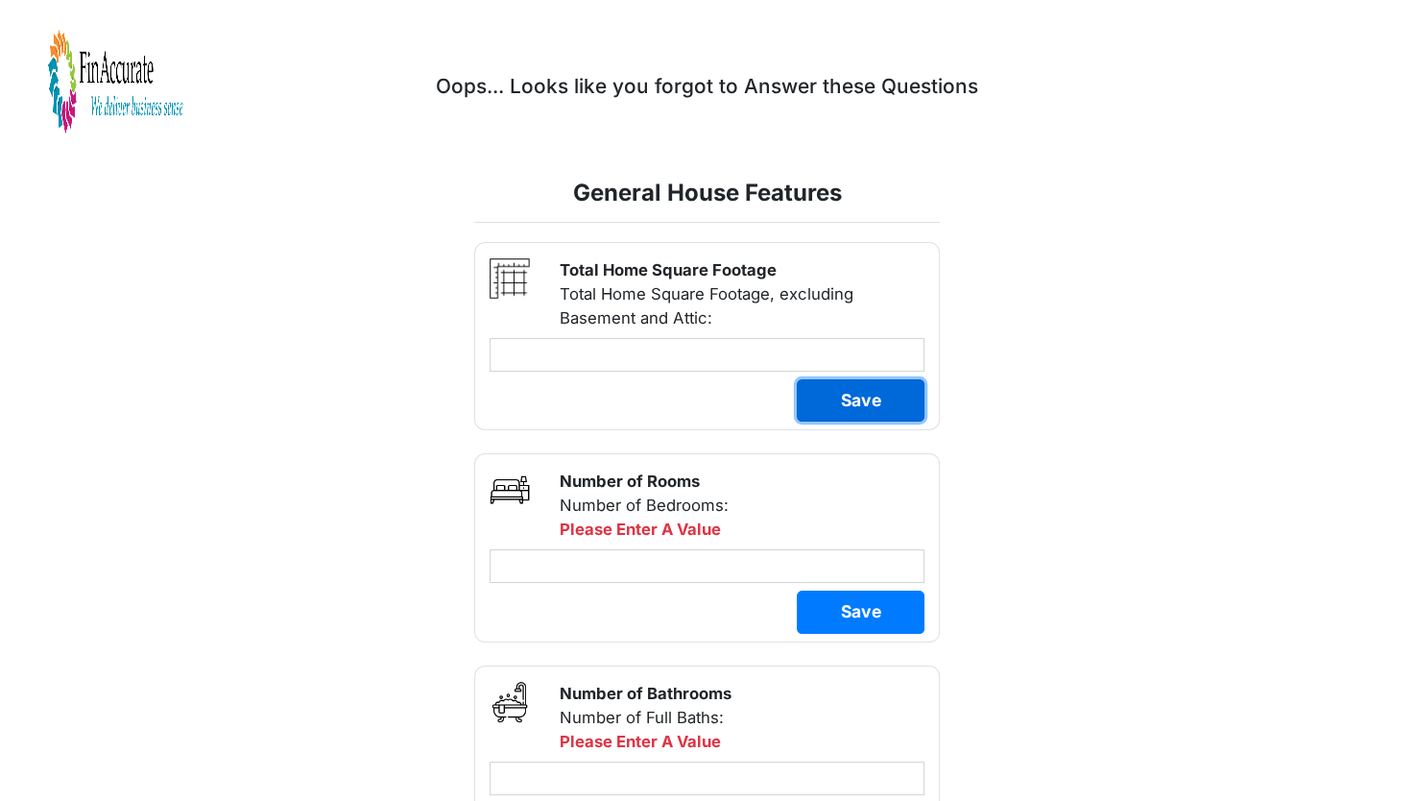
click at [892, 406] on button "Save" at bounding box center [861, 400] width 128 height 42
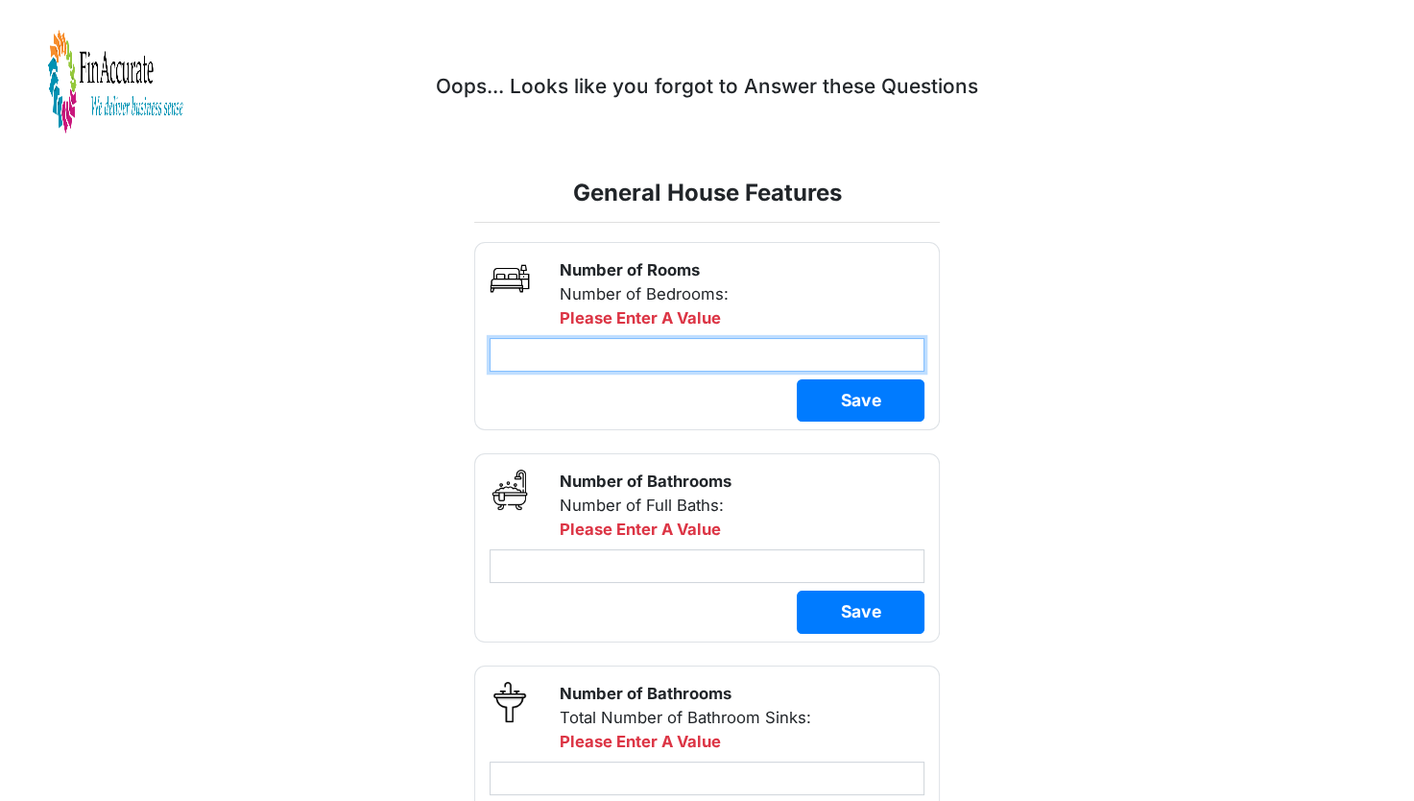
click at [645, 354] on input "number" at bounding box center [708, 355] width 436 height 34
type input "*"
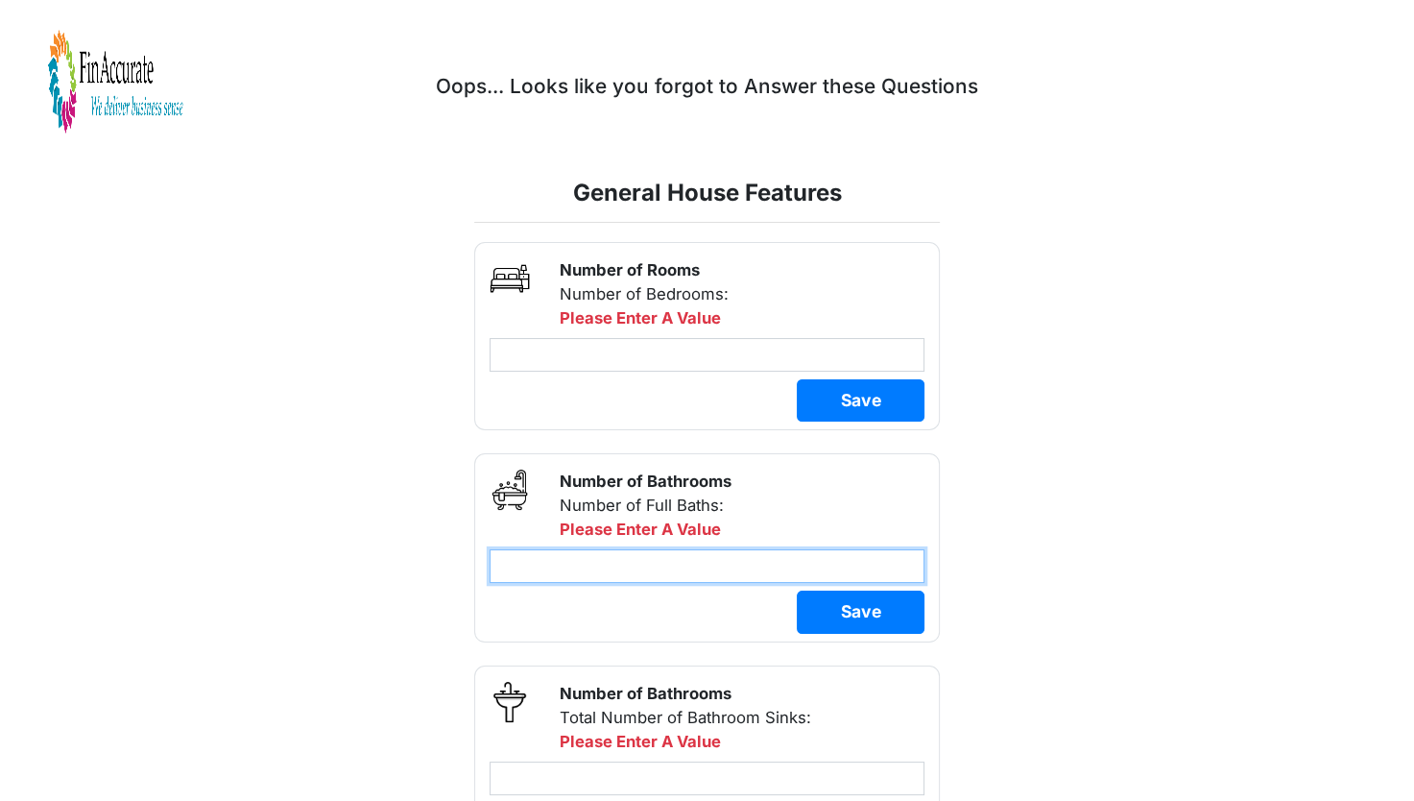
click at [608, 574] on div "Selection of Exterior Features & Improvements Next, select the Exterior Feature…" at bounding box center [707, 677] width 495 height 870
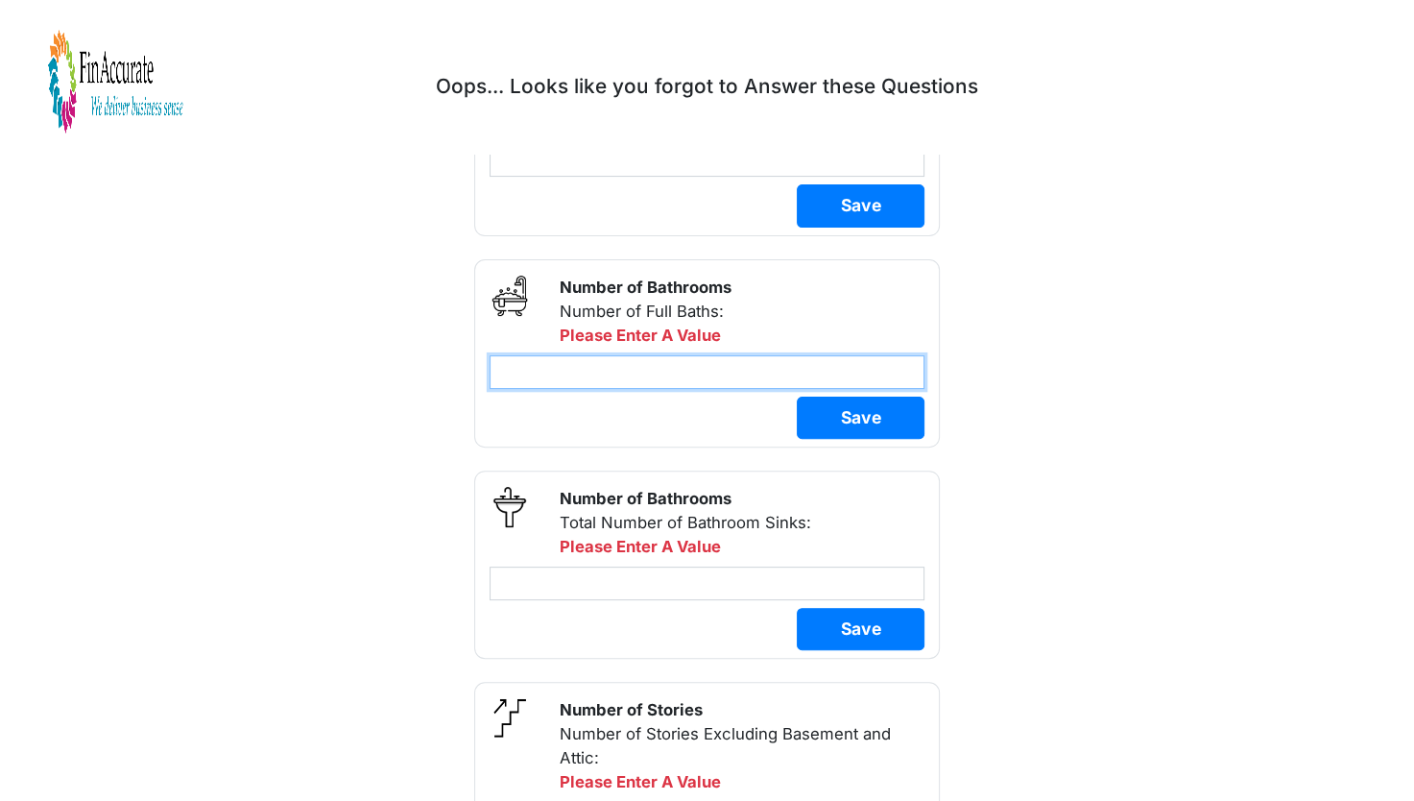
scroll to position [457, 0]
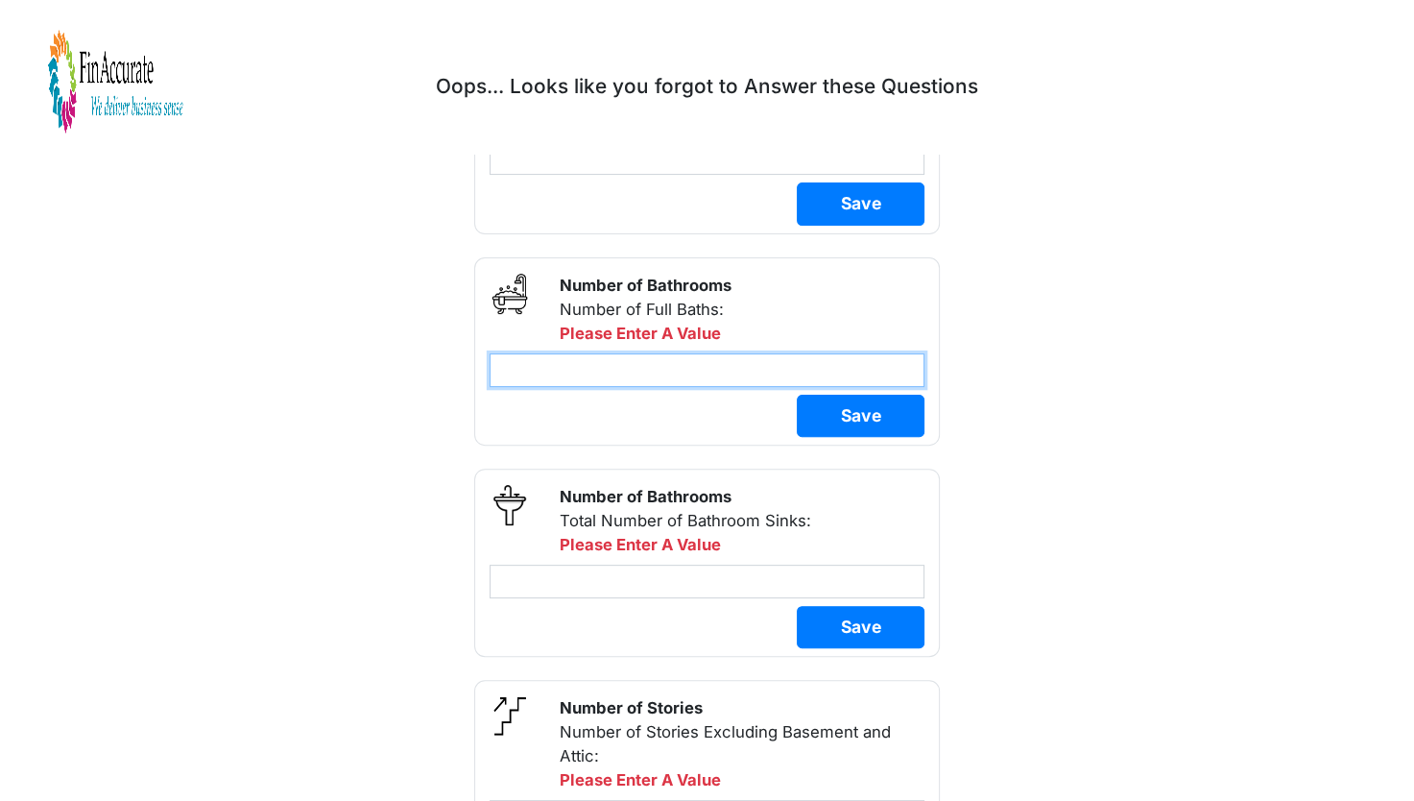
type input "*"
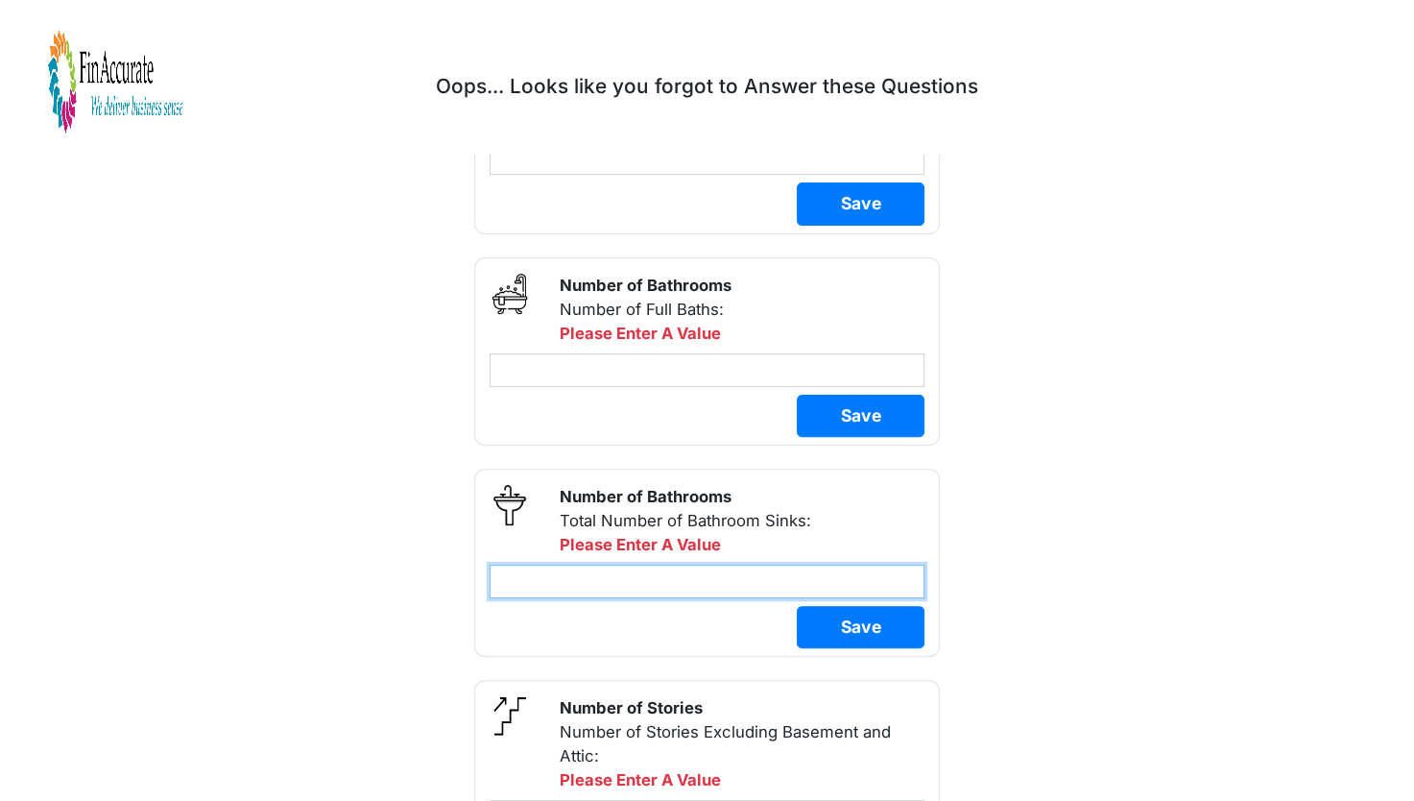
click at [629, 565] on input "number" at bounding box center [708, 582] width 436 height 34
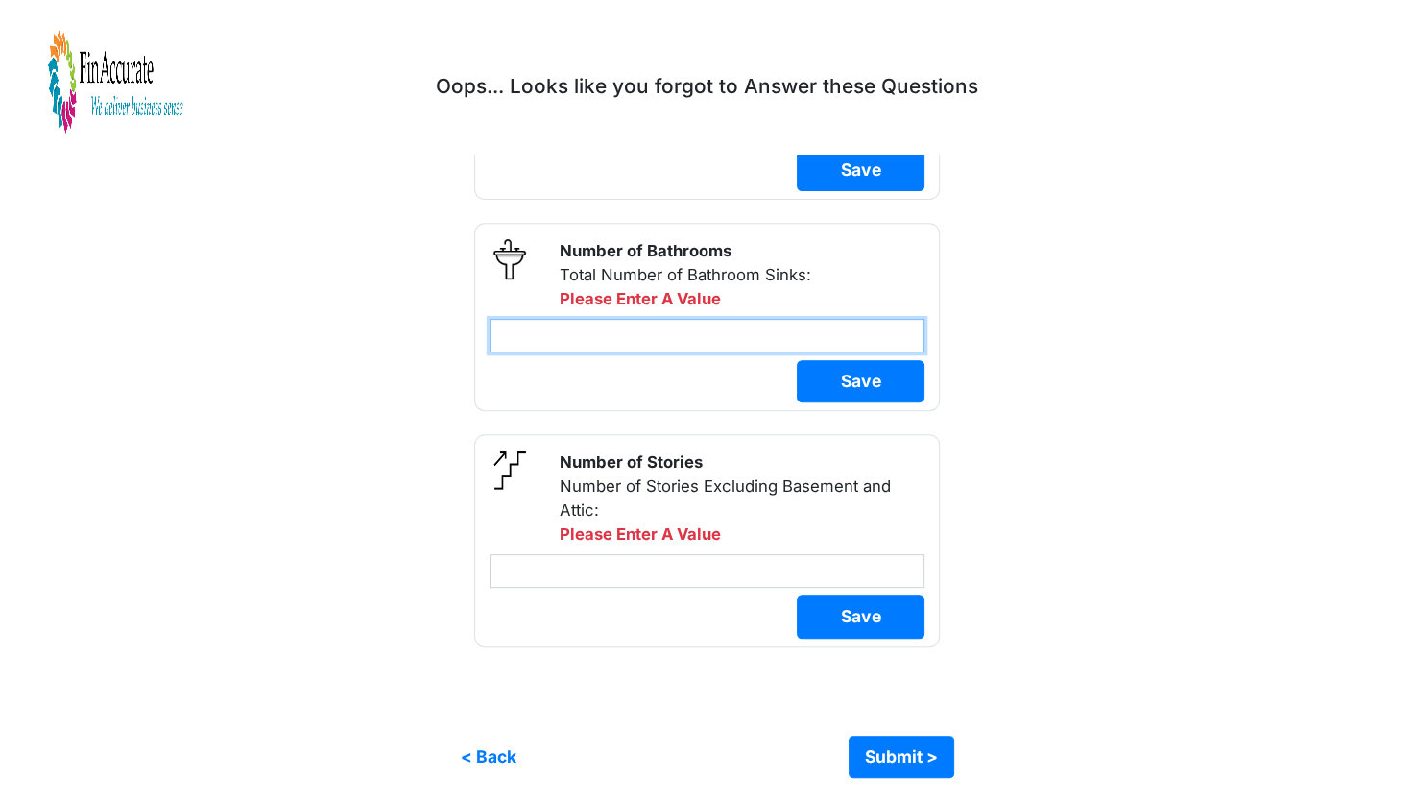
type input "*"
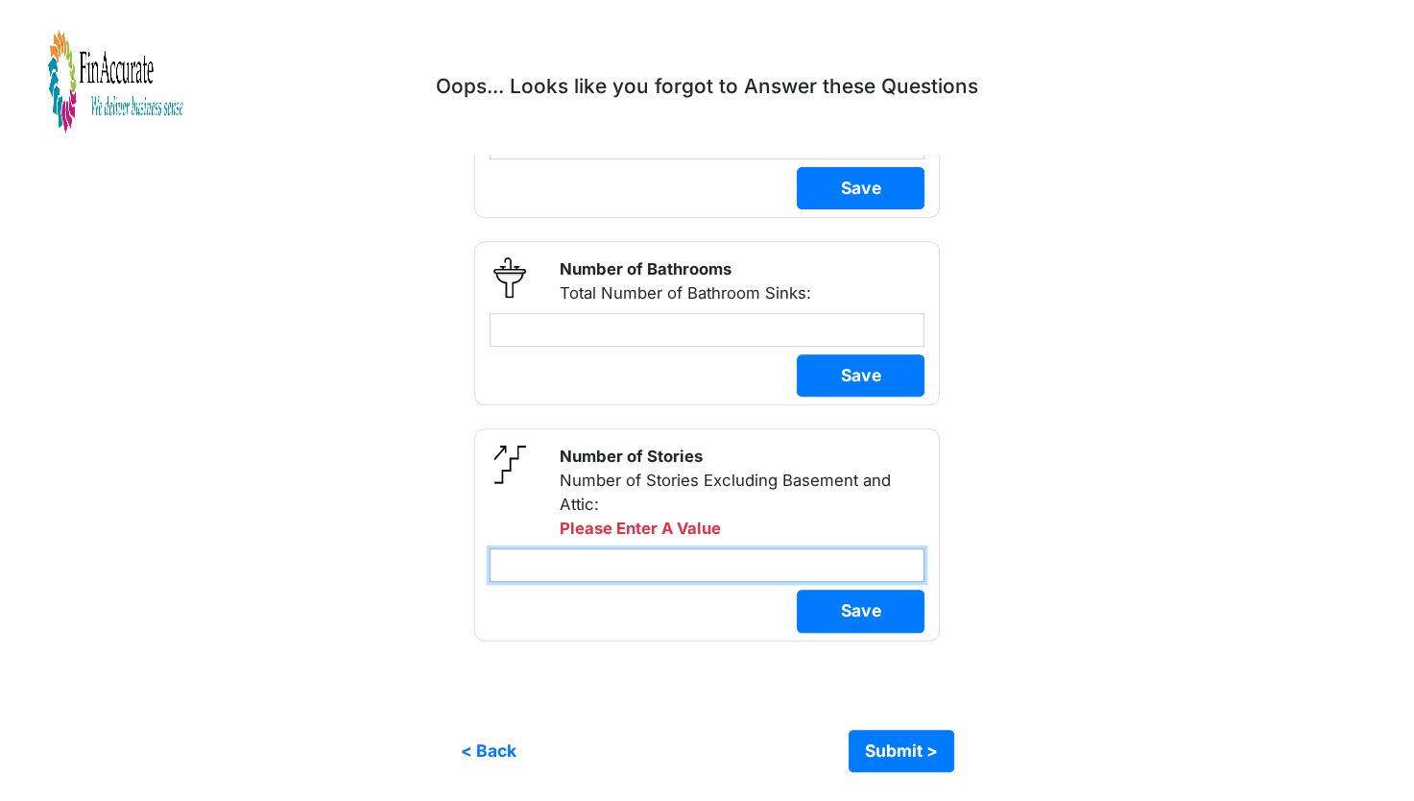
scroll to position [655, 0]
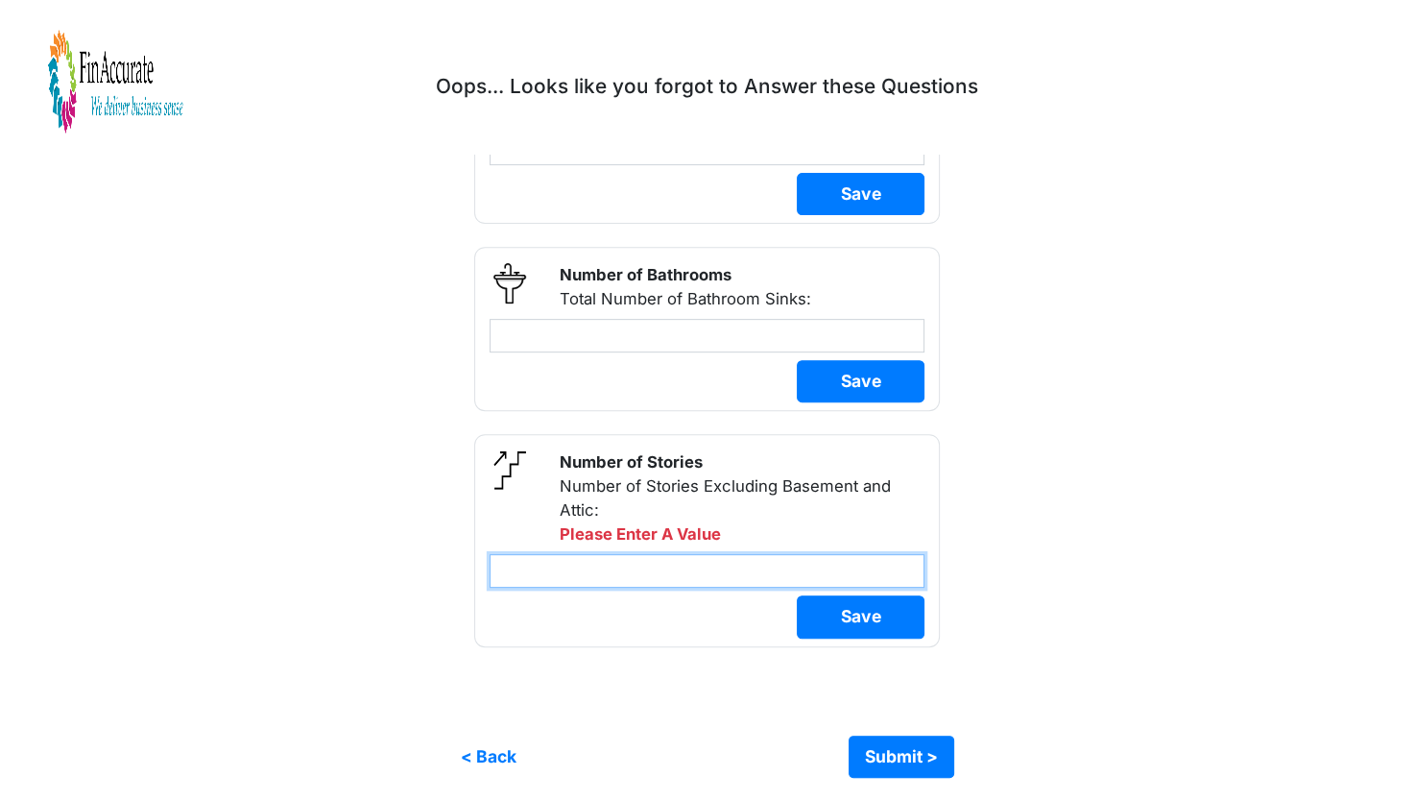
click at [702, 569] on input "number" at bounding box center [708, 571] width 436 height 34
type input "*"
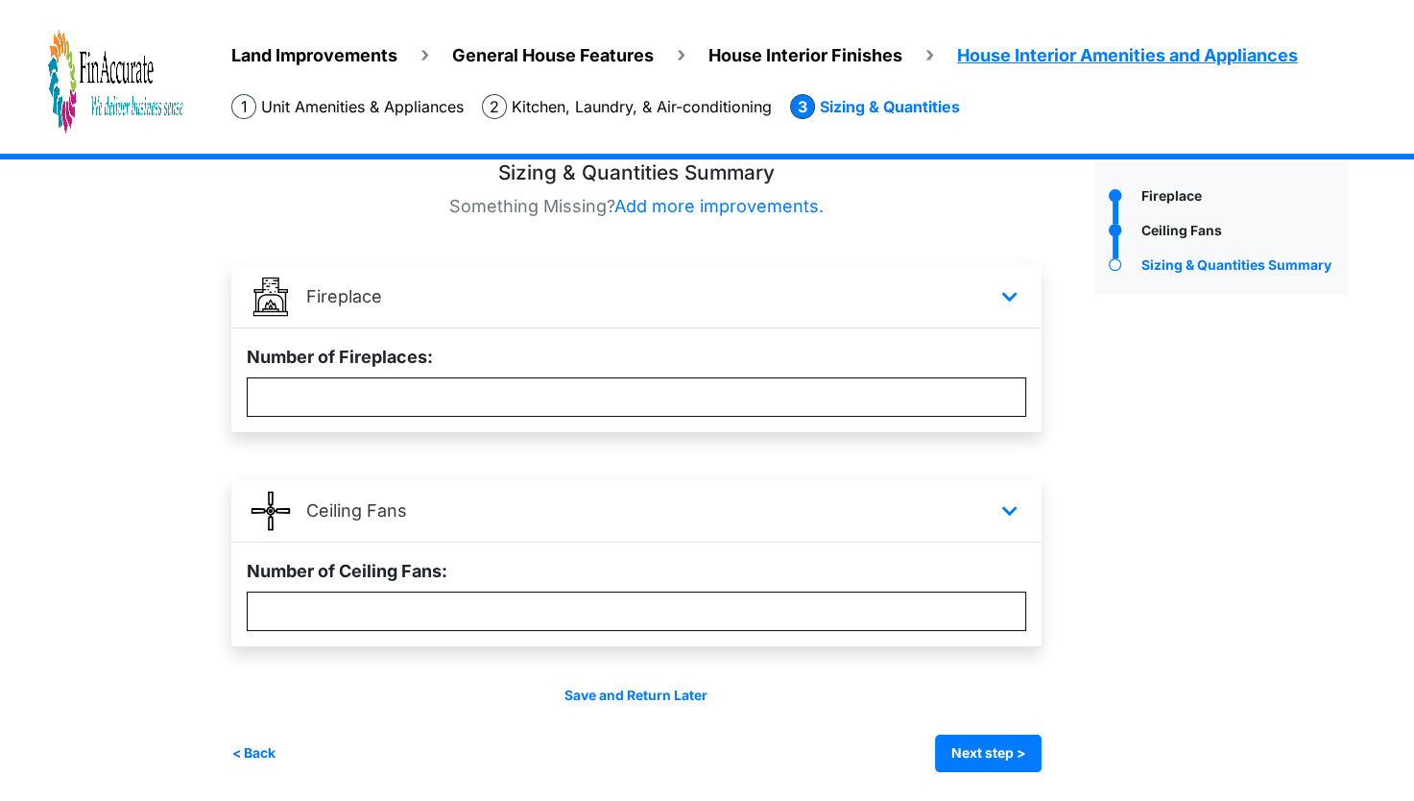
click at [1400, 708] on div "× This property is already submitted! Land Improvements General House Features …" at bounding box center [707, 362] width 1414 height 877
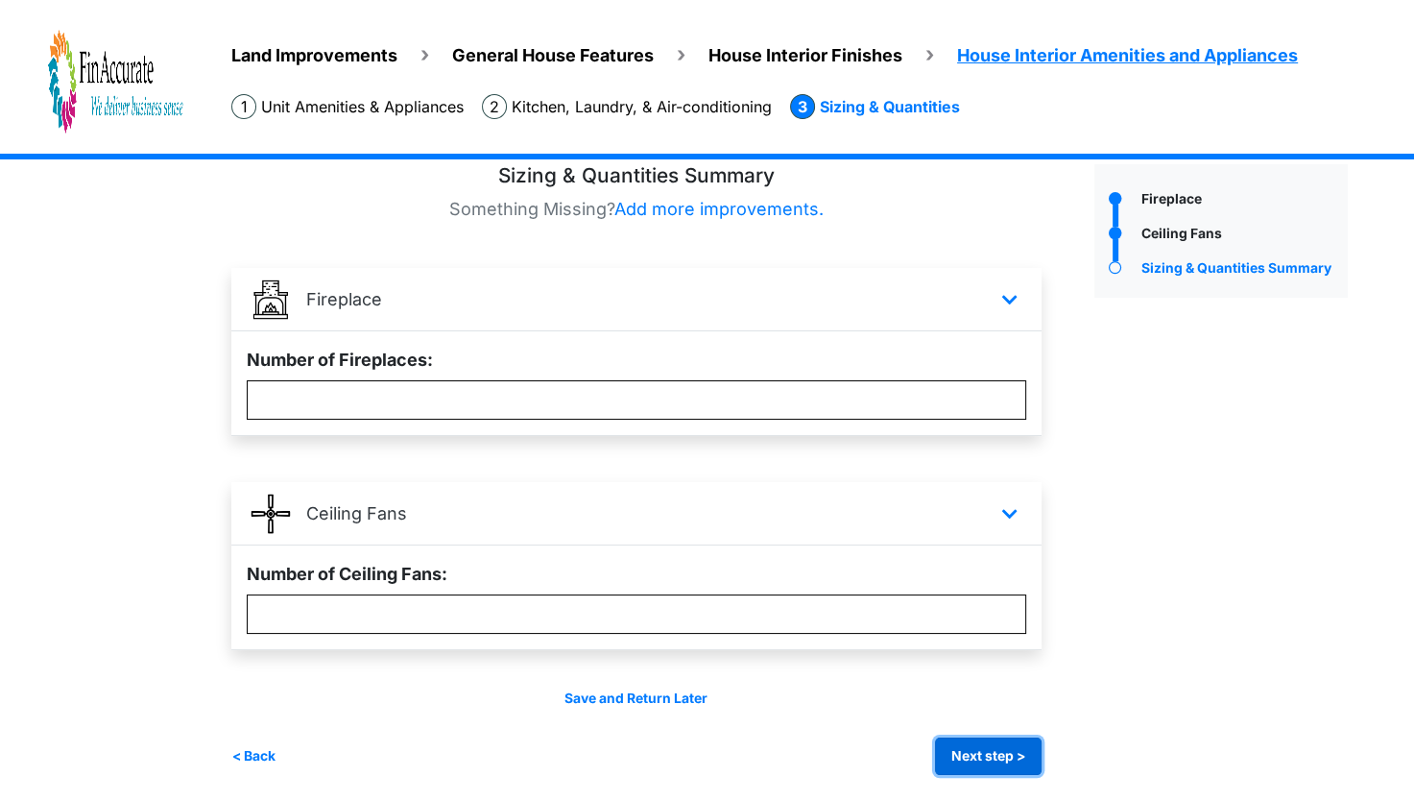
click at [994, 755] on button "Next step >" at bounding box center [988, 755] width 107 height 37
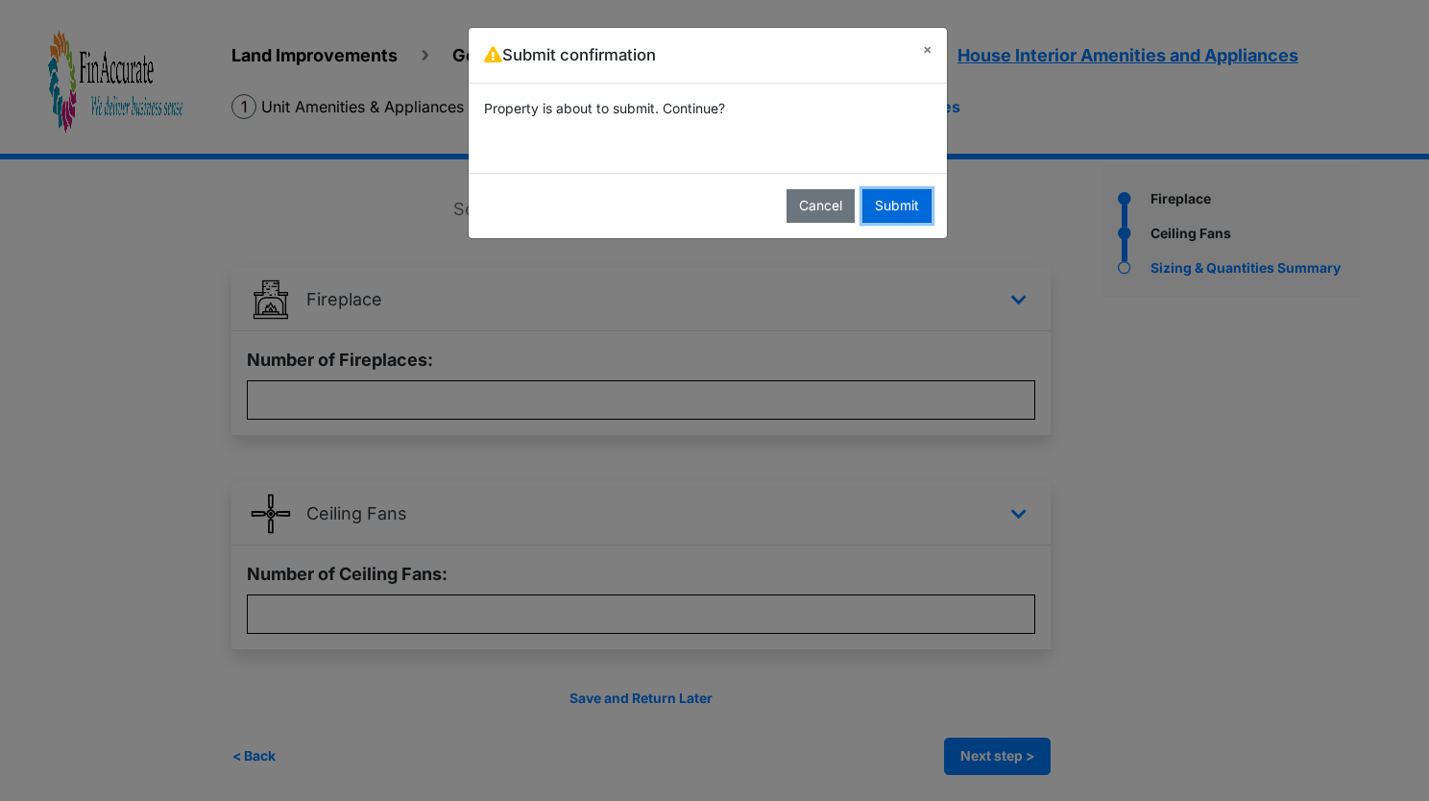
click at [899, 202] on button "Submit" at bounding box center [896, 206] width 69 height 34
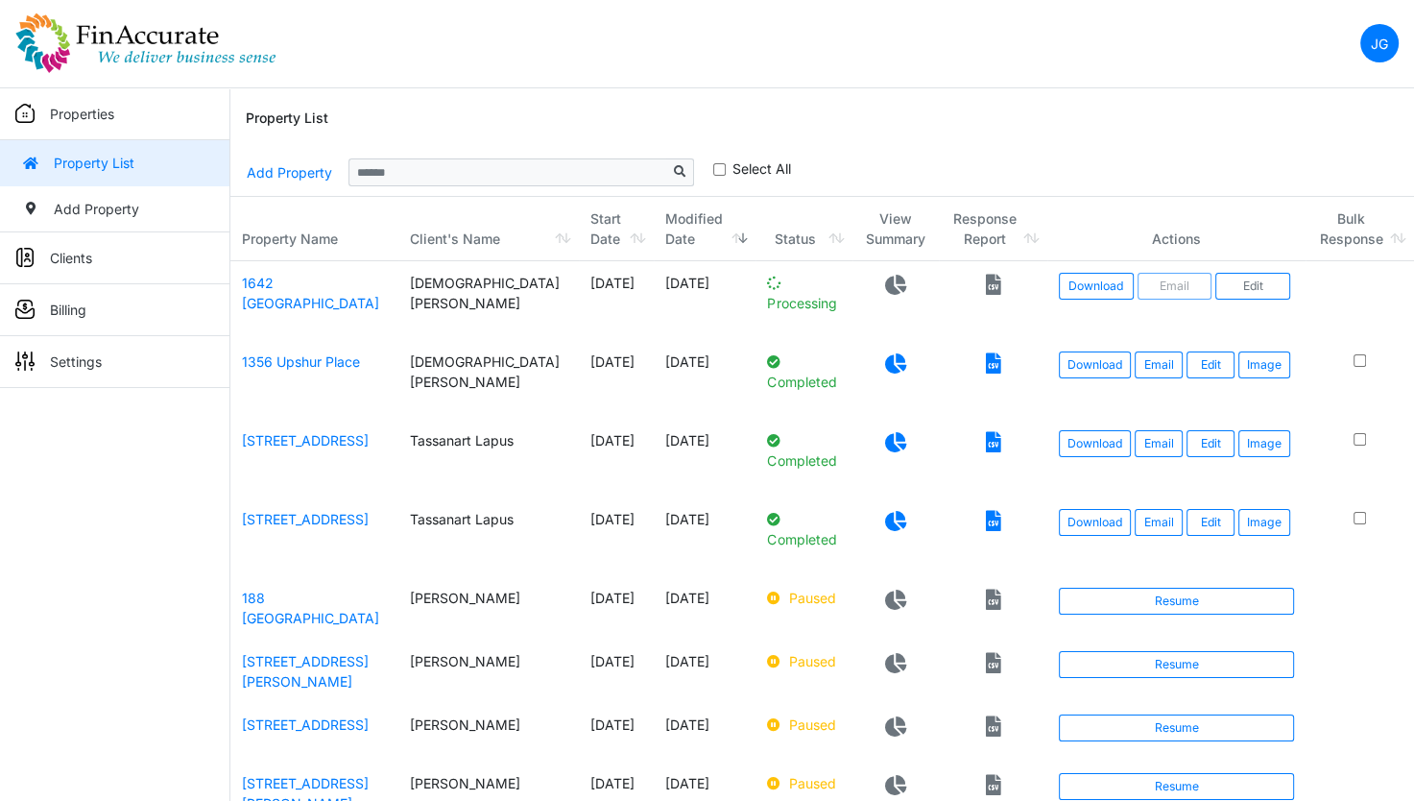
click at [918, 101] on div "Property List" at bounding box center [822, 118] width 1153 height 61
click at [828, 108] on div "Property List" at bounding box center [822, 118] width 1153 height 61
click at [1059, 290] on link "Download" at bounding box center [1095, 286] width 72 height 27
click at [782, 78] on nav "JG Change Password Logout [PERSON_NAME][EMAIL_ADDRESS][DOMAIN_NAME] [PERSON_NAM…" at bounding box center [707, 44] width 1414 height 88
click at [654, 297] on td "[DATE]" at bounding box center [705, 300] width 103 height 79
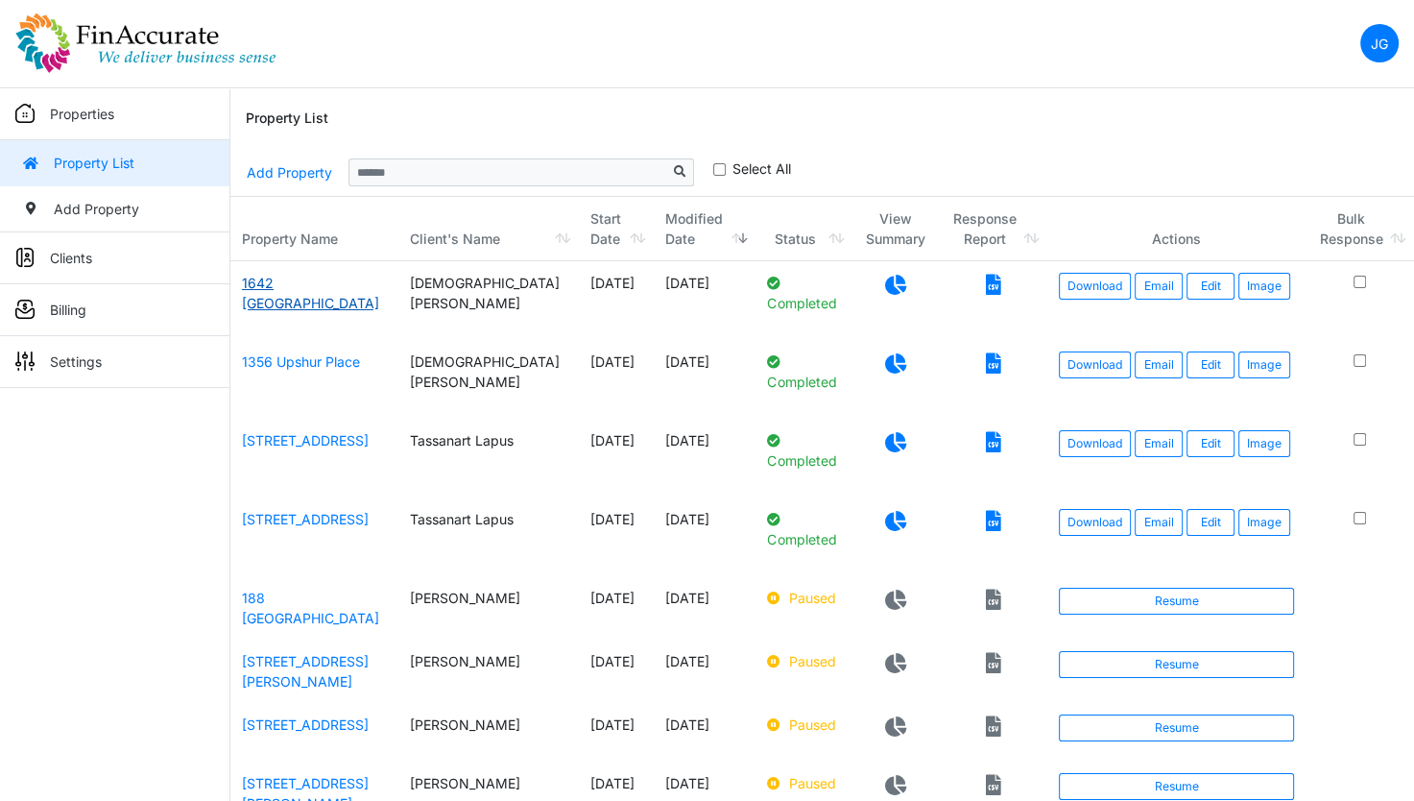
click at [309, 286] on link "1642 [GEOGRAPHIC_DATA]" at bounding box center [310, 293] width 137 height 36
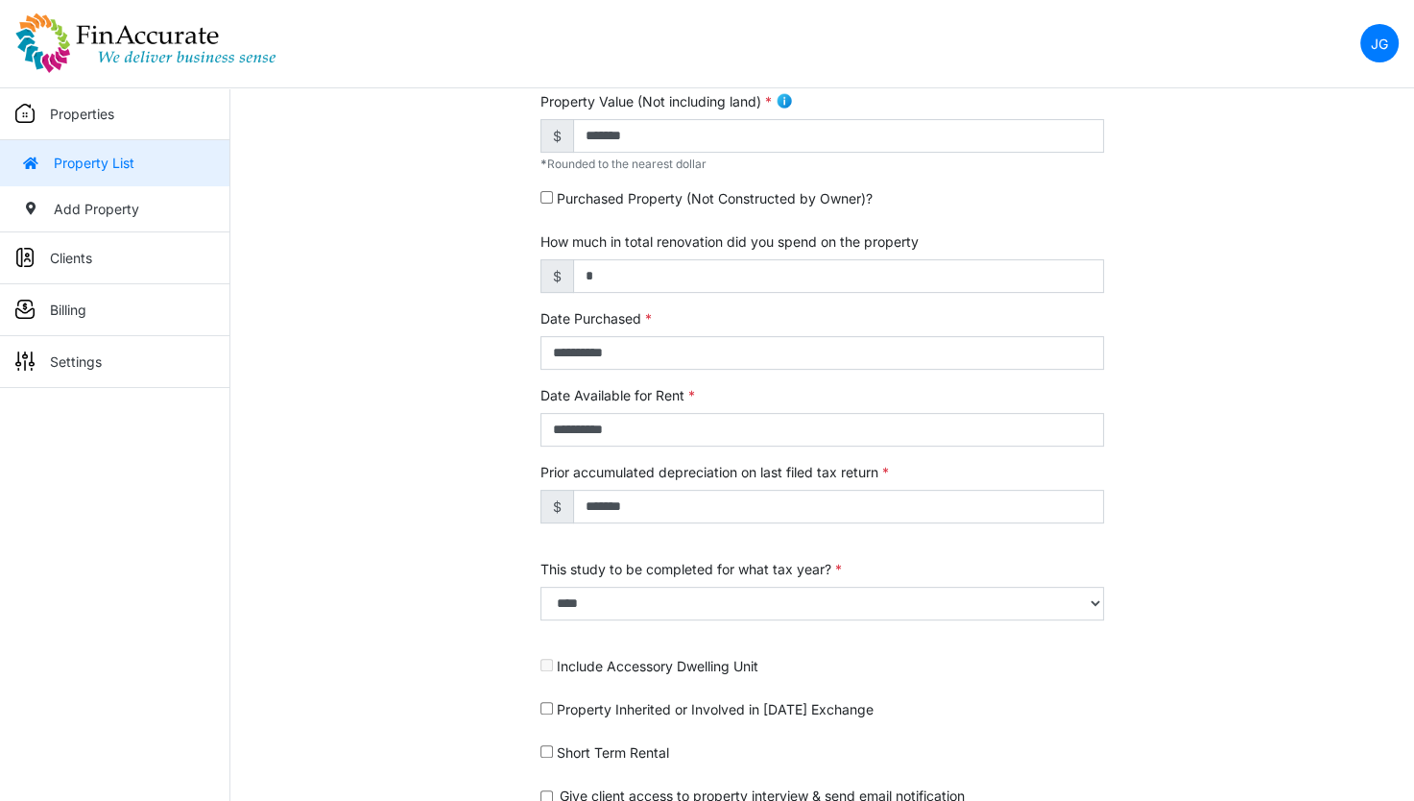
scroll to position [597, 0]
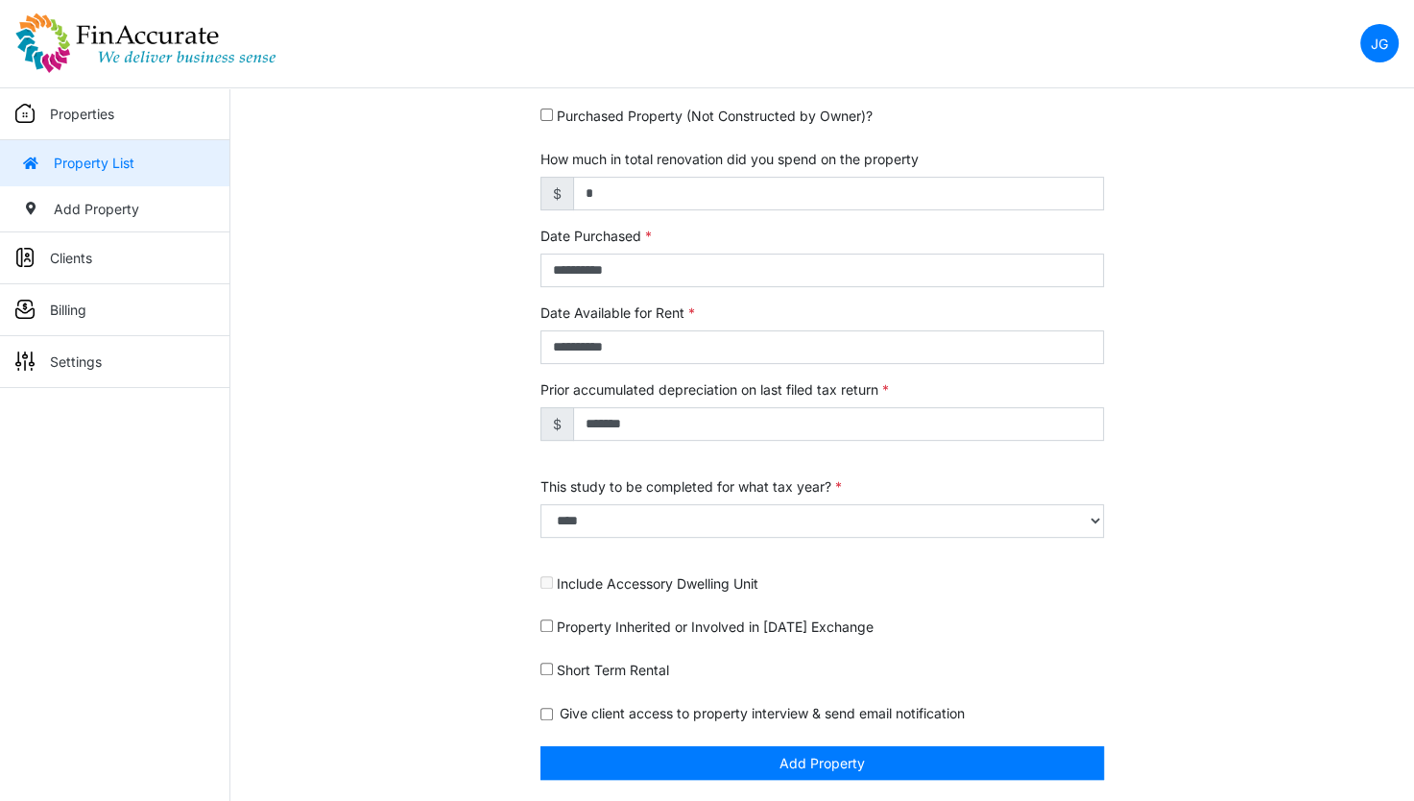
click at [146, 42] on img at bounding box center [145, 42] width 261 height 61
